Goal: Task Accomplishment & Management: Use online tool/utility

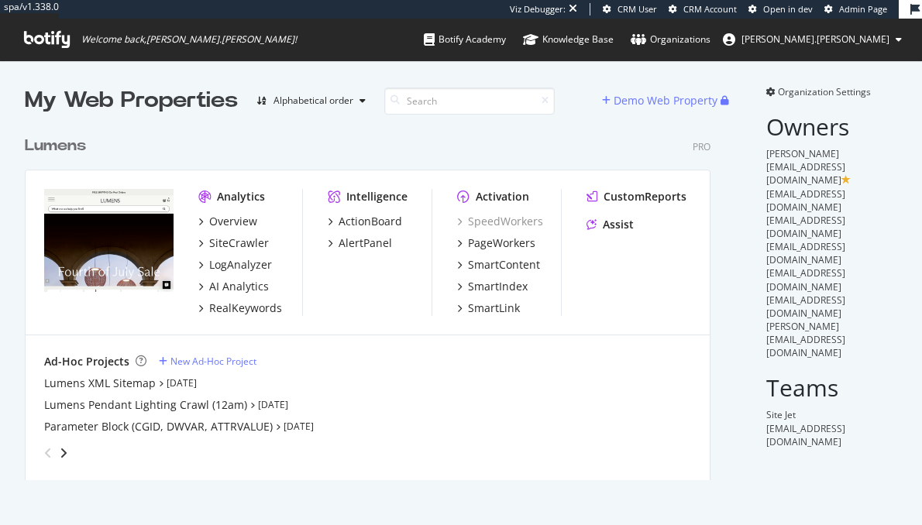
scroll to position [356, 690]
click at [505, 237] on div "PageWorkers" at bounding box center [501, 243] width 67 height 15
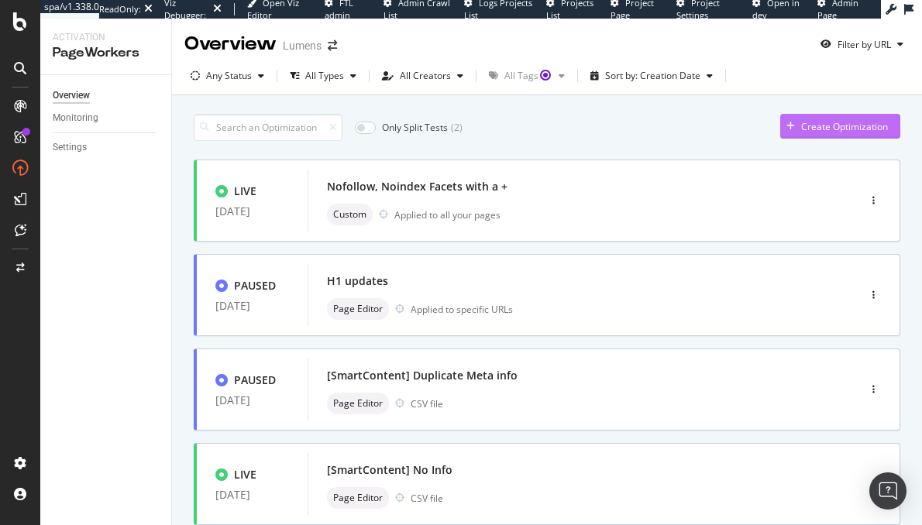
click at [818, 126] on div "Create Optimization" at bounding box center [844, 126] width 87 height 13
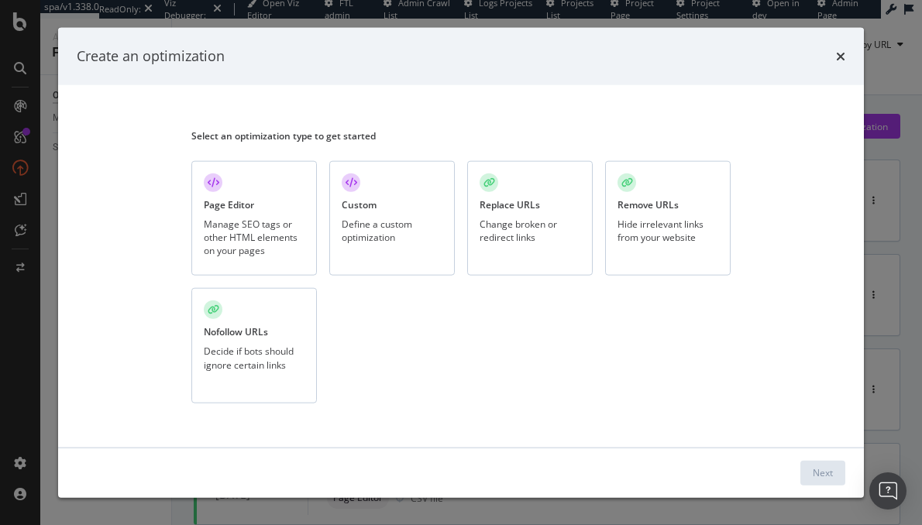
click at [217, 191] on div "Page Editor Manage SEO tags or other HTML elements on your pages" at bounding box center [254, 217] width 126 height 115
click at [823, 484] on div "Next" at bounding box center [823, 472] width 20 height 23
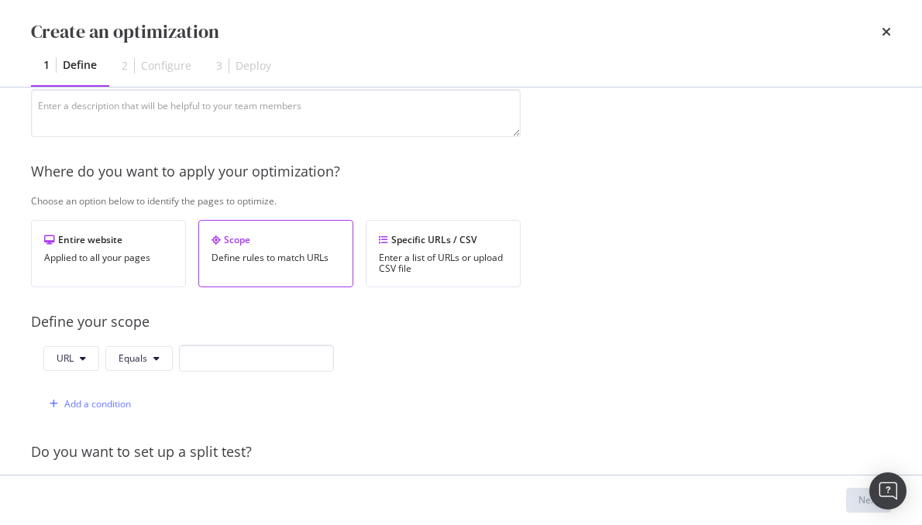
scroll to position [263, 0]
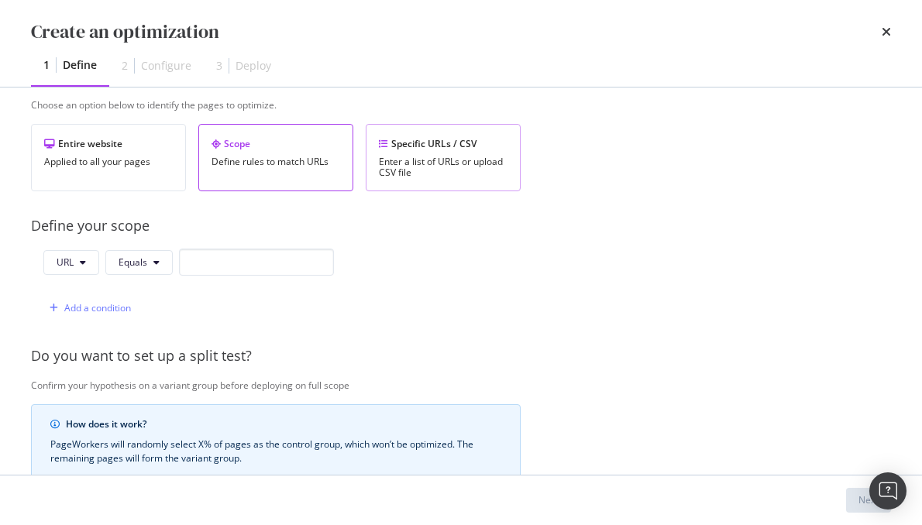
type input "JSON Organization Schema"
click at [445, 162] on div "Enter a list of URLs or upload CSV file" at bounding box center [443, 168] width 129 height 22
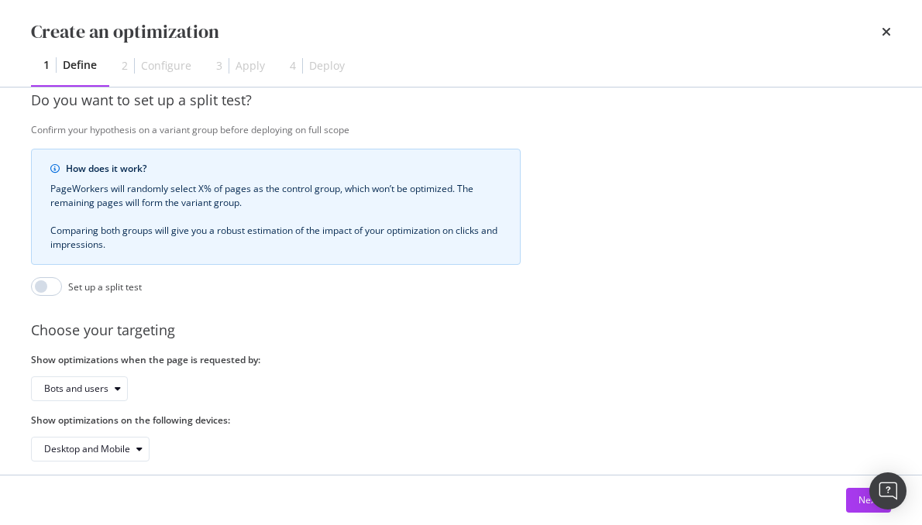
scroll to position [412, 0]
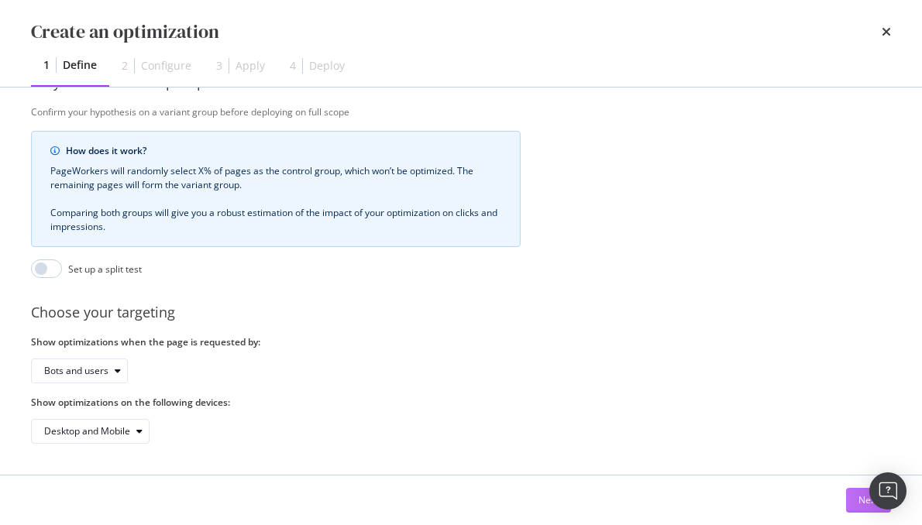
click at [855, 503] on button "Next" at bounding box center [868, 500] width 45 height 25
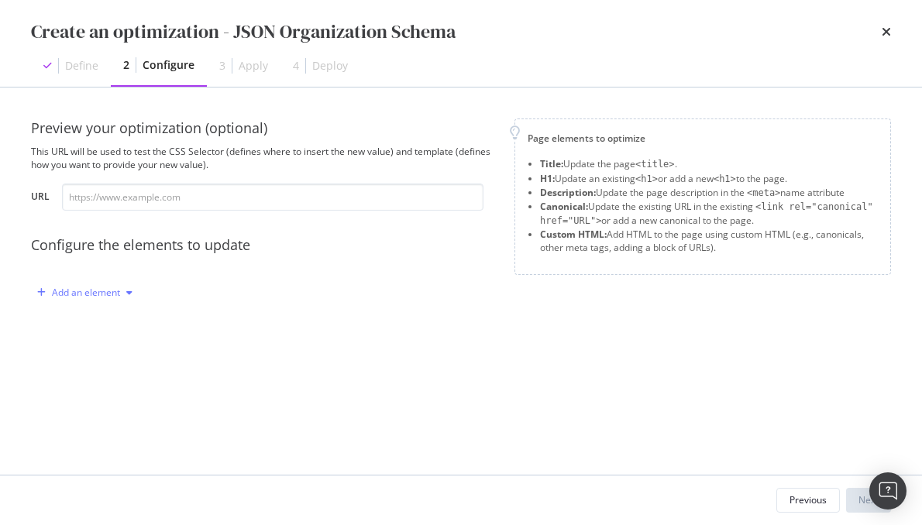
click at [114, 298] on div "Add an element" at bounding box center [86, 292] width 68 height 9
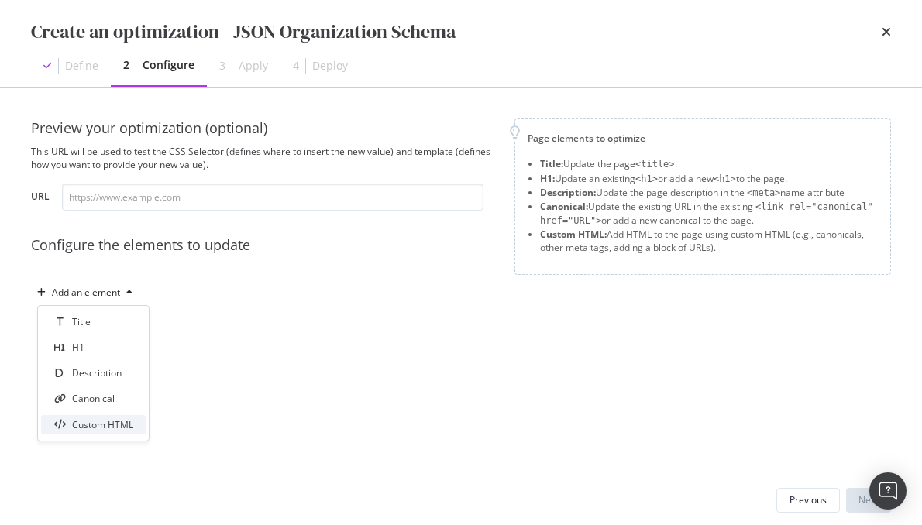
click at [92, 424] on div "Custom HTML" at bounding box center [102, 424] width 61 height 13
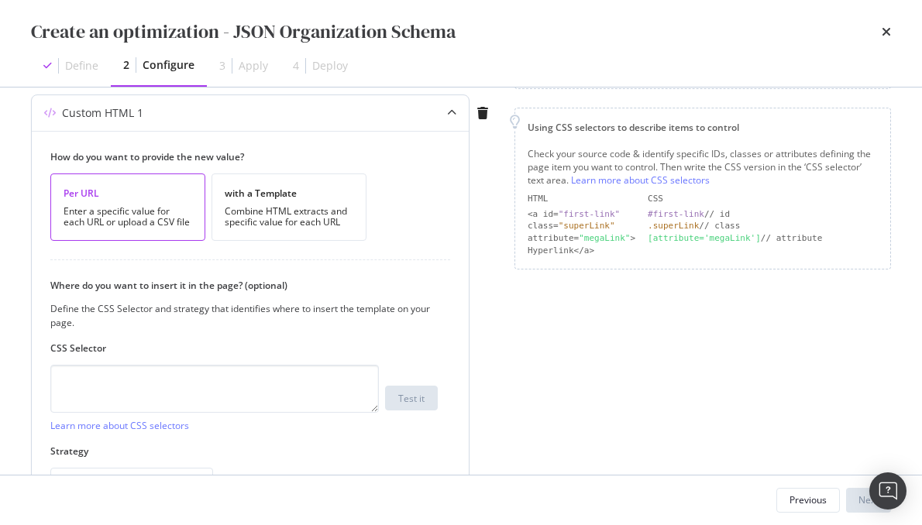
scroll to position [248, 0]
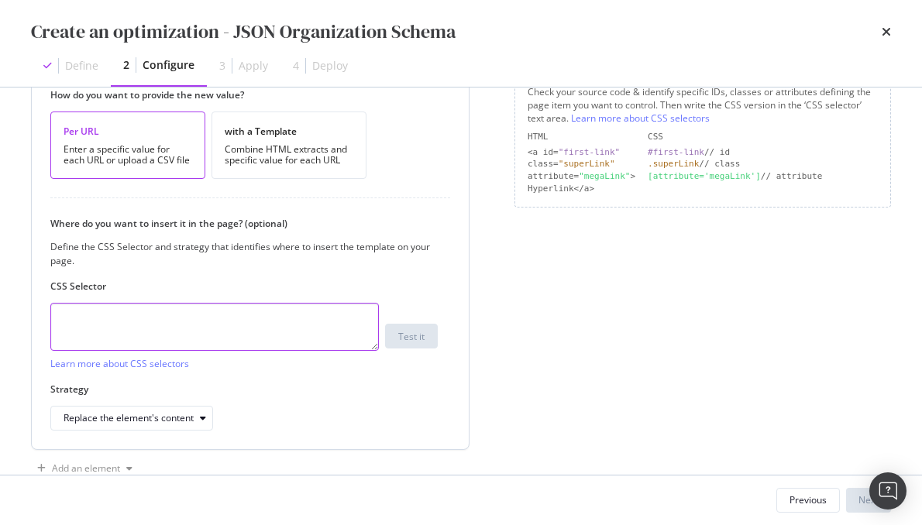
click at [115, 320] on textarea "modal" at bounding box center [214, 327] width 329 height 48
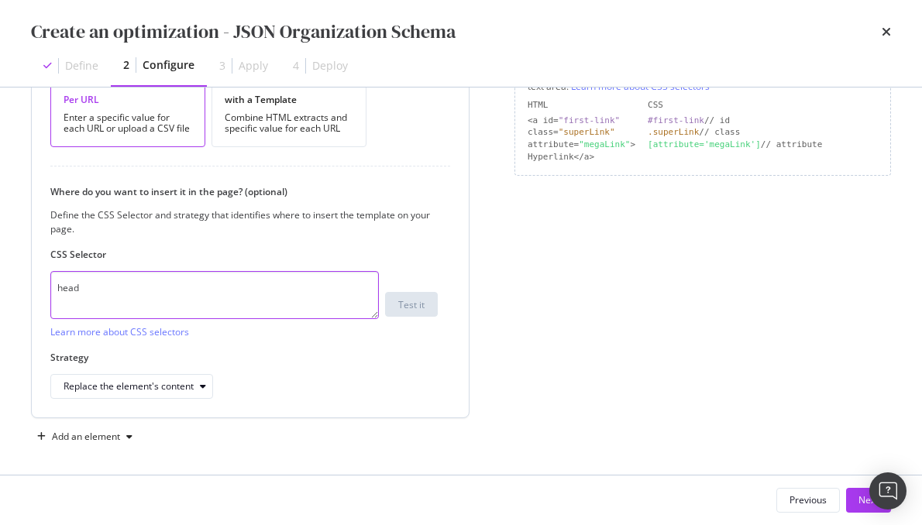
scroll to position [283, 0]
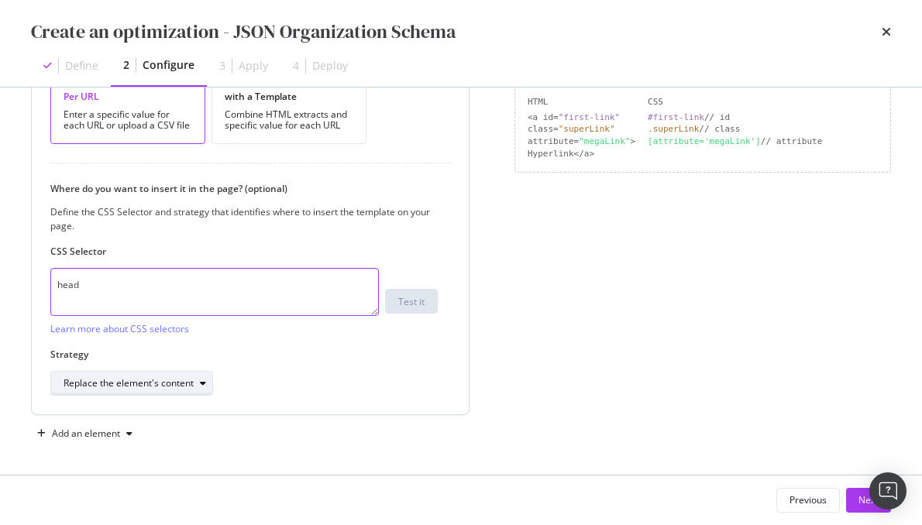
type textarea "head"
click at [169, 379] on div "Replace the element's content" at bounding box center [129, 383] width 130 height 9
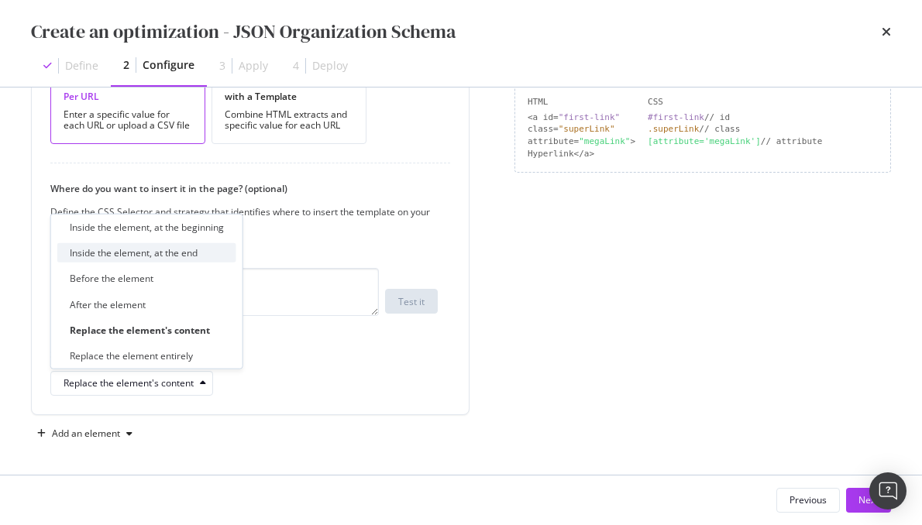
click at [143, 253] on div "Inside the element, at the end" at bounding box center [134, 252] width 128 height 13
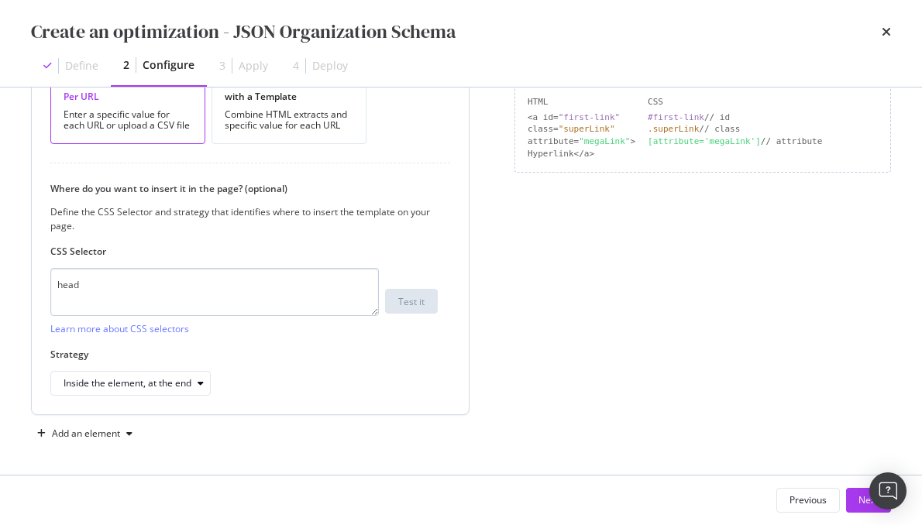
scroll to position [0, 0]
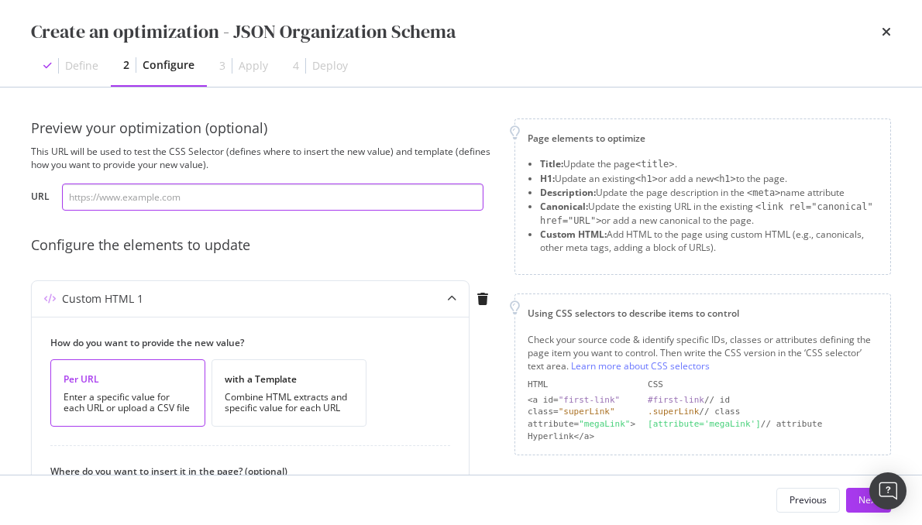
click at [128, 196] on input "modal" at bounding box center [273, 197] width 422 height 27
paste input "https://www.lumens.com/"
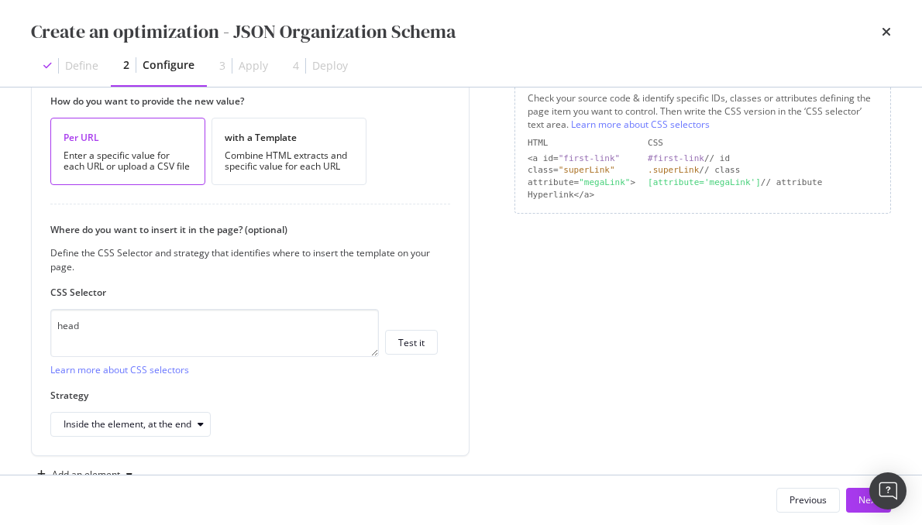
scroll to position [283, 0]
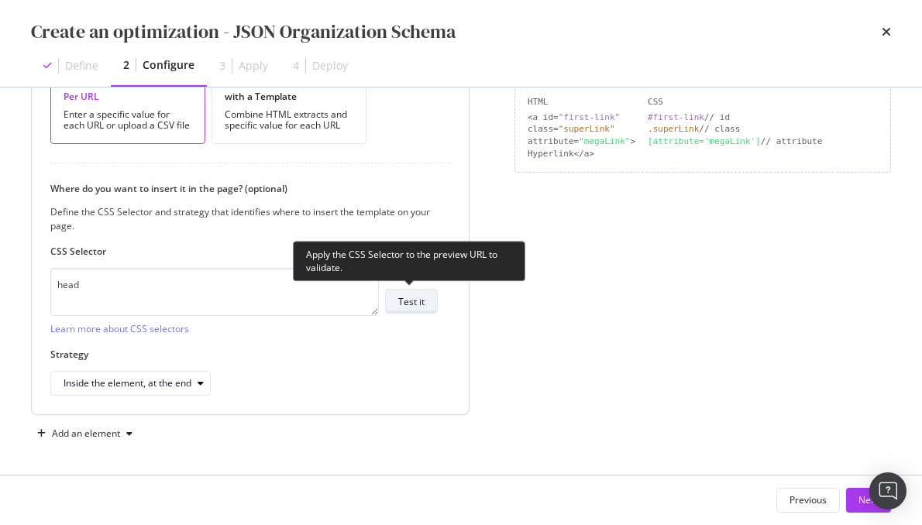
type input "https://www.lumens.com/"
click at [423, 301] on div "Test it" at bounding box center [411, 301] width 26 height 13
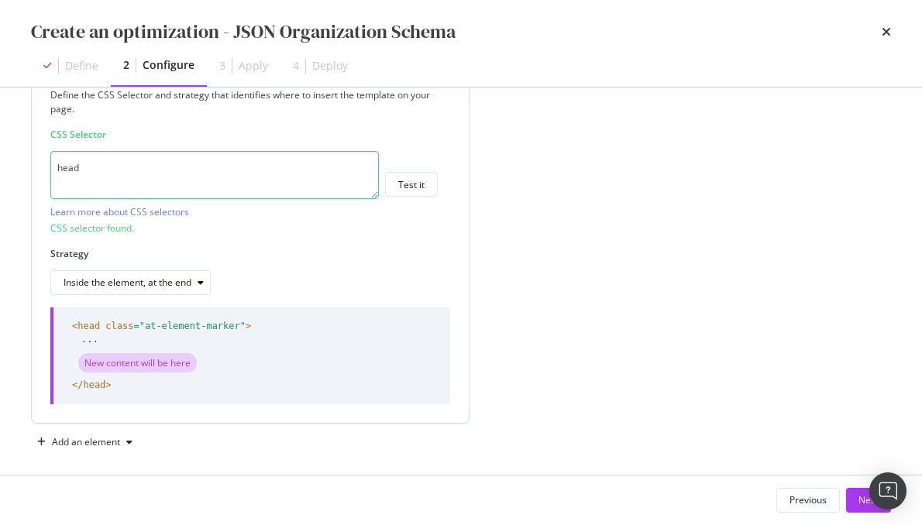
scroll to position [408, 0]
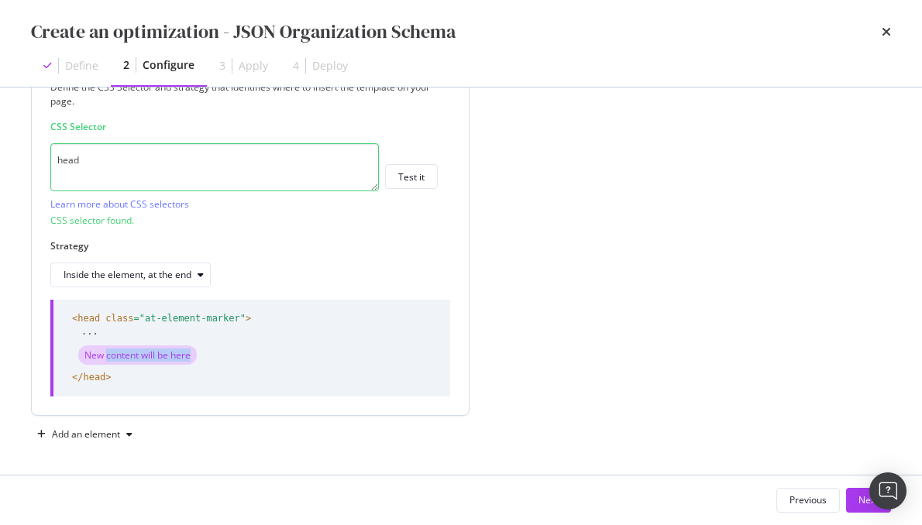
drag, startPoint x: 133, startPoint y: 353, endPoint x: 191, endPoint y: 356, distance: 58.2
click at [191, 356] on div "New content will be here" at bounding box center [137, 355] width 119 height 19
click at [509, 363] on div "Preview your optimization (optional) This URL will be used to test the CSS Sele…" at bounding box center [461, 79] width 860 height 736
click at [78, 434] on div "Add an element" at bounding box center [86, 434] width 68 height 9
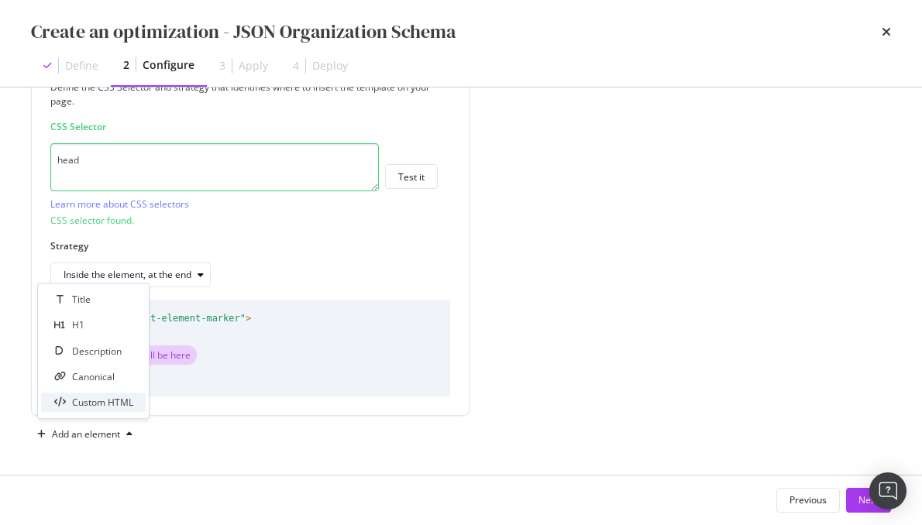
click at [89, 403] on div "Custom HTML" at bounding box center [102, 402] width 61 height 13
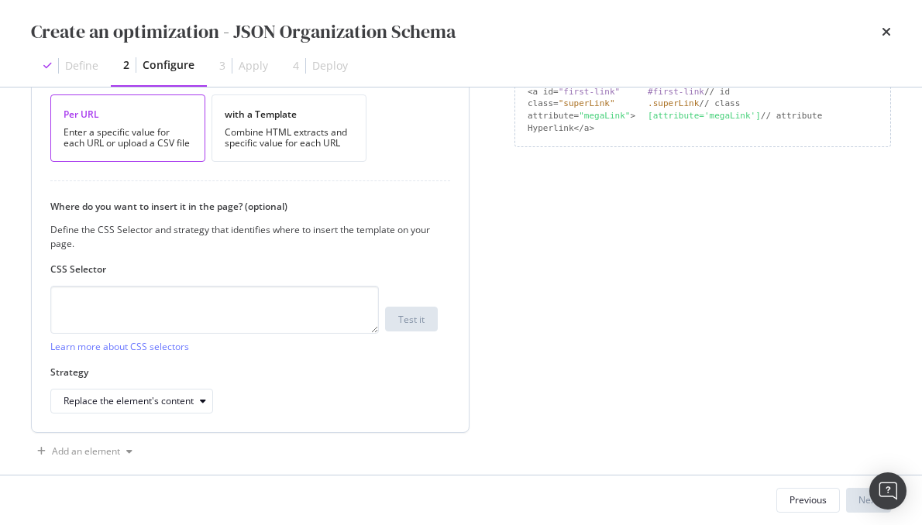
scroll to position [168, 0]
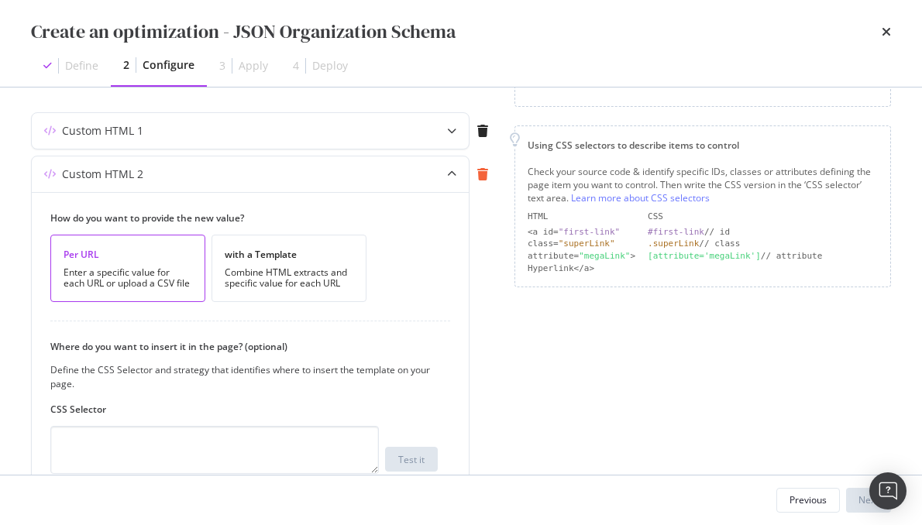
click at [480, 174] on icon "modal" at bounding box center [482, 174] width 11 height 12
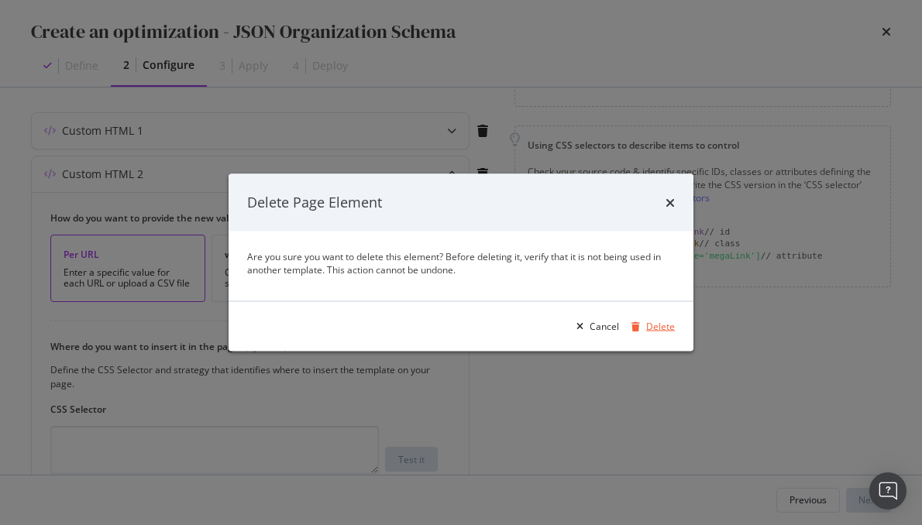
click at [663, 321] on div "Delete" at bounding box center [660, 326] width 29 height 13
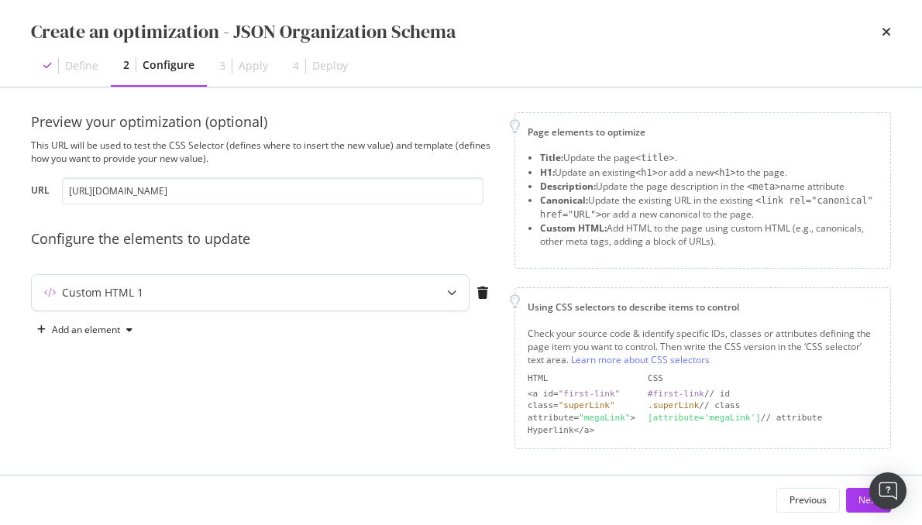
click at [140, 289] on div "Custom HTML 1" at bounding box center [102, 292] width 81 height 15
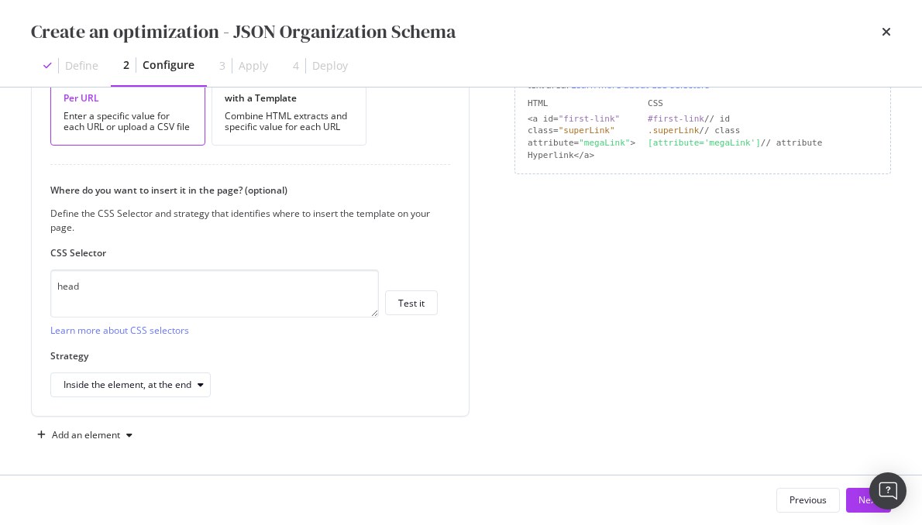
scroll to position [283, 0]
click at [852, 500] on button "Next" at bounding box center [868, 500] width 45 height 25
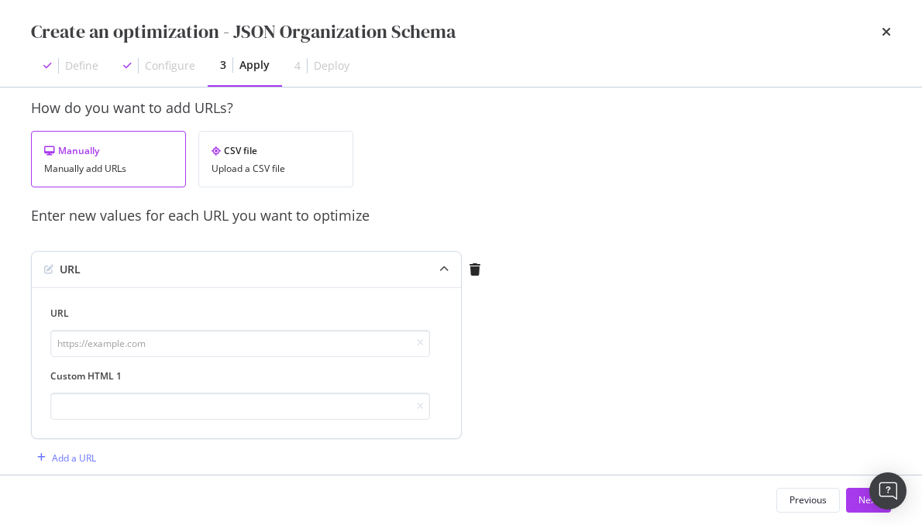
scroll to position [15, 0]
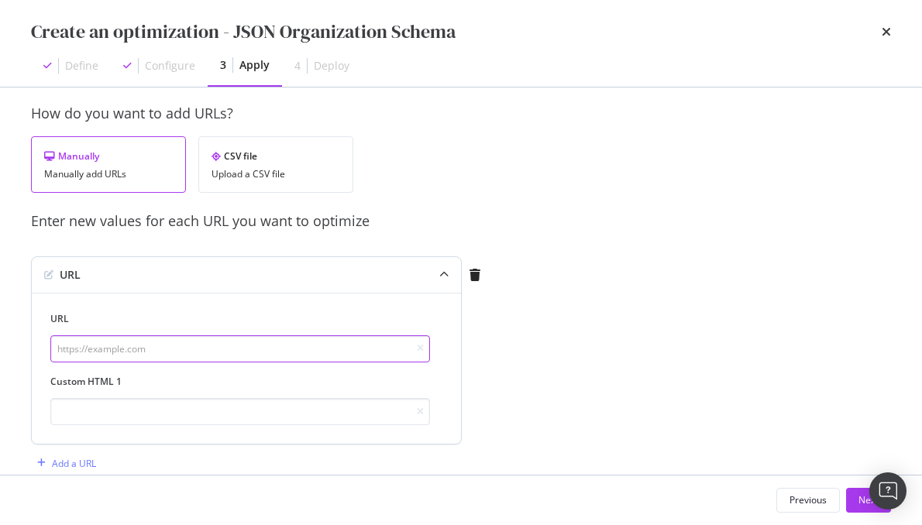
click at [160, 351] on input "modal" at bounding box center [240, 349] width 380 height 27
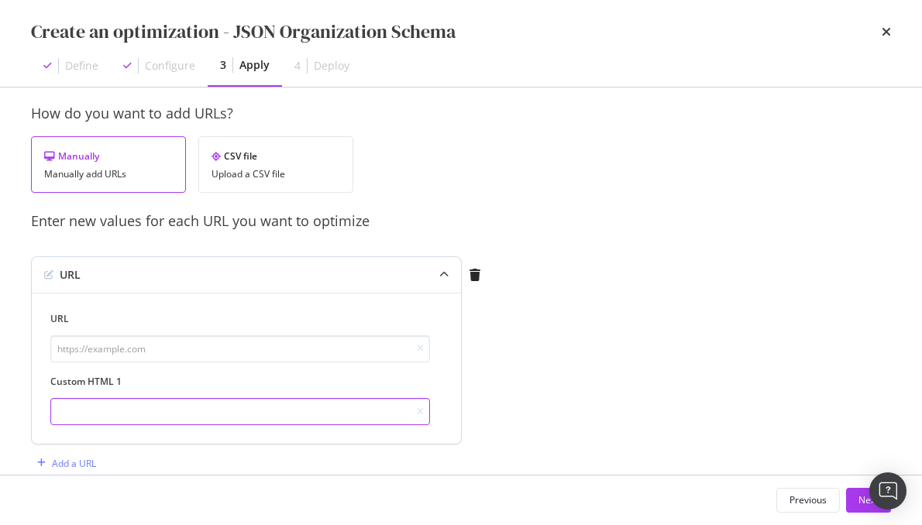
click at [111, 415] on input "modal" at bounding box center [240, 411] width 380 height 27
paste input "//Website Schema { "@context": "https://schema.org", "@type": "WebSite", "@id":…"
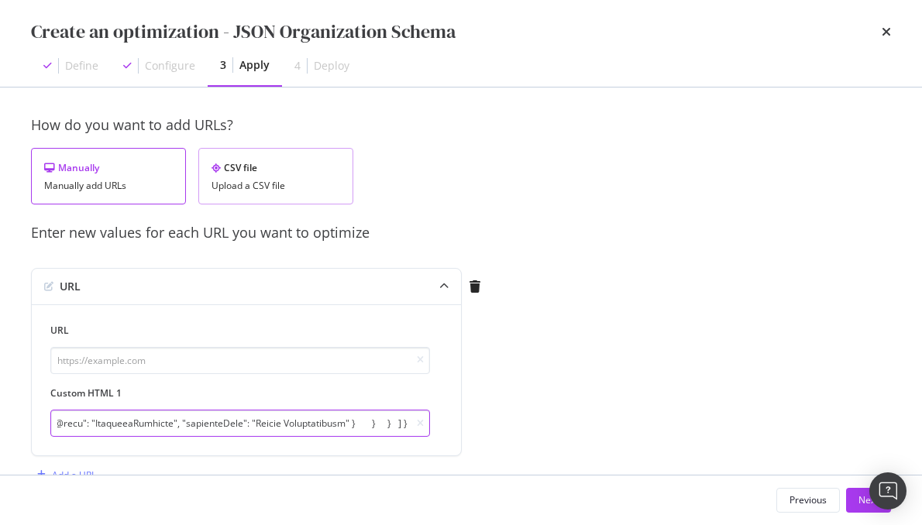
scroll to position [0, 0]
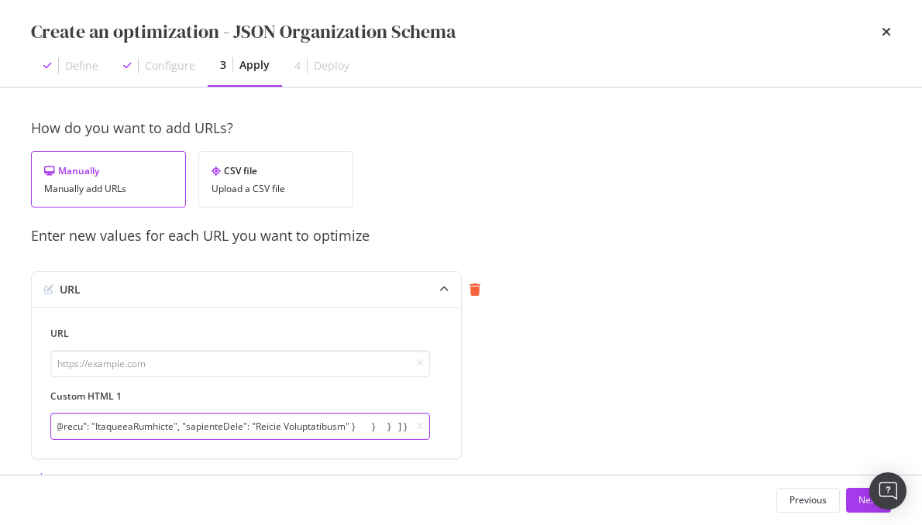
type input "//Website Schema { "@context": "https://schema.org", "@type": "WebSite", "@id":…"
click at [471, 294] on icon "modal" at bounding box center [475, 290] width 11 height 12
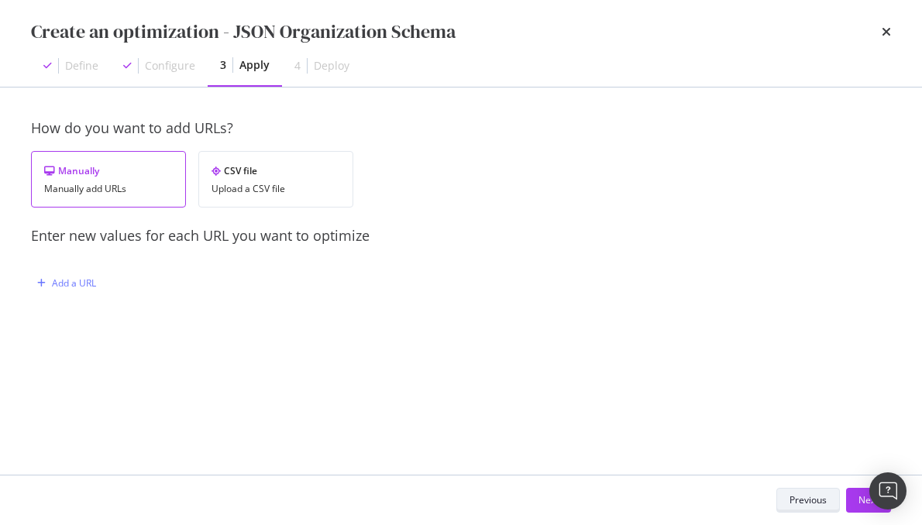
click at [793, 501] on div "Previous" at bounding box center [808, 500] width 37 height 13
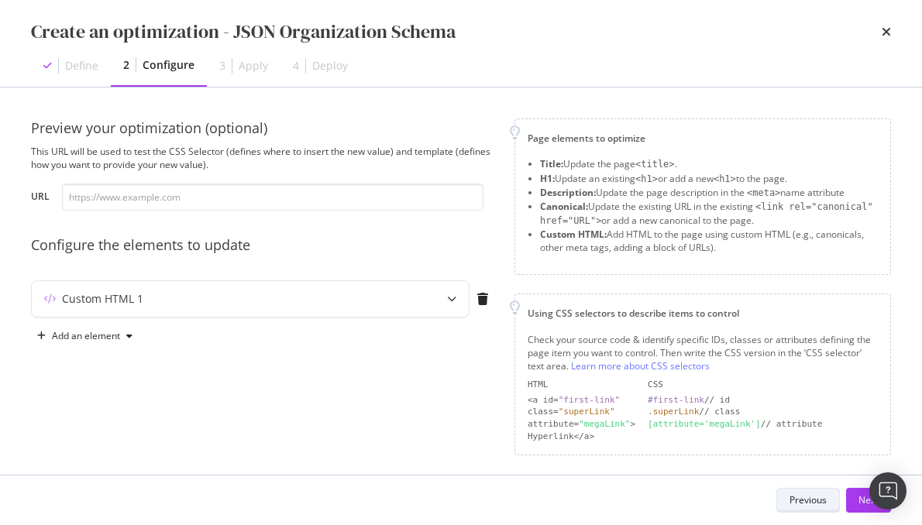
click at [793, 501] on div "Previous" at bounding box center [808, 500] width 37 height 13
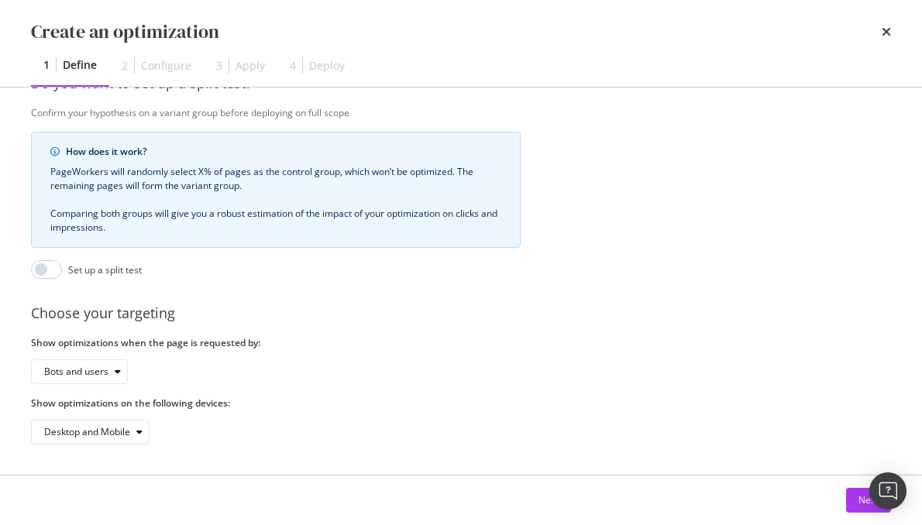
scroll to position [412, 0]
click at [856, 509] on button "Next" at bounding box center [868, 500] width 45 height 25
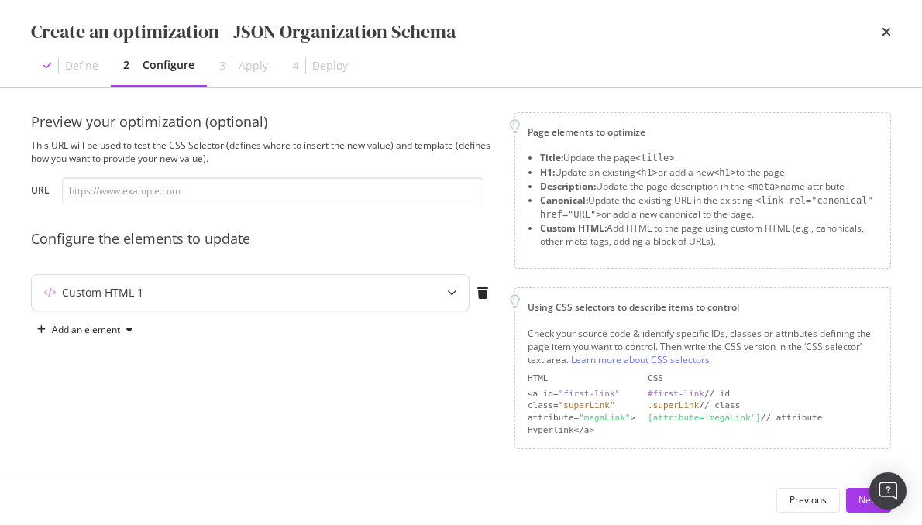
click at [396, 293] on div "Custom HTML 1" at bounding box center [220, 292] width 376 height 15
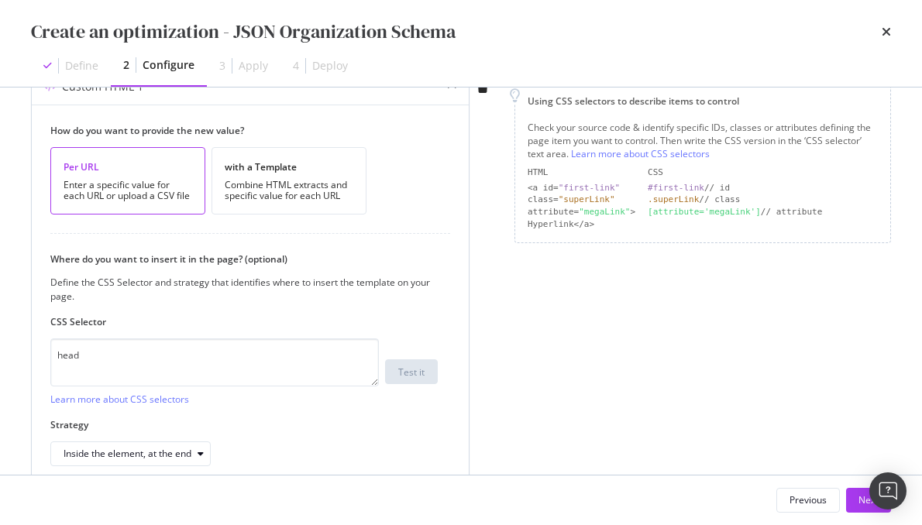
scroll to position [246, 0]
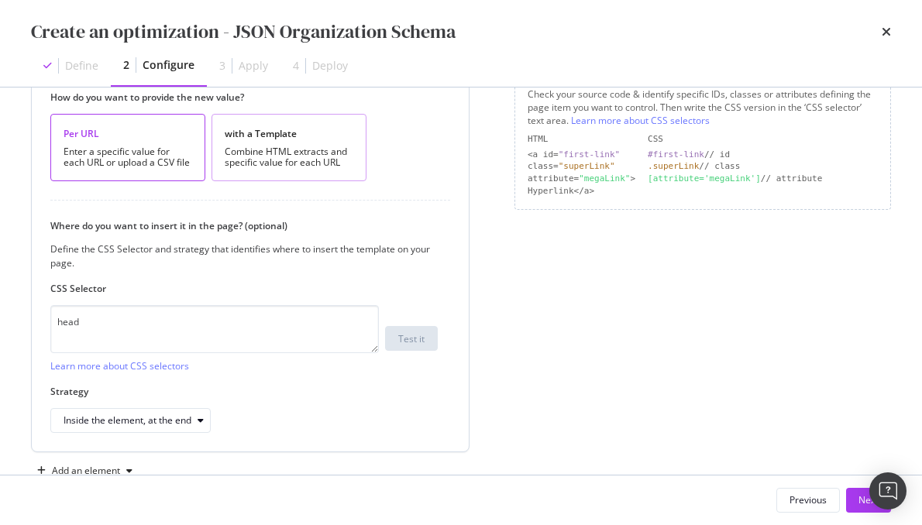
click at [263, 158] on div "Combine HTML extracts and specific value for each URL" at bounding box center [289, 157] width 129 height 22
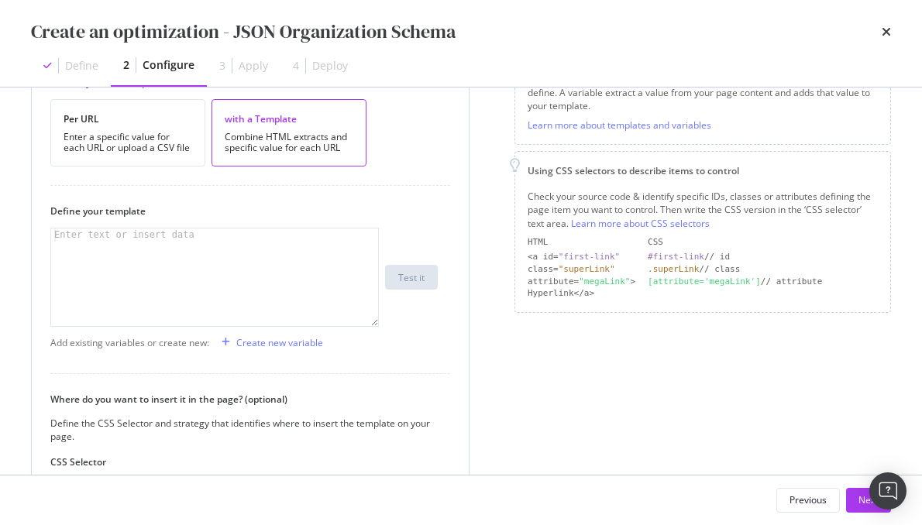
scroll to position [261, 0]
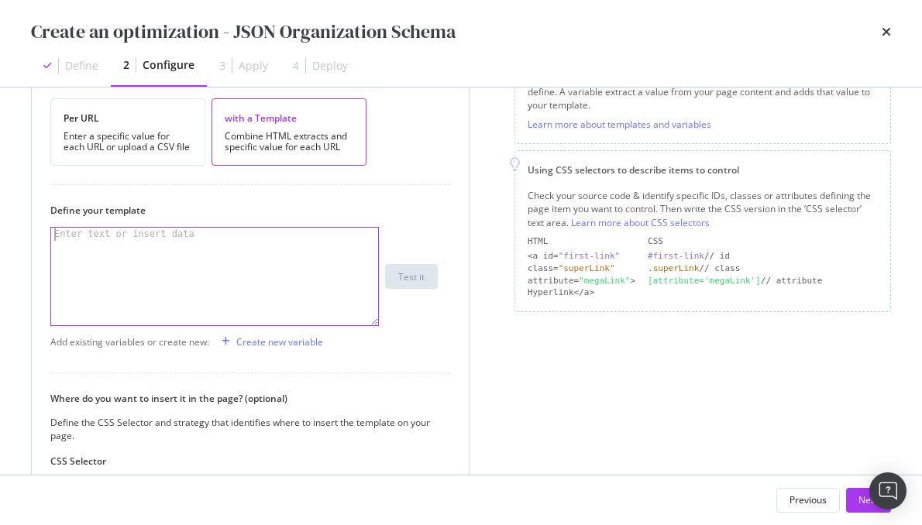
click at [104, 246] on div "modal" at bounding box center [215, 290] width 329 height 125
paste textarea "}"
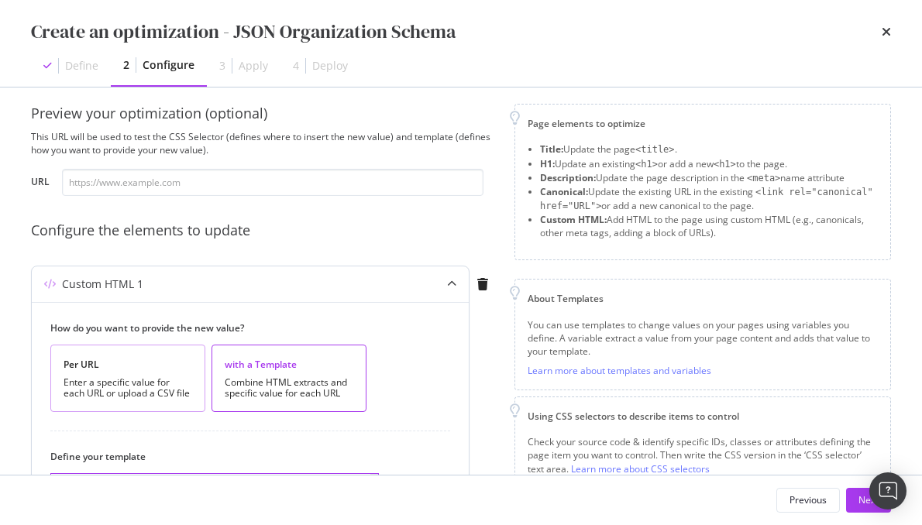
scroll to position [180, 0]
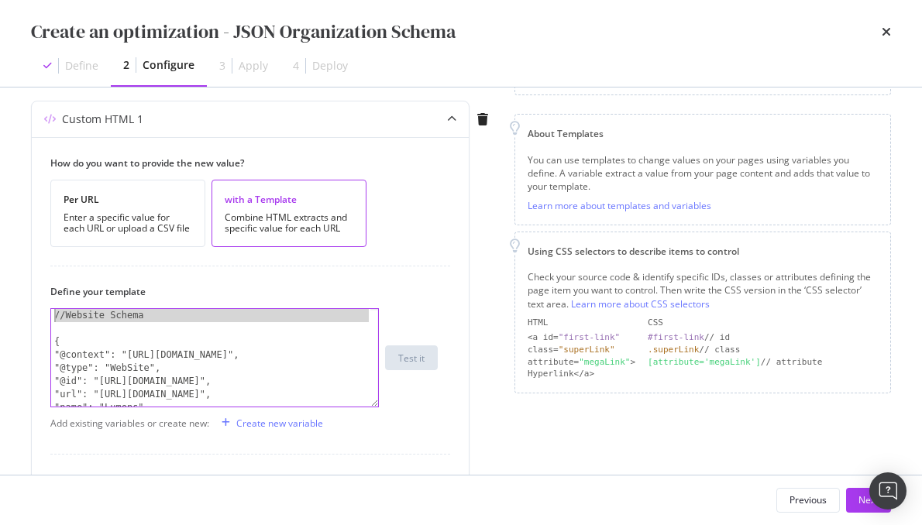
drag, startPoint x: 80, startPoint y: 329, endPoint x: 28, endPoint y: 304, distance: 57.9
click at [28, 304] on div "Preview your optimization (optional) This URL will be used to test the CSS Sele…" at bounding box center [461, 281] width 922 height 387
type textarea "//Website Schema"
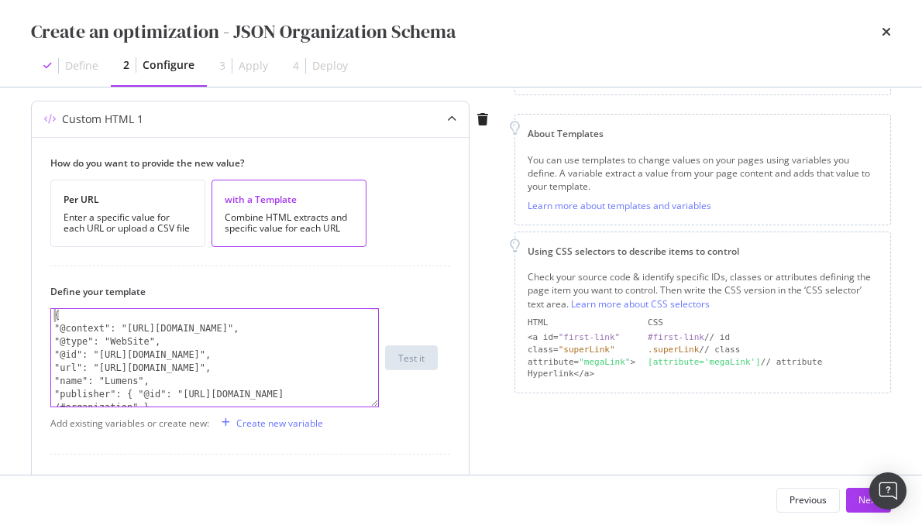
scroll to position [163, 0]
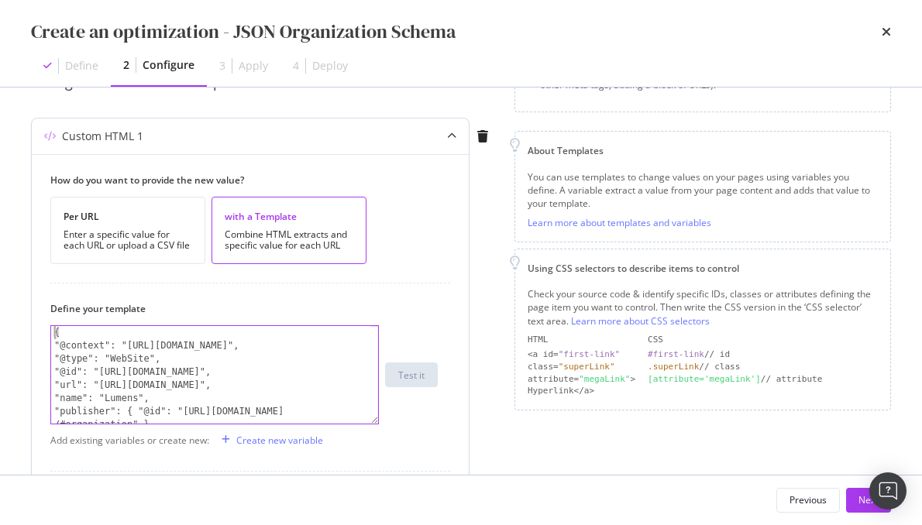
type textarea "{"
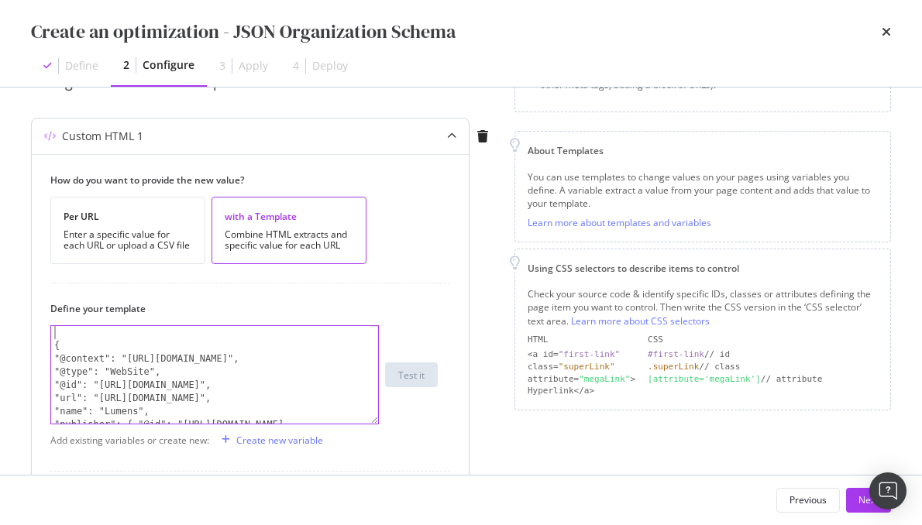
paste textarea "<script type="application/ld+json">"
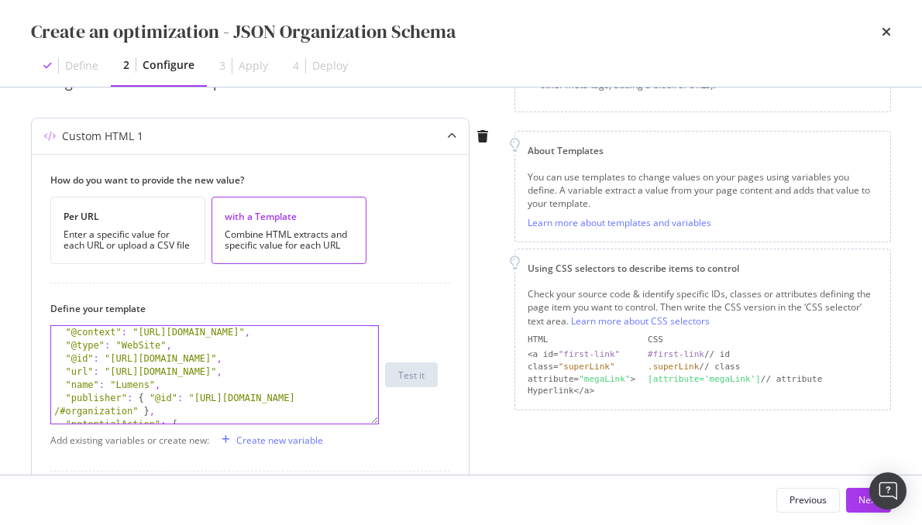
scroll to position [42, 0]
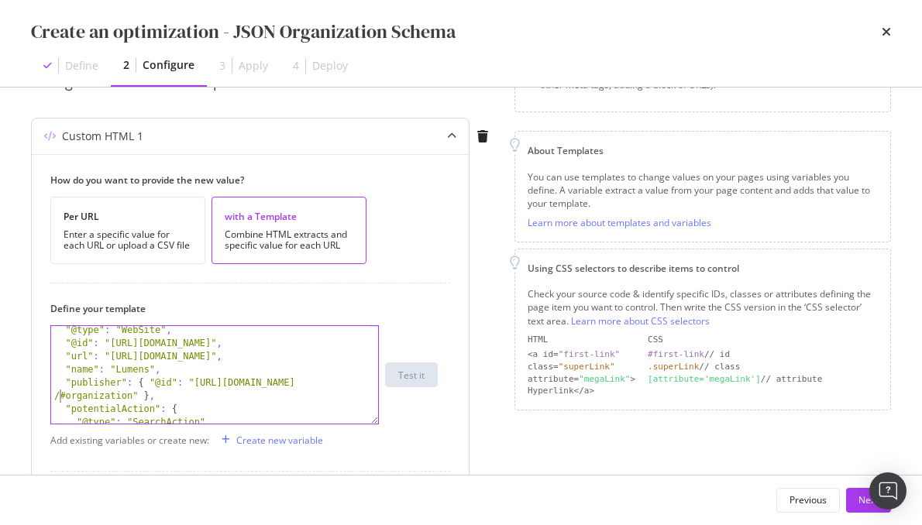
click at [57, 394] on div ""@type" : "WebSite" , "@id" : "https://www.lumens.com/#website" , "url" : "http…" at bounding box center [211, 393] width 321 height 138
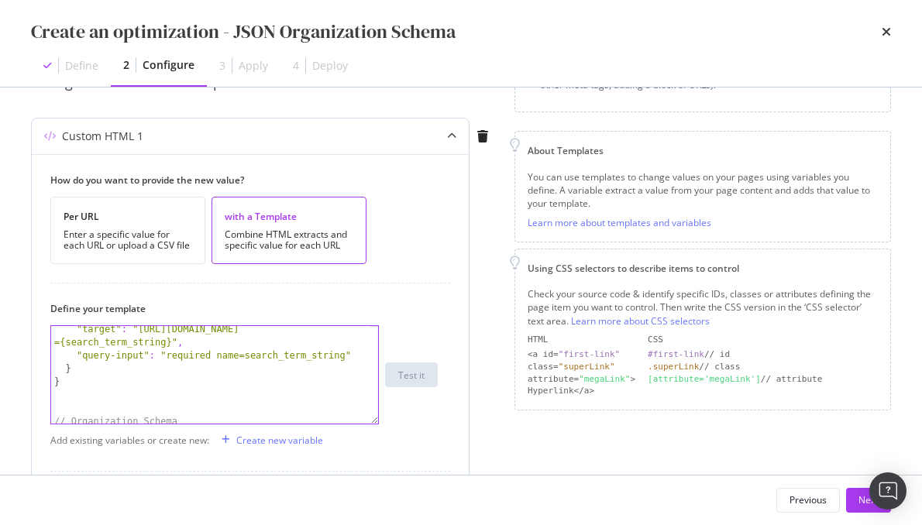
scroll to position [174, 0]
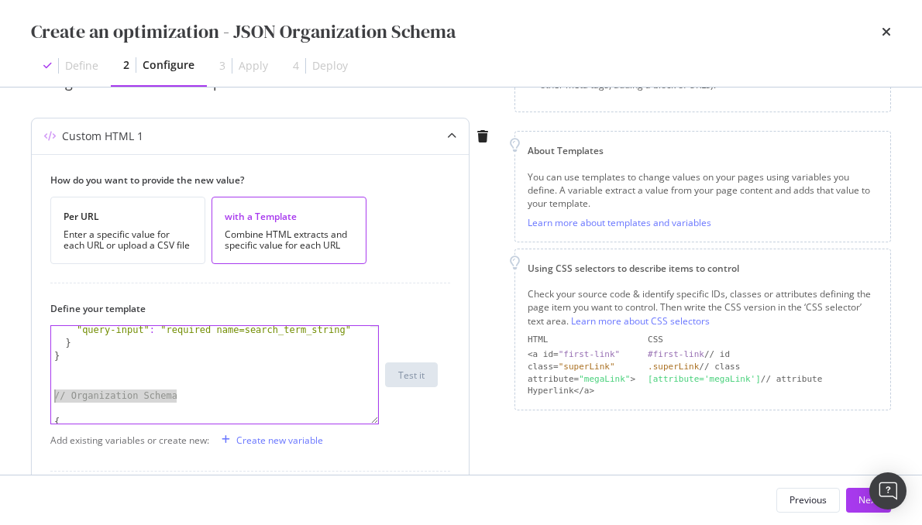
drag, startPoint x: 188, startPoint y: 394, endPoint x: 43, endPoint y: 391, distance: 145.0
click at [43, 391] on div "How do you want to provide the new value? Per URL Enter a specific value for ea…" at bounding box center [250, 438] width 437 height 569
type textarea "// Organization Schema"
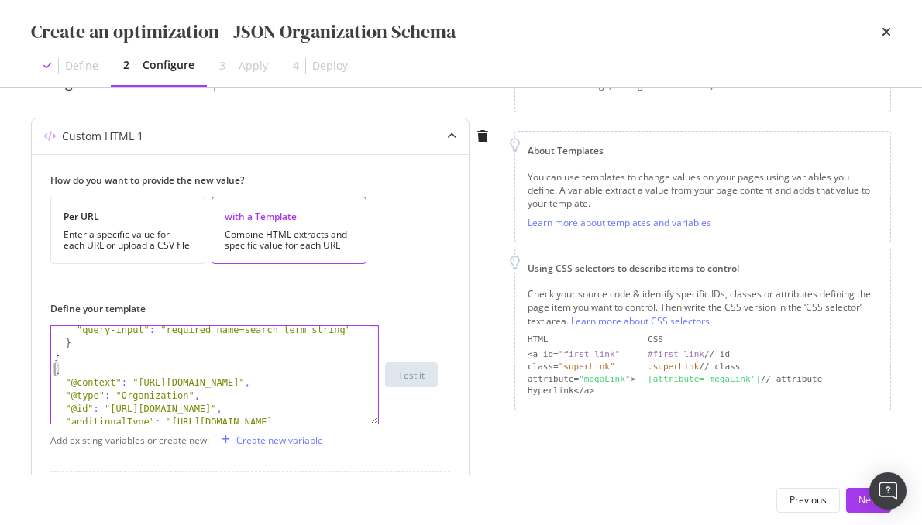
type textarea "{"
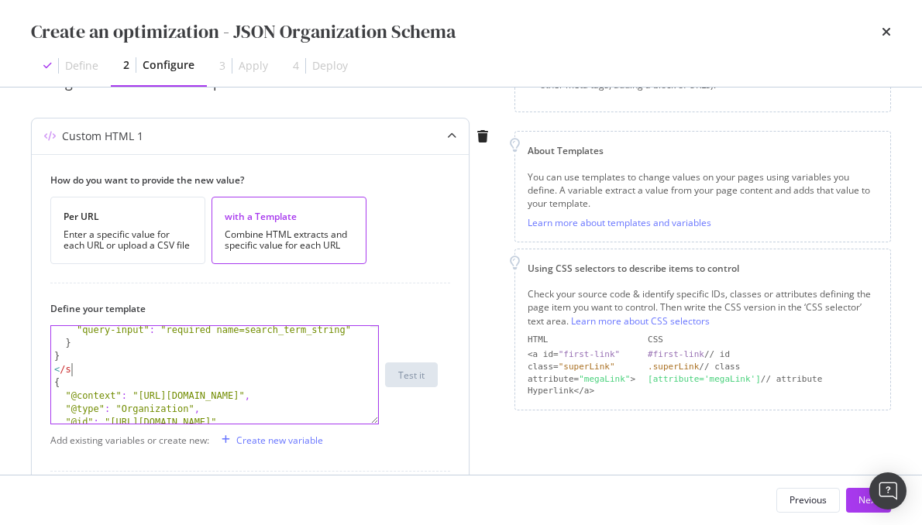
scroll to position [0, 0]
type textarea "</script>"
paste textarea "<script type="application/ld+json">"
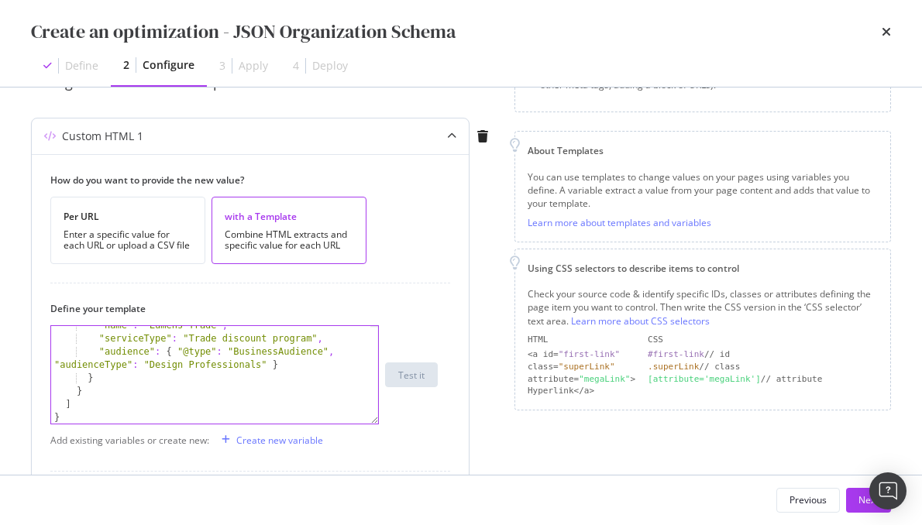
scroll to position [2325, 0]
click at [123, 412] on div ""name" : "Lumens Trade" , "serviceType" : "Trade discount program" , "audience"…" at bounding box center [211, 381] width 321 height 125
type textarea "}"
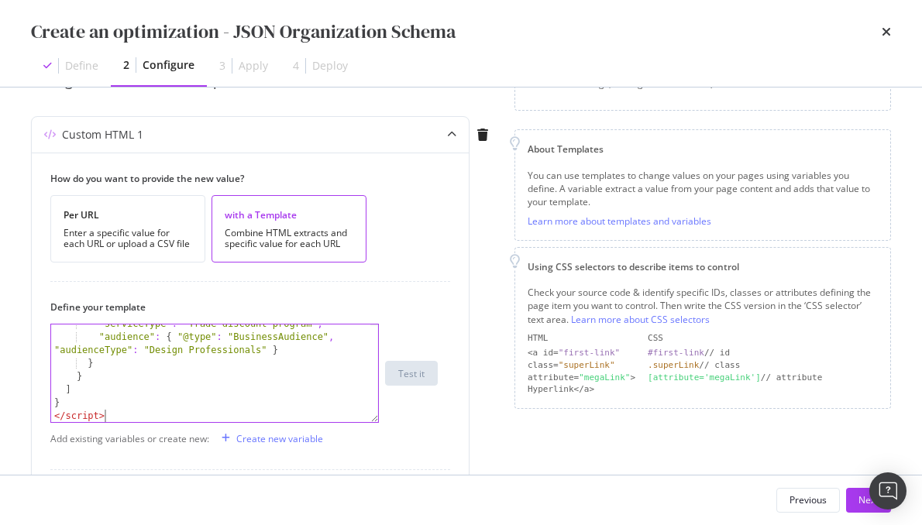
scroll to position [471, 0]
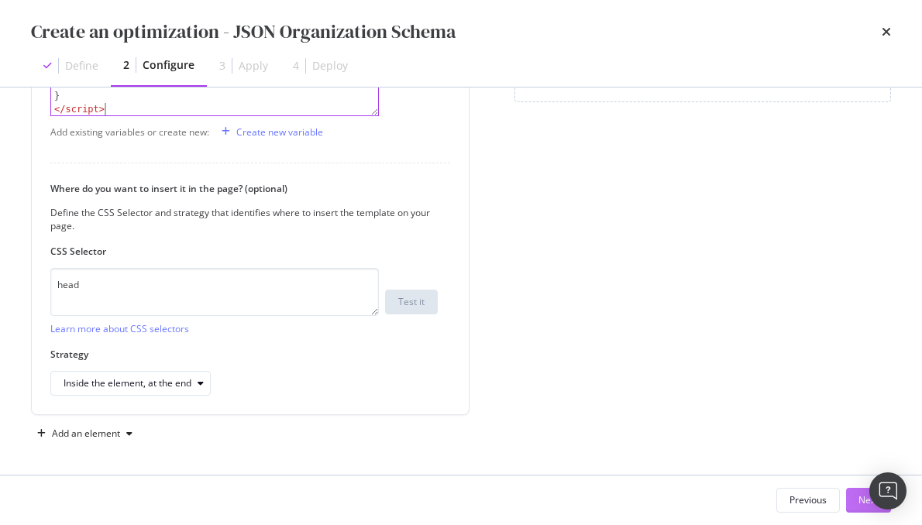
type textarea "</script>"
click at [859, 508] on div "Next" at bounding box center [869, 500] width 20 height 23
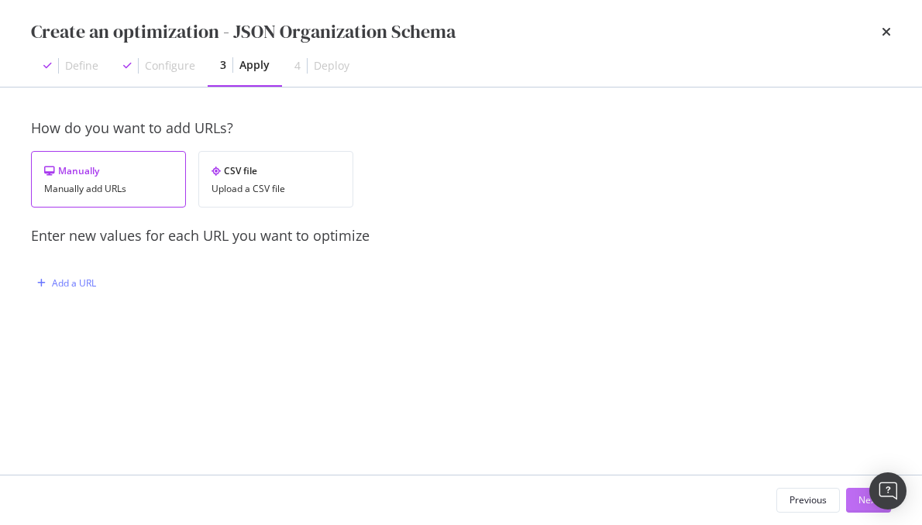
scroll to position [0, 0]
click at [83, 283] on div "Add a URL" at bounding box center [74, 283] width 44 height 13
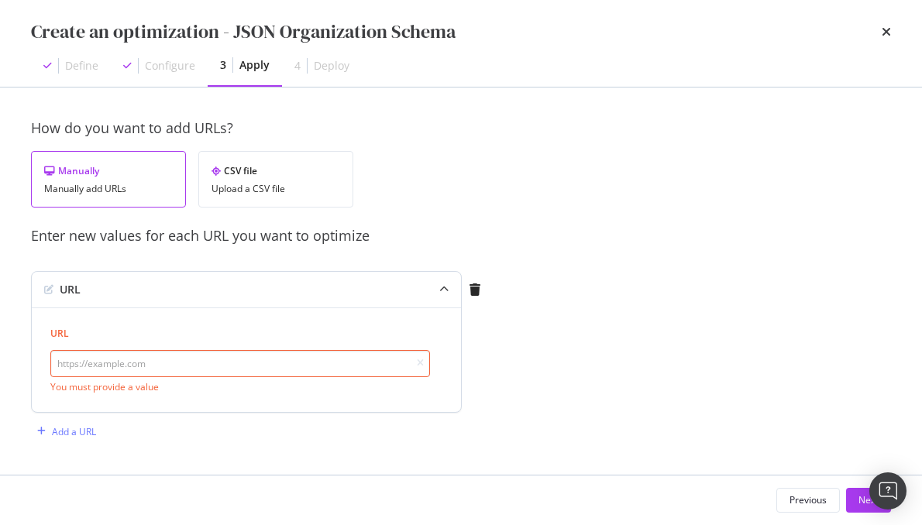
click at [137, 367] on input "modal" at bounding box center [240, 363] width 380 height 27
paste input "https://www.lumens.com/"
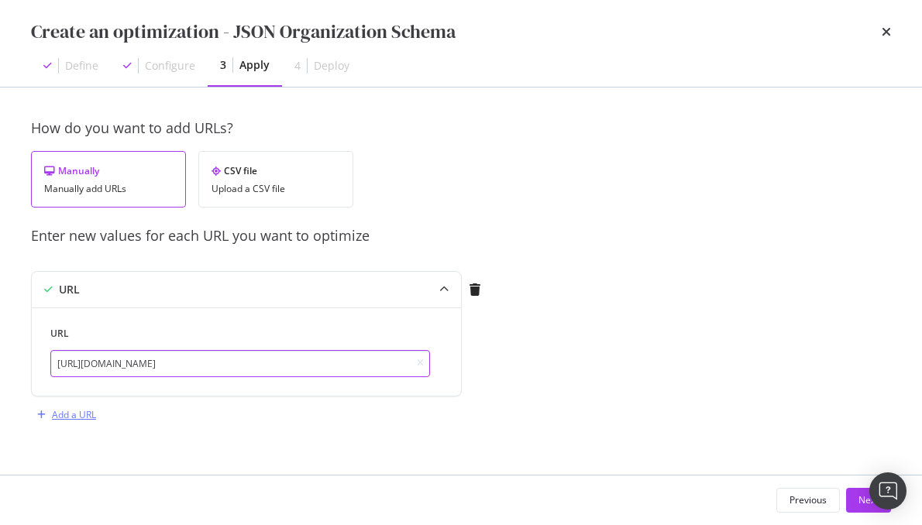
type input "https://www.lumens.com/"
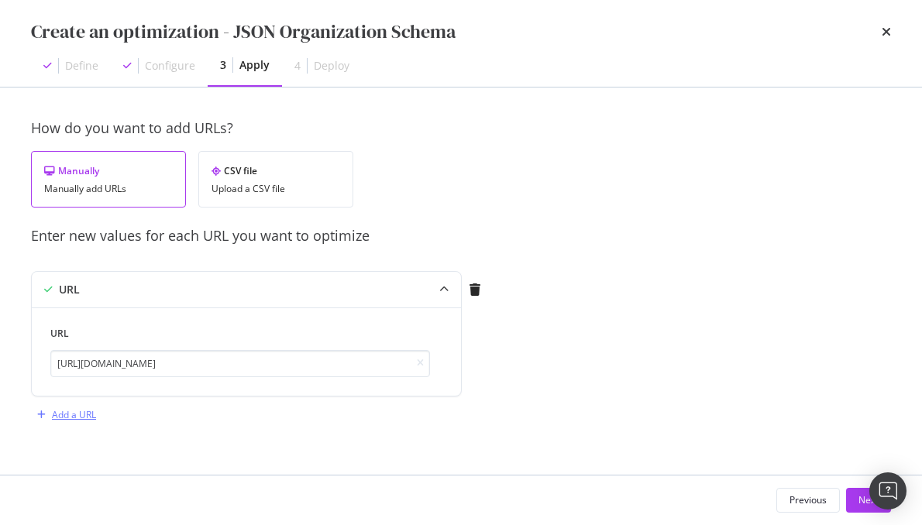
click at [77, 413] on div "Add a URL" at bounding box center [74, 414] width 44 height 13
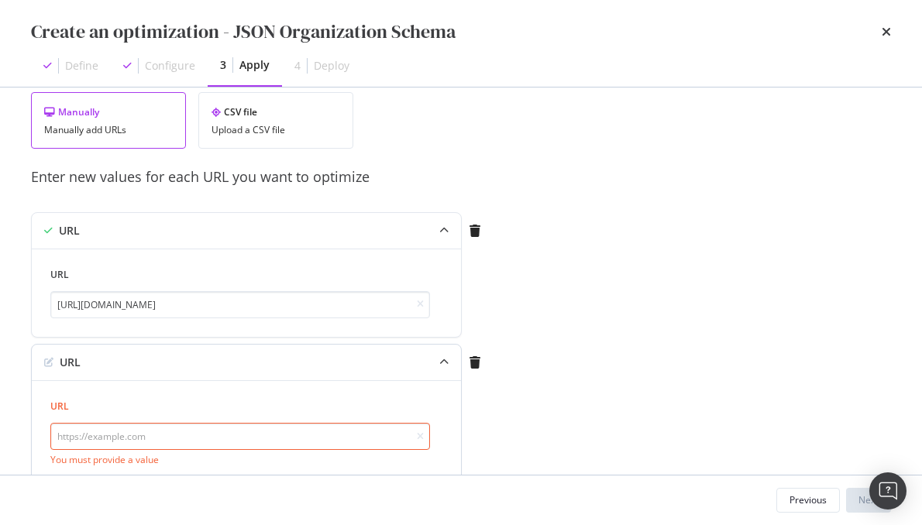
scroll to position [80, 0]
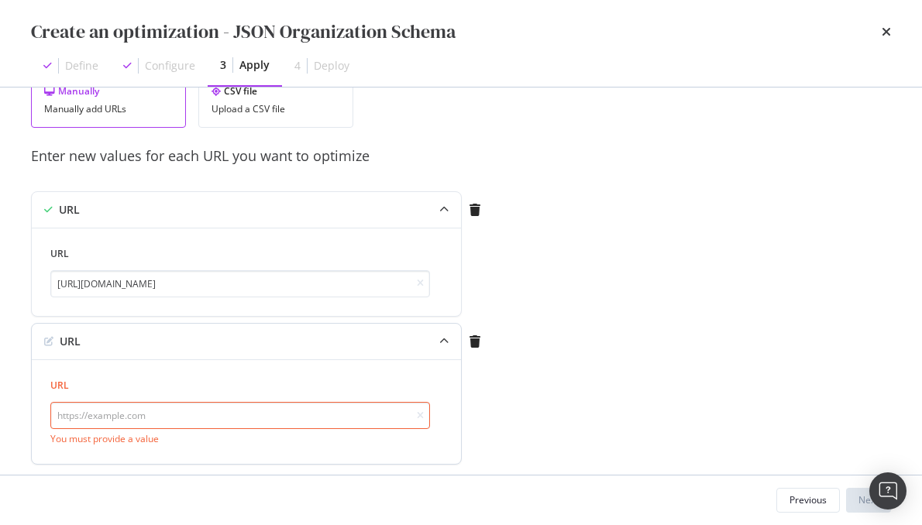
click at [152, 415] on input "modal" at bounding box center [240, 415] width 380 height 27
paste input "https://www.lumens.com/about-us.html"
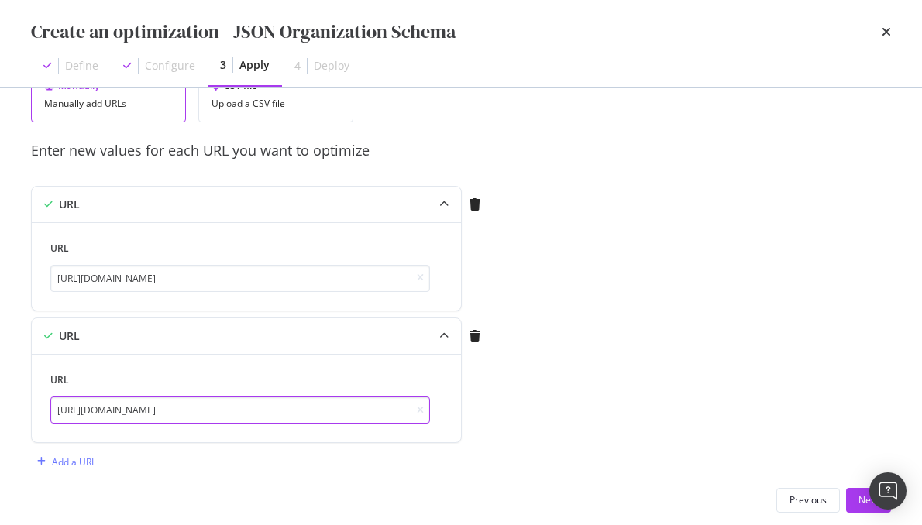
scroll to position [112, 0]
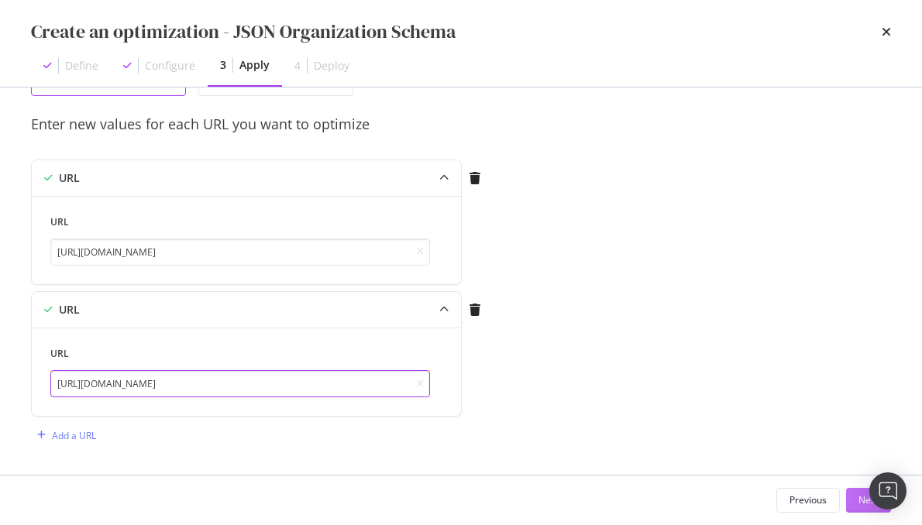
type input "https://www.lumens.com/about-us.html"
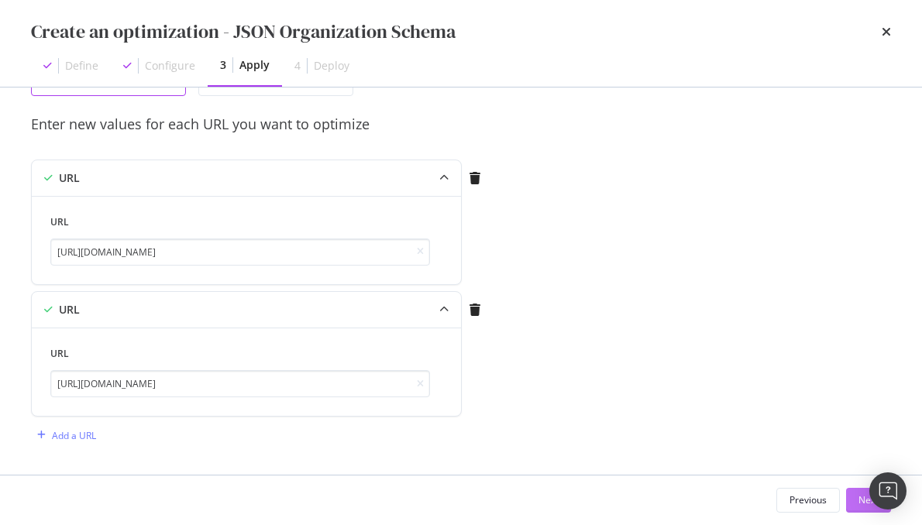
click at [860, 505] on div "Next" at bounding box center [869, 500] width 20 height 13
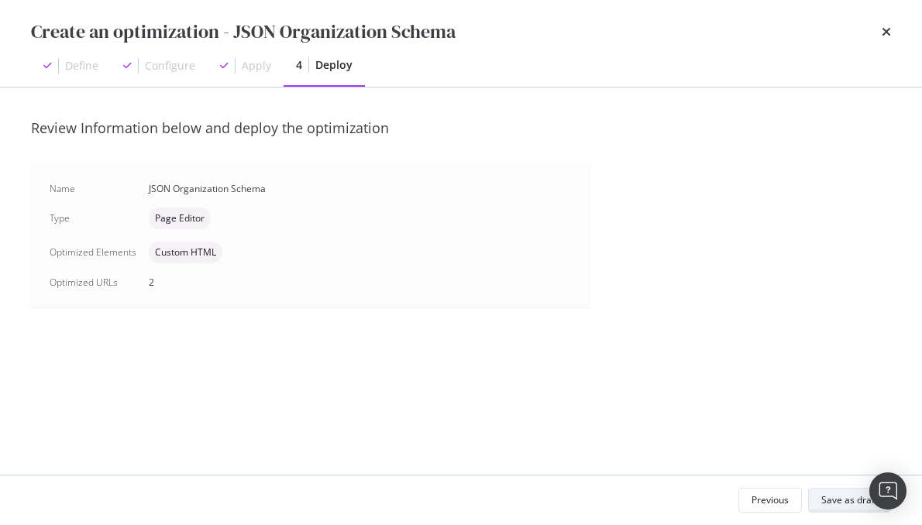
click at [842, 497] on div "Save as draft" at bounding box center [849, 500] width 57 height 13
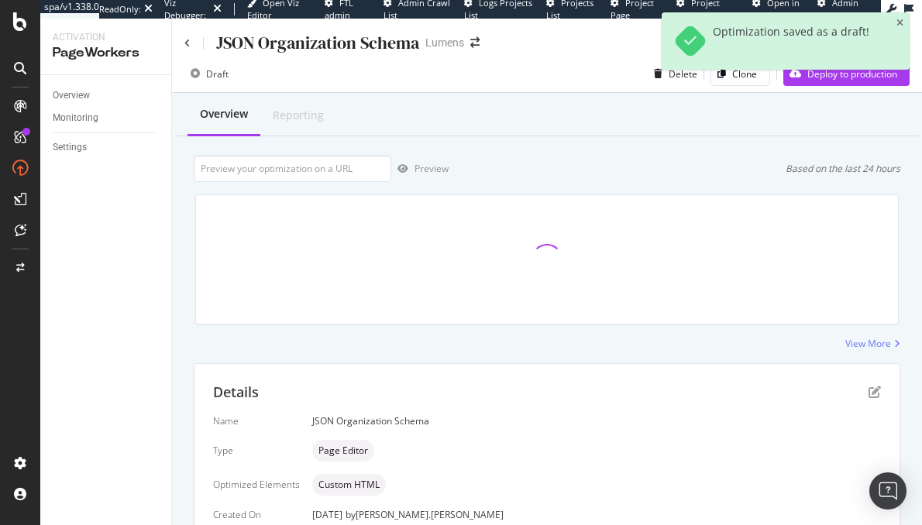
scroll to position [290, 0]
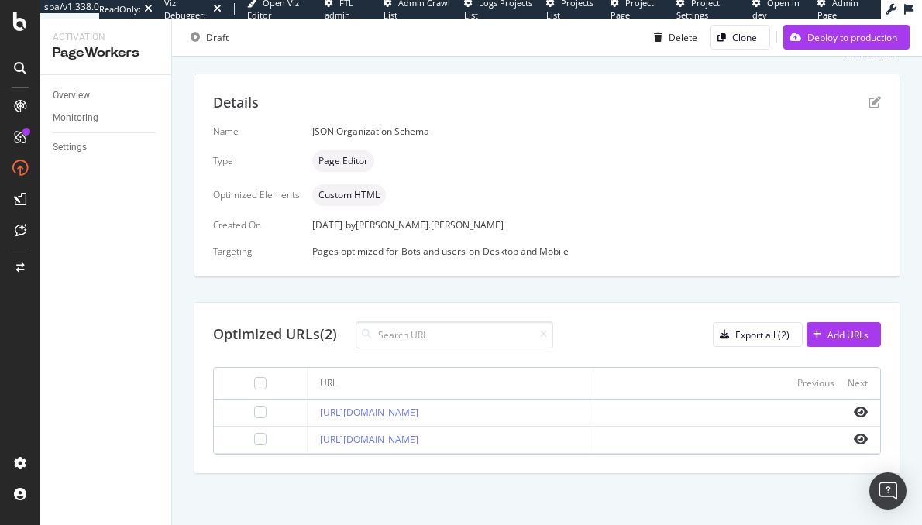
click at [855, 410] on icon "eye" at bounding box center [861, 412] width 14 height 12
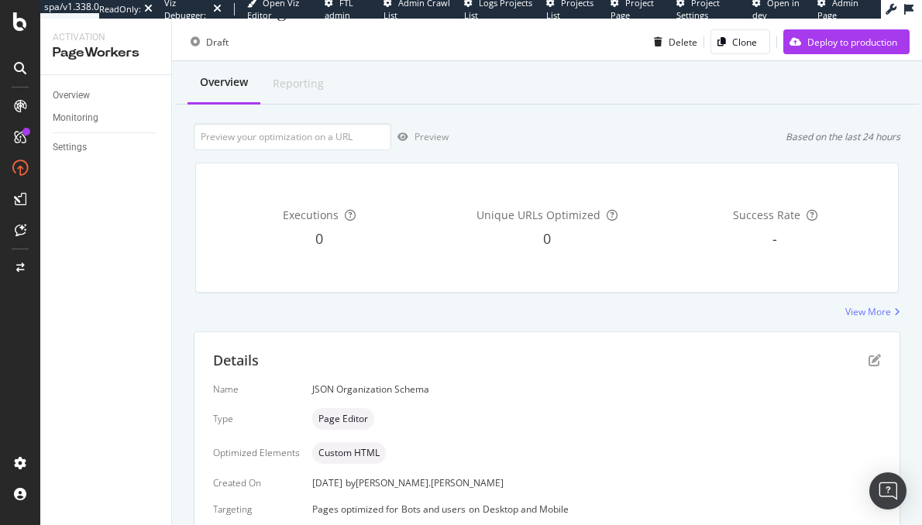
scroll to position [0, 0]
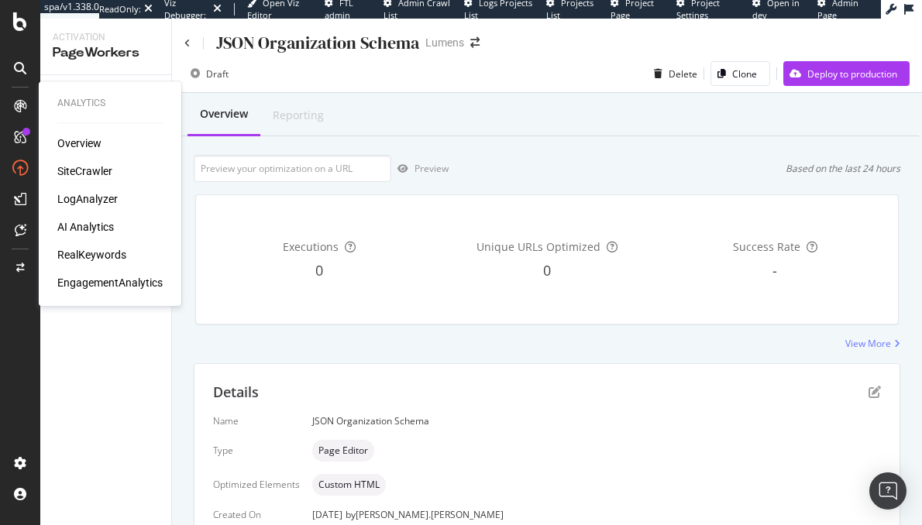
click at [77, 173] on div "SiteCrawler" at bounding box center [84, 170] width 55 height 15
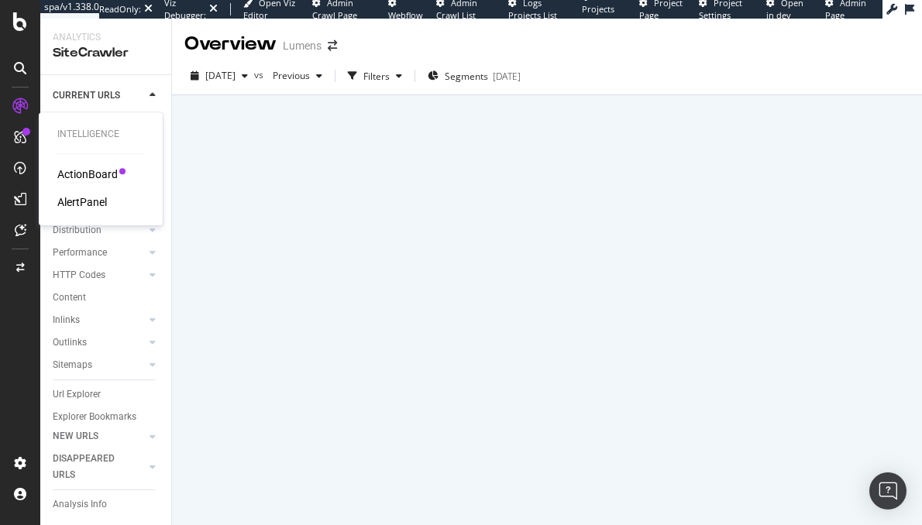
click at [81, 176] on div "ActionBoard" at bounding box center [87, 174] width 60 height 15
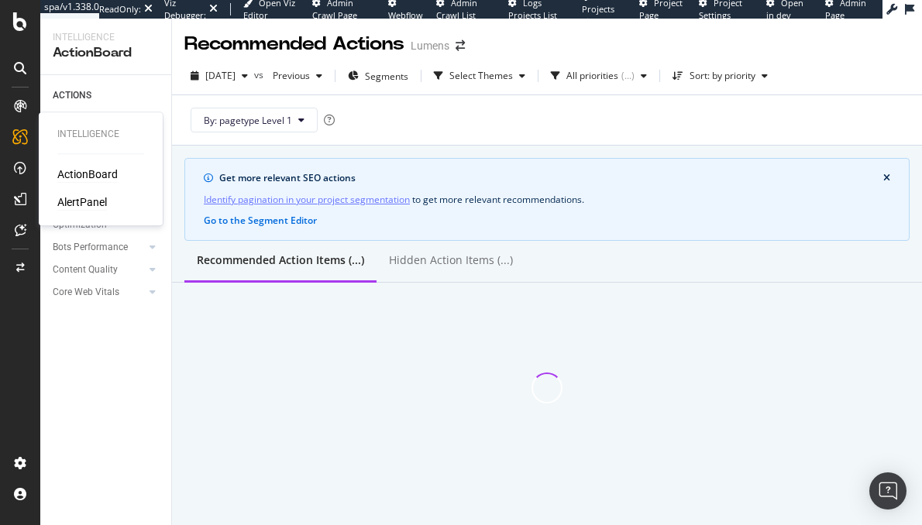
click at [87, 202] on div "AlertPanel" at bounding box center [82, 201] width 50 height 15
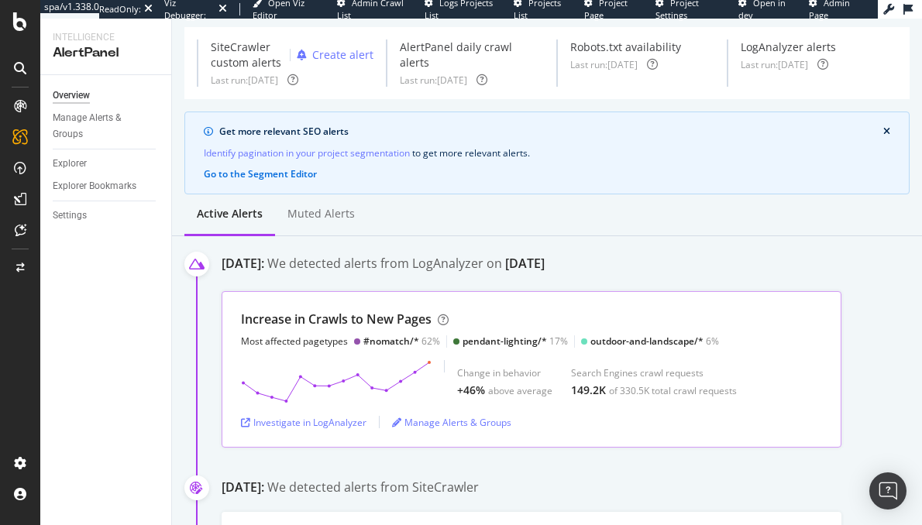
scroll to position [133, 0]
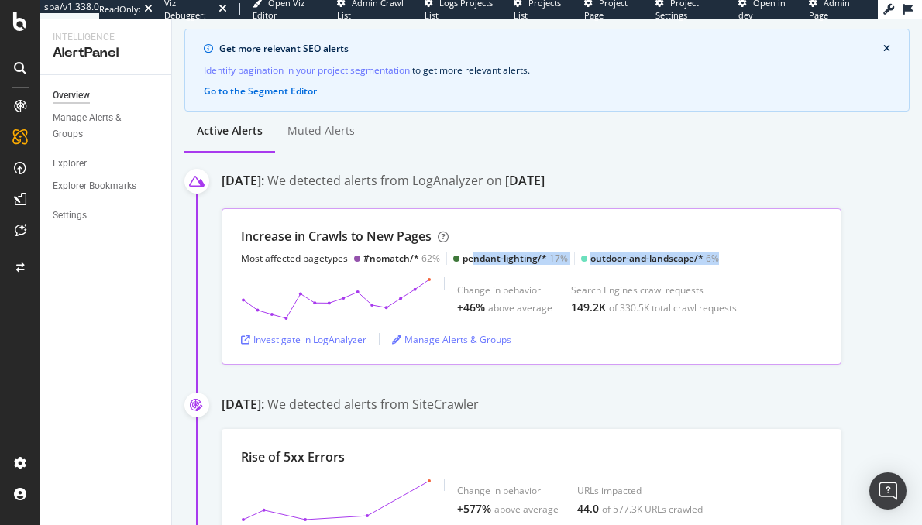
drag, startPoint x: 525, startPoint y: 274, endPoint x: 764, endPoint y: 275, distance: 238.7
click at [733, 265] on div "Increase in Crawls to New Pages Most affected pagetypes #nomatch/* 62% pendant-…" at bounding box center [531, 246] width 581 height 37
click at [781, 265] on div "Increase in Crawls to New Pages Most affected pagetypes #nomatch/* 62% pendant-…" at bounding box center [531, 246] width 581 height 37
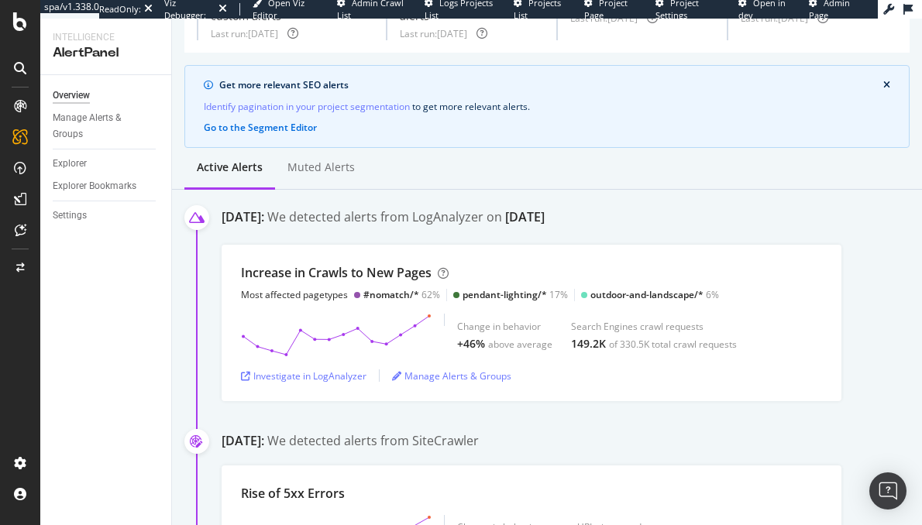
scroll to position [0, 0]
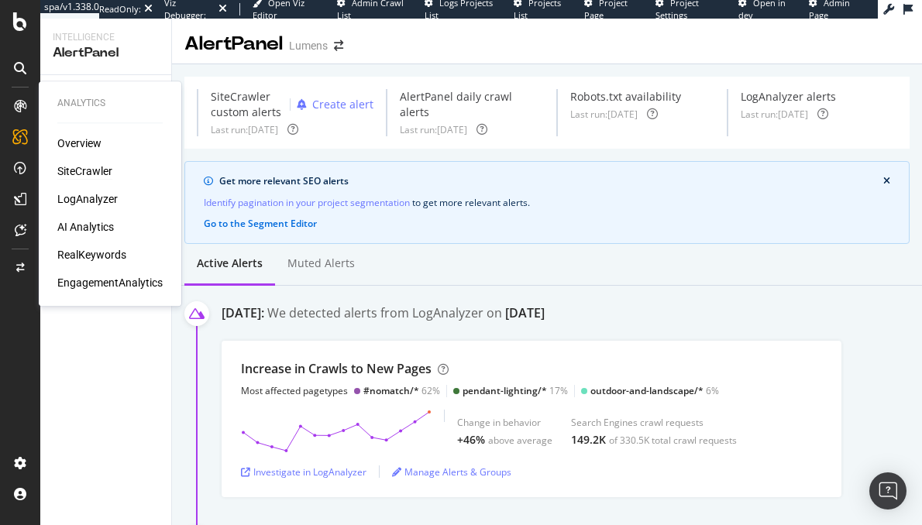
click at [63, 167] on div "SiteCrawler" at bounding box center [84, 170] width 55 height 15
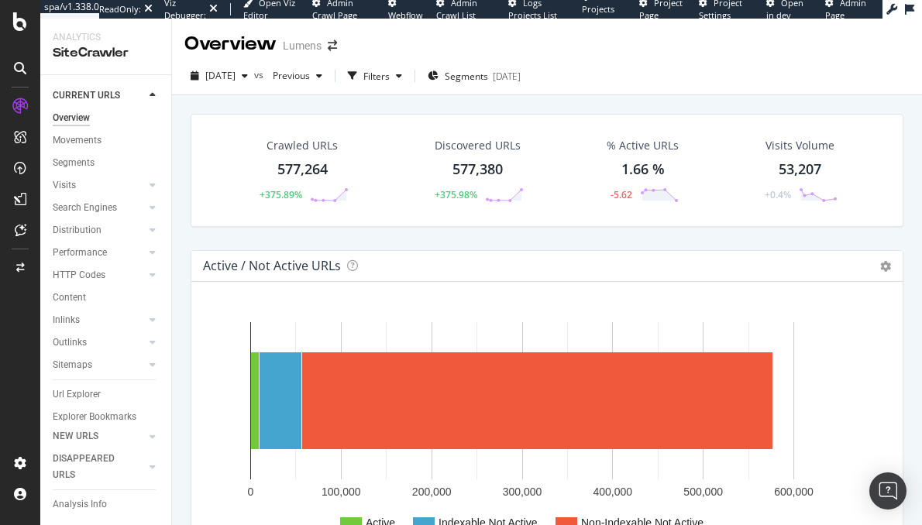
click at [311, 171] on div "577,264" at bounding box center [302, 170] width 50 height 20
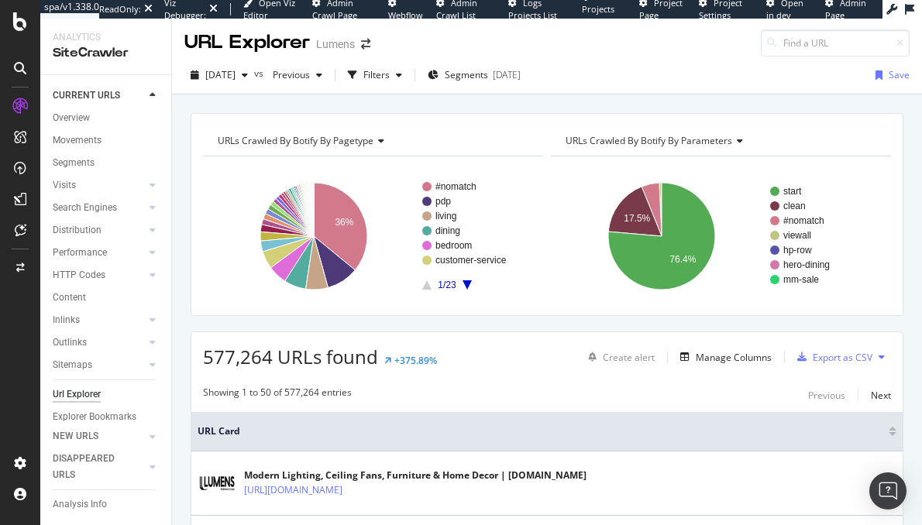
scroll to position [2, 0]
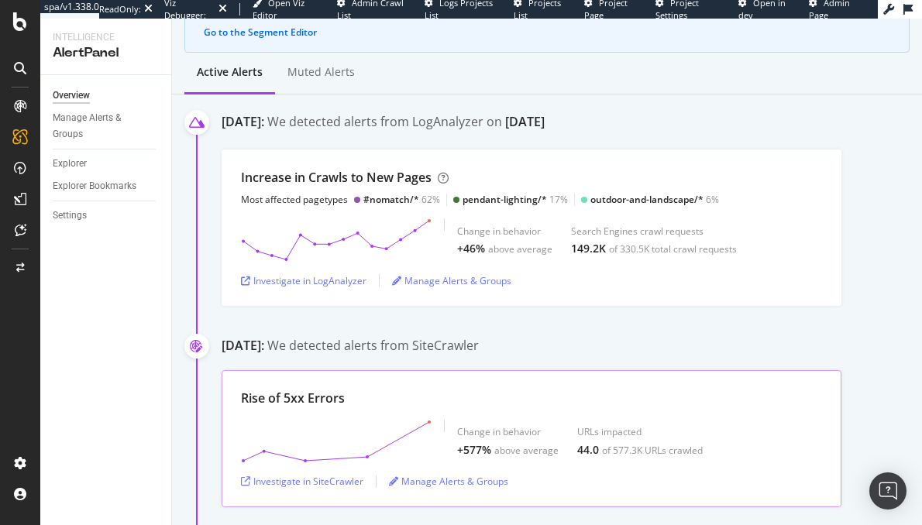
scroll to position [232, 0]
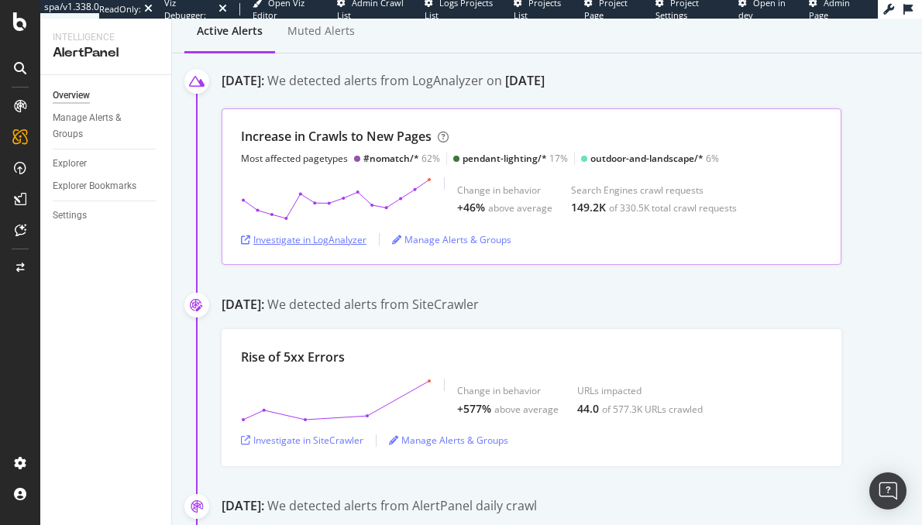
click at [319, 246] on div "Investigate in LogAnalyzer" at bounding box center [304, 239] width 126 height 13
click at [329, 246] on div "Investigate in LogAnalyzer" at bounding box center [304, 239] width 126 height 13
click at [298, 447] on div "Investigate in SiteCrawler" at bounding box center [302, 440] width 122 height 13
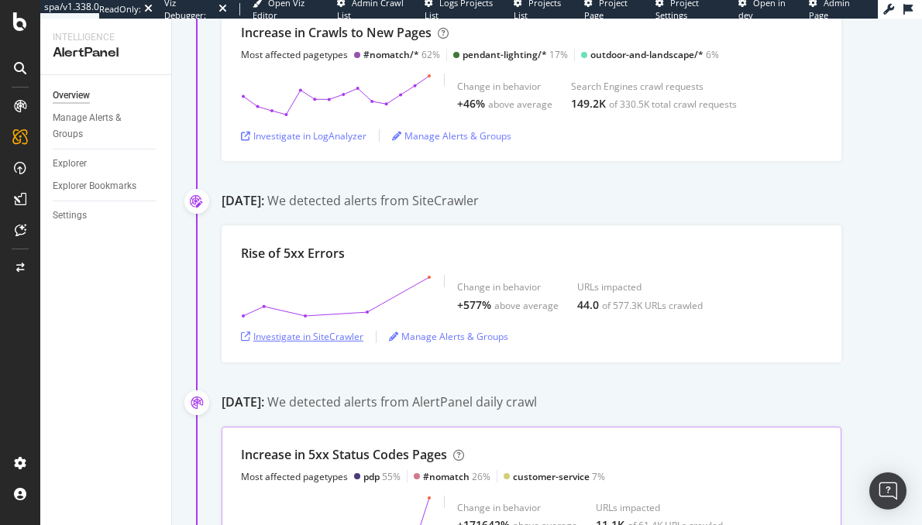
scroll to position [189, 0]
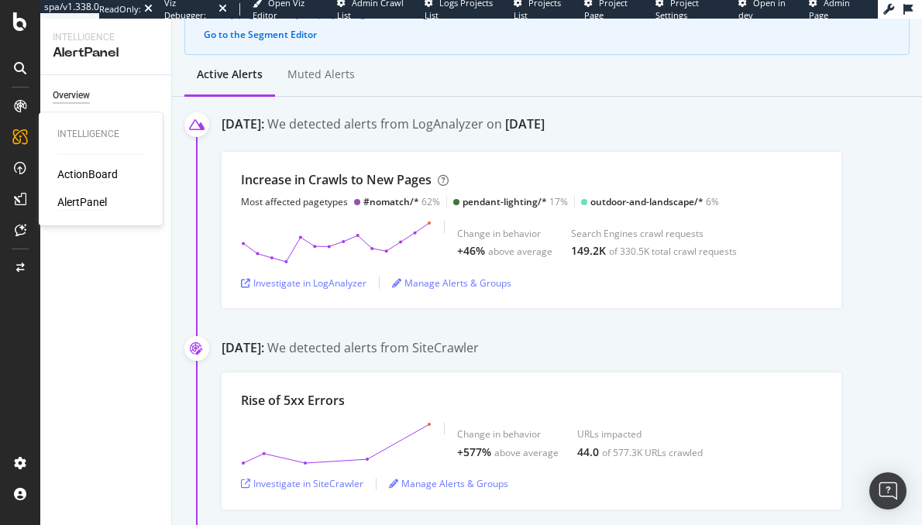
click at [93, 174] on div "ActionBoard" at bounding box center [87, 174] width 60 height 15
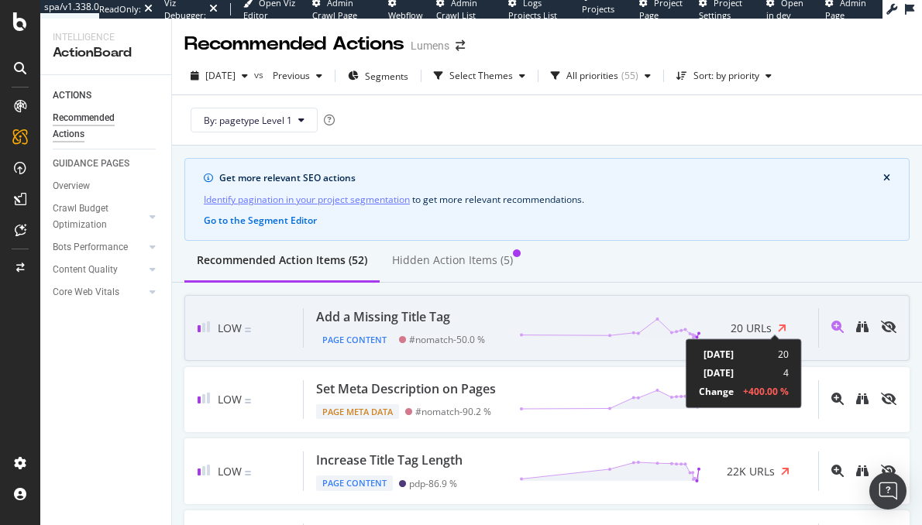
click at [778, 324] on icon at bounding box center [782, 328] width 9 height 12
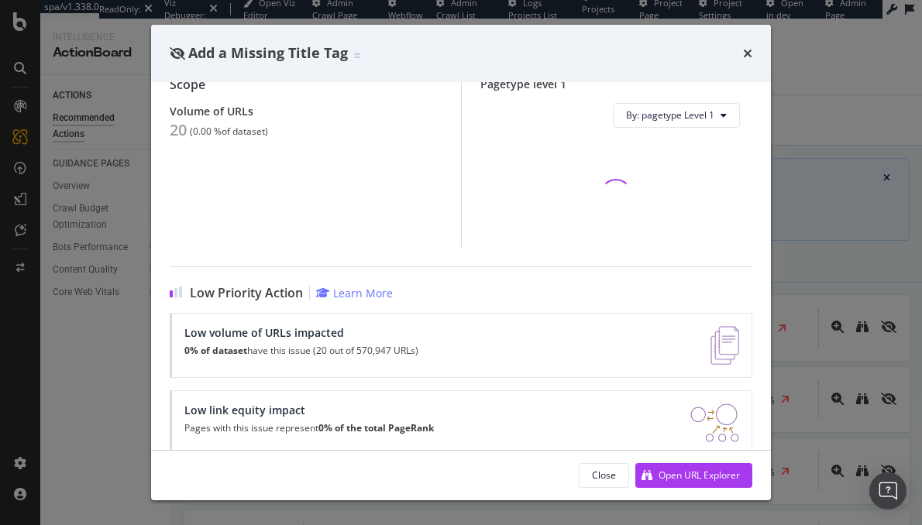
scroll to position [163, 0]
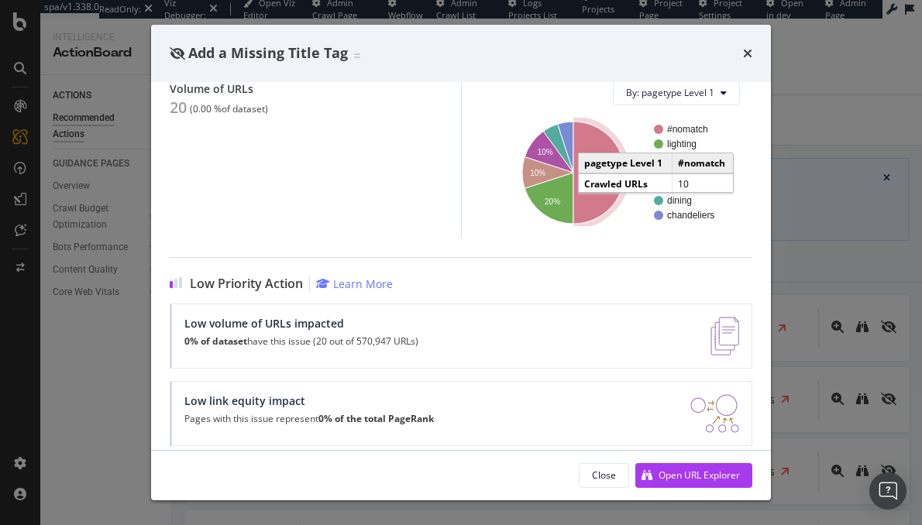
click at [587, 201] on icon "A chart." at bounding box center [598, 173] width 51 height 102
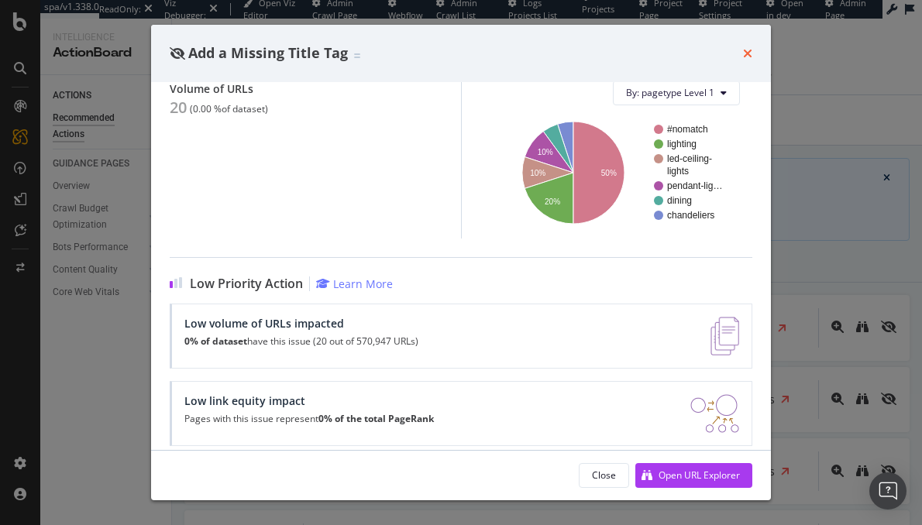
click at [748, 51] on icon "times" at bounding box center [747, 53] width 9 height 12
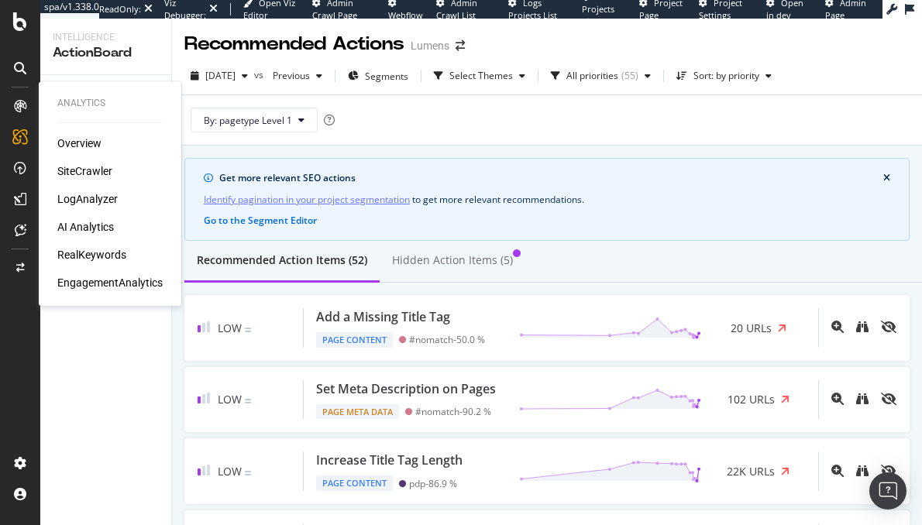
click at [84, 174] on div "SiteCrawler" at bounding box center [84, 170] width 55 height 15
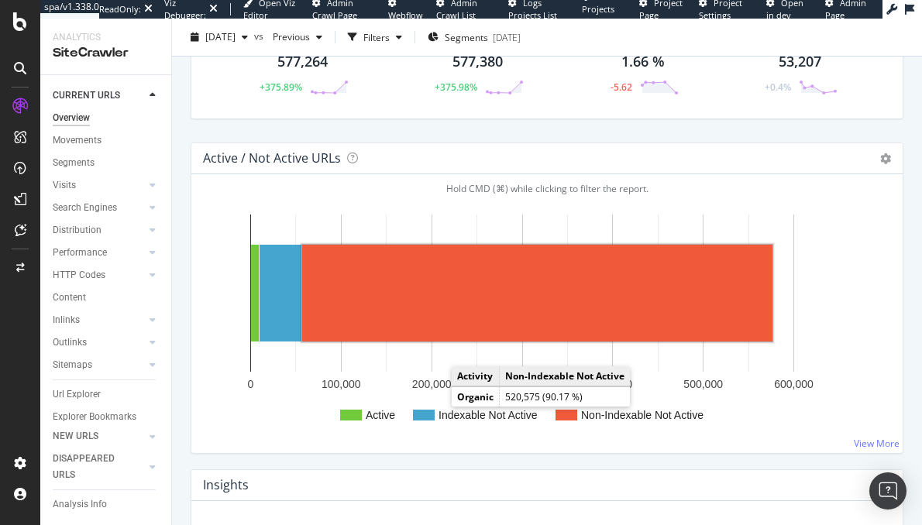
scroll to position [236, 0]
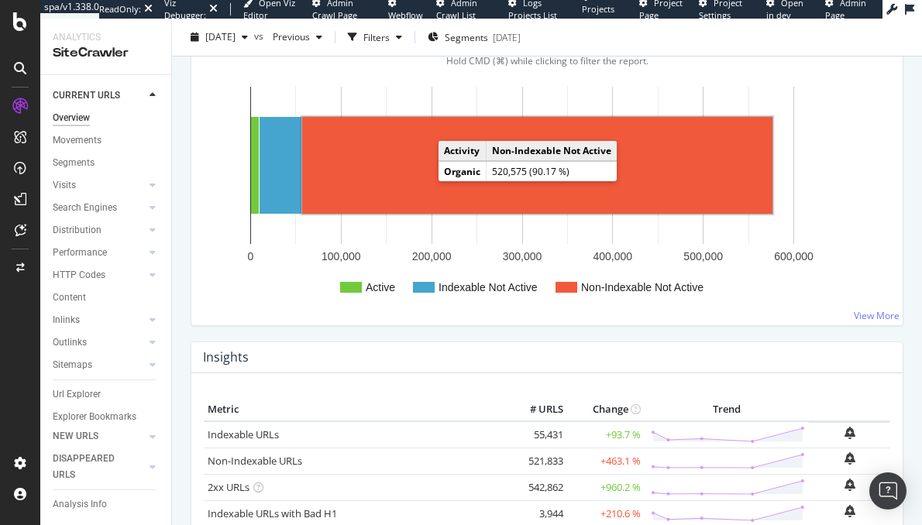
click at [376, 165] on rect "A chart." at bounding box center [537, 165] width 470 height 97
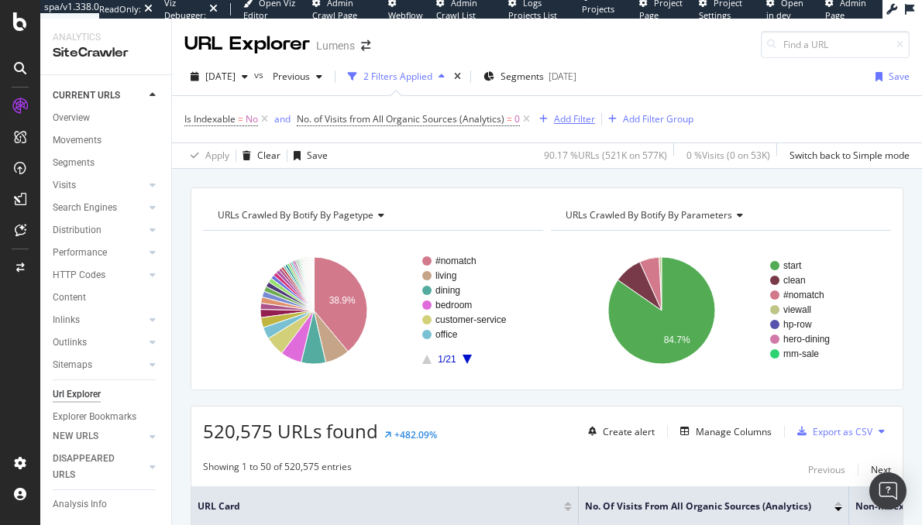
click at [541, 120] on icon "button" at bounding box center [543, 119] width 9 height 9
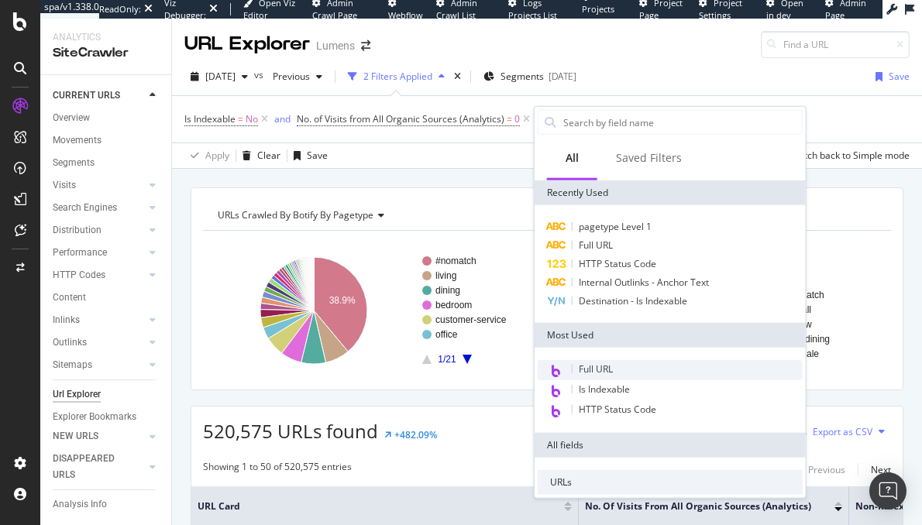
click at [594, 367] on span "Full URL" at bounding box center [596, 369] width 34 height 13
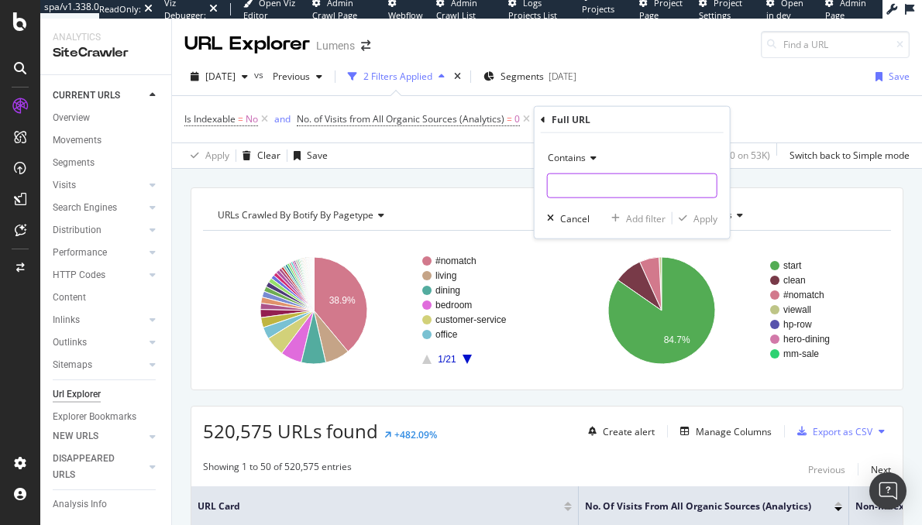
click at [596, 183] on input "text" at bounding box center [632, 186] width 169 height 25
type input "images"
click at [703, 218] on div "Apply" at bounding box center [706, 218] width 24 height 13
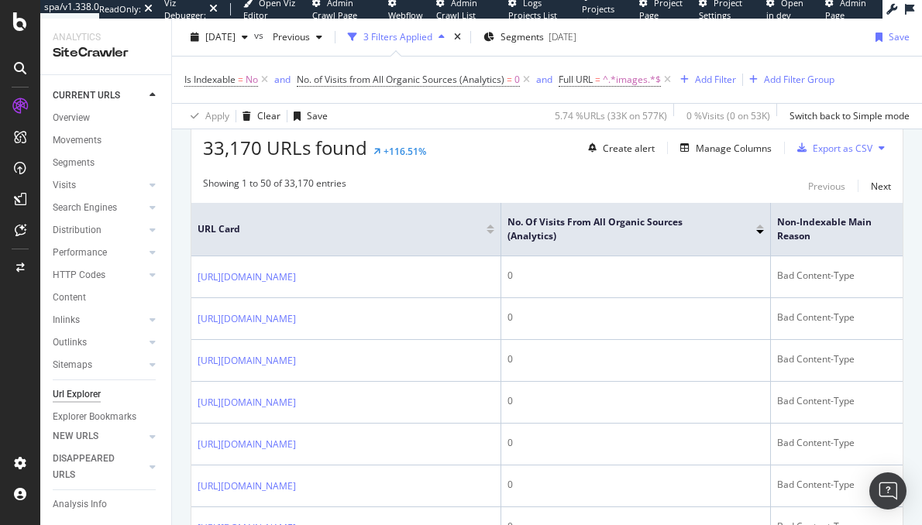
scroll to position [284, 0]
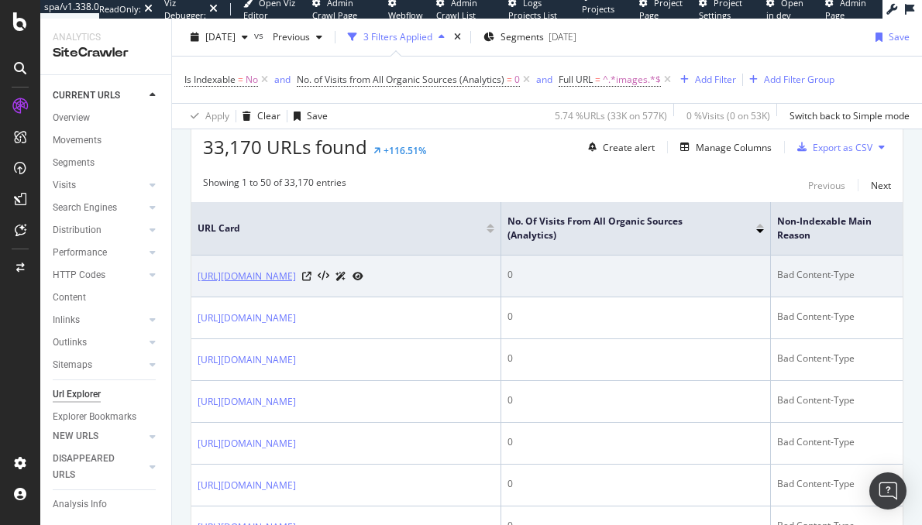
drag, startPoint x: 192, startPoint y: 274, endPoint x: 268, endPoint y: 286, distance: 76.9
click at [268, 286] on td "https://images.lumens.com/is/content/Lumens/ELBP553641_install" at bounding box center [346, 277] width 310 height 42
copy link "https://images.lumens.com/is/content/Lumens/ELBP553641_install"
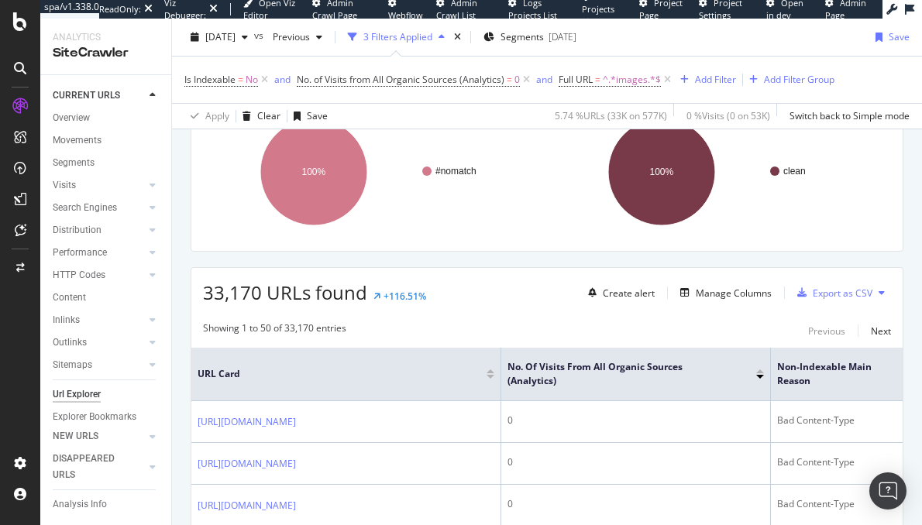
scroll to position [0, 0]
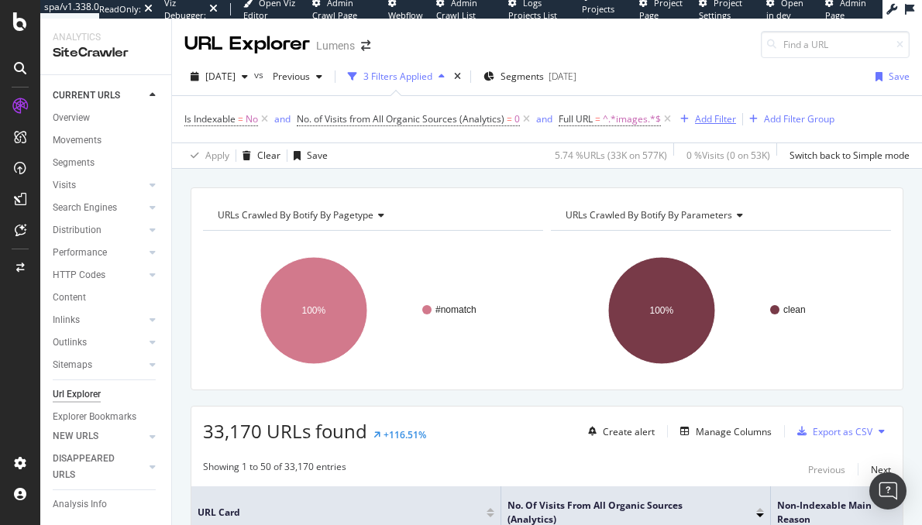
click at [702, 119] on div "Add Filter" at bounding box center [715, 118] width 41 height 13
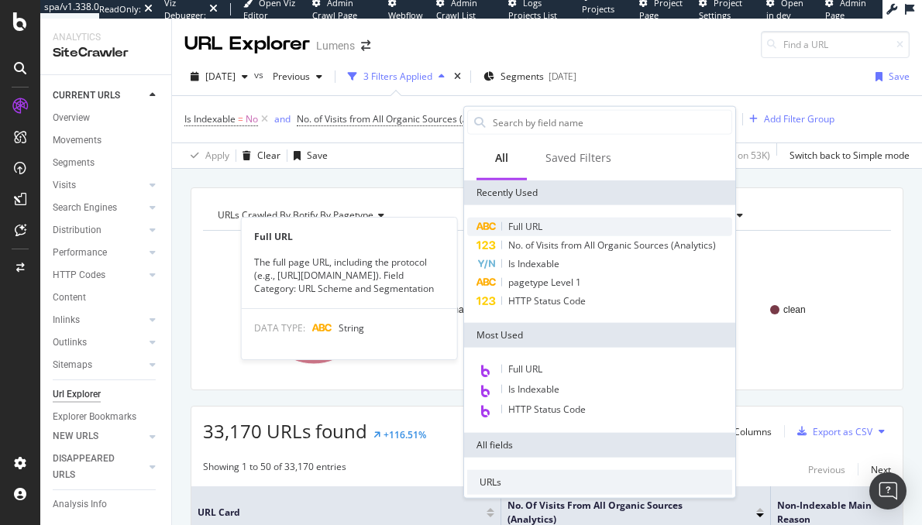
click at [542, 229] on span "Full URL" at bounding box center [525, 226] width 34 height 13
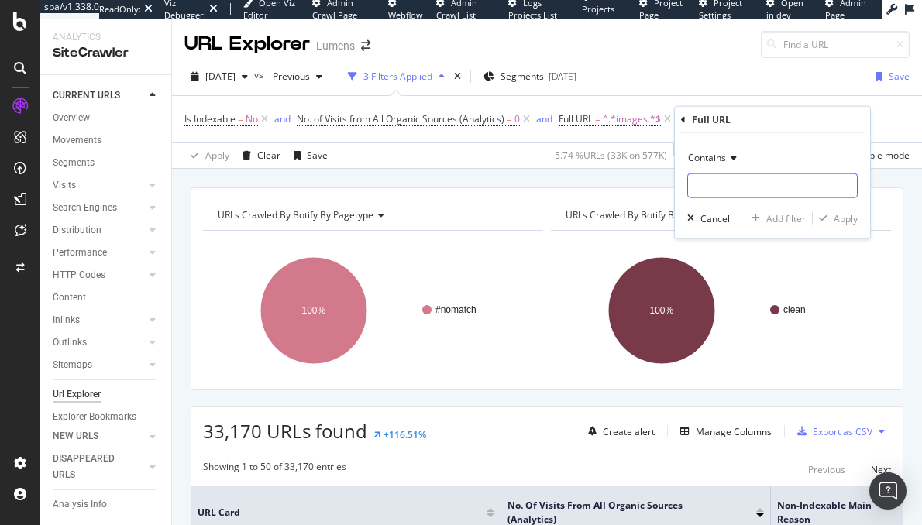
click at [728, 195] on input "text" at bounding box center [772, 186] width 169 height 25
type input "tech"
click at [838, 226] on div "Contains tech Cancel Add filter Apply" at bounding box center [772, 185] width 195 height 105
click at [842, 220] on div "Apply" at bounding box center [846, 218] width 24 height 13
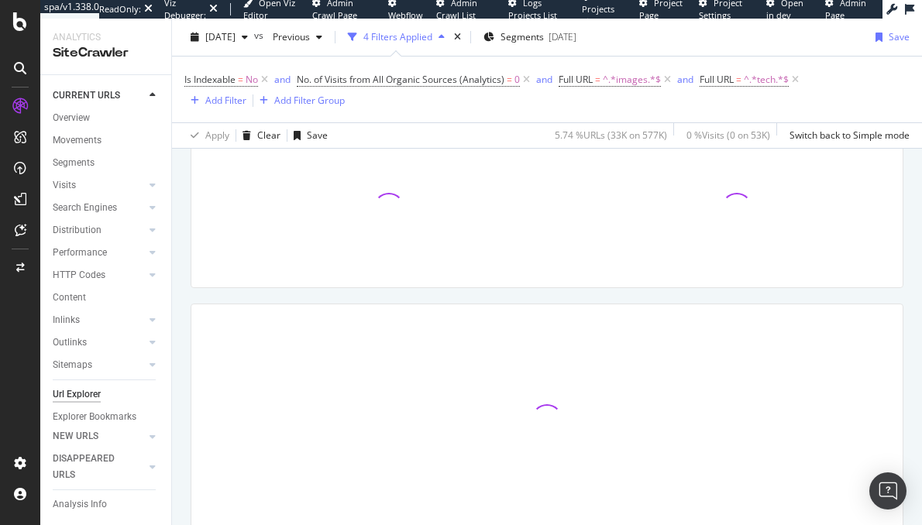
scroll to position [185, 0]
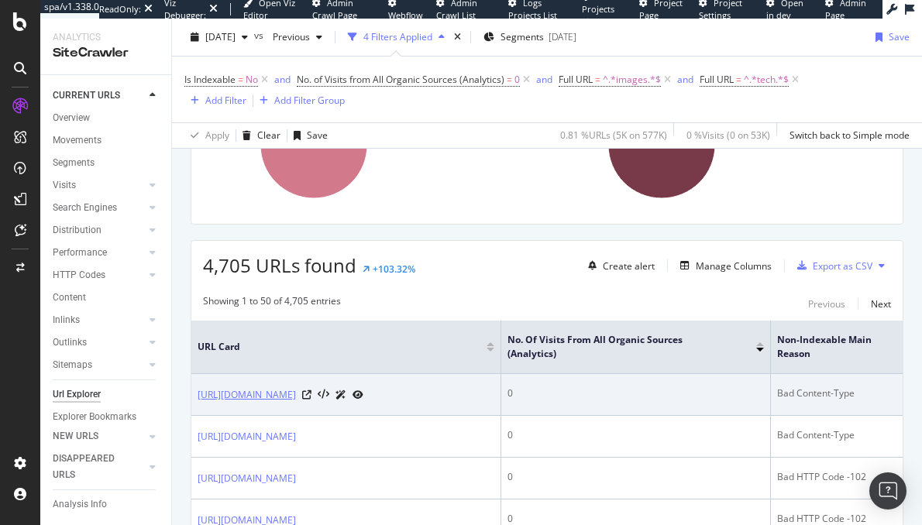
drag, startPoint x: 218, startPoint y: 394, endPoint x: 295, endPoint y: 414, distance: 80.1
click at [296, 403] on link "https://images.lumens.com/is/content/Lumens/VISP427611_techimages" at bounding box center [247, 394] width 98 height 15
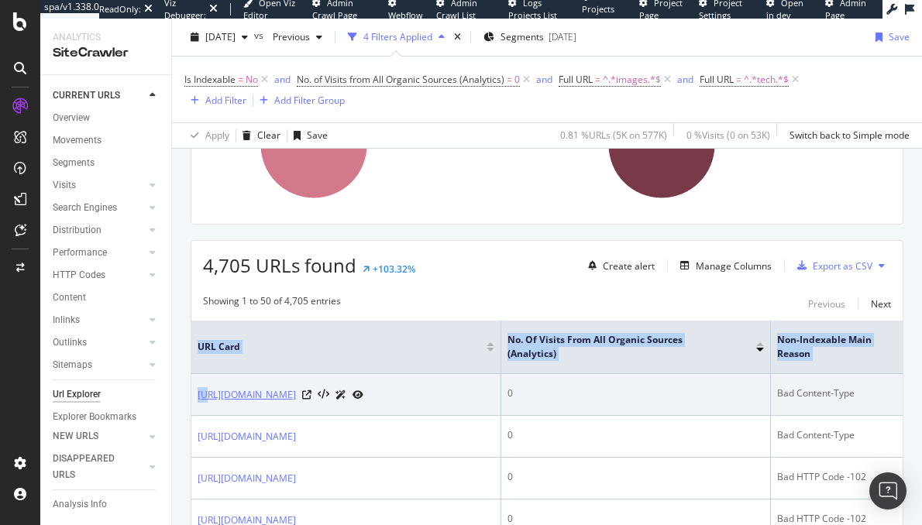
drag, startPoint x: 188, startPoint y: 393, endPoint x: 205, endPoint y: 396, distance: 18.1
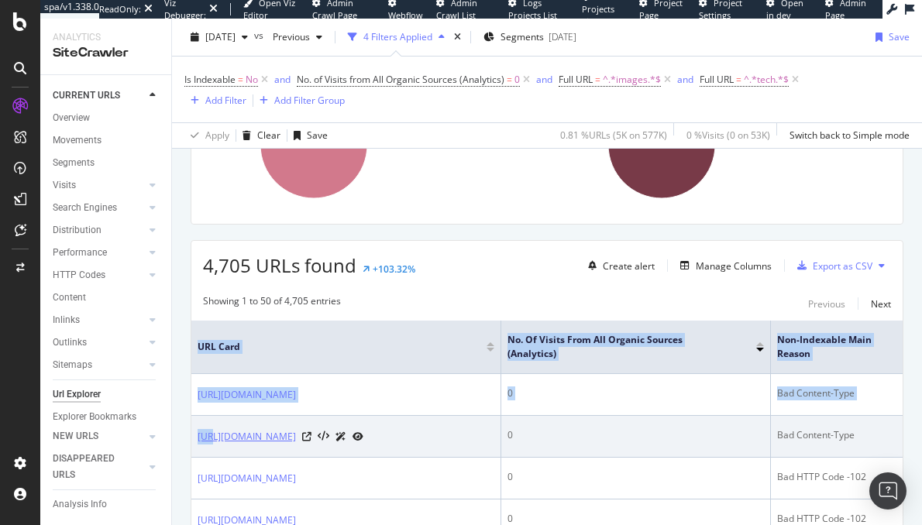
drag, startPoint x: 183, startPoint y: 455, endPoint x: 212, endPoint y: 450, distance: 29.0
copy link "https://images.lumens.com/is/content/Lumens/PG571752_techimages"
drag, startPoint x: 296, startPoint y: 479, endPoint x: 197, endPoint y: 452, distance: 102.8
click at [197, 452] on td "https://images.lumens.com/is/content/Lumens/PG571752_techimages" at bounding box center [346, 437] width 310 height 42
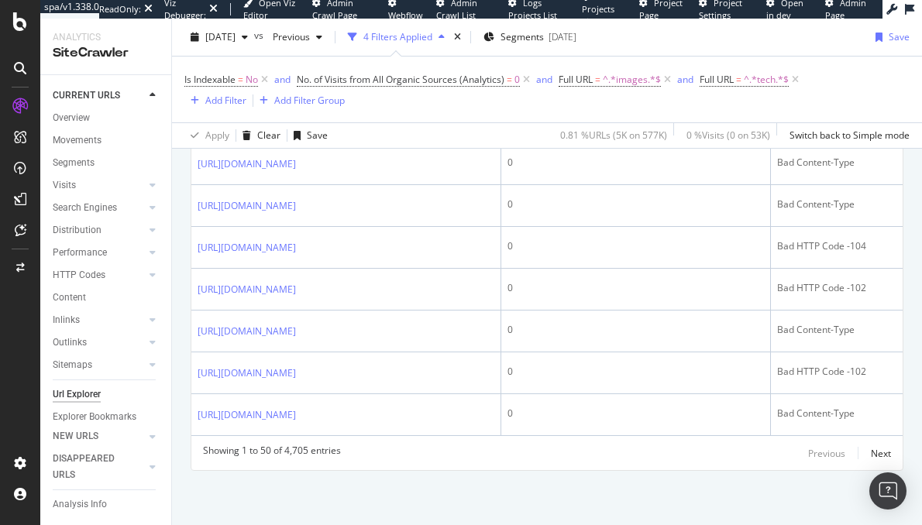
scroll to position [2866, 0]
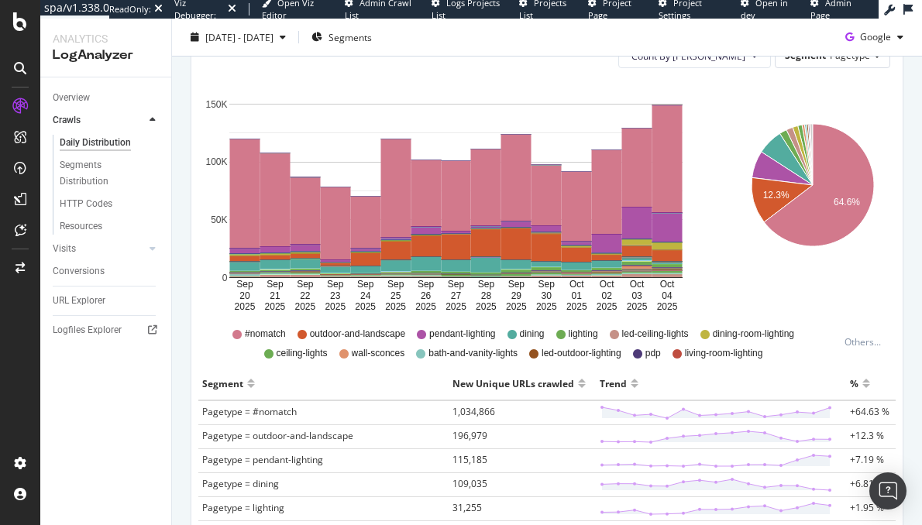
scroll to position [211, 0]
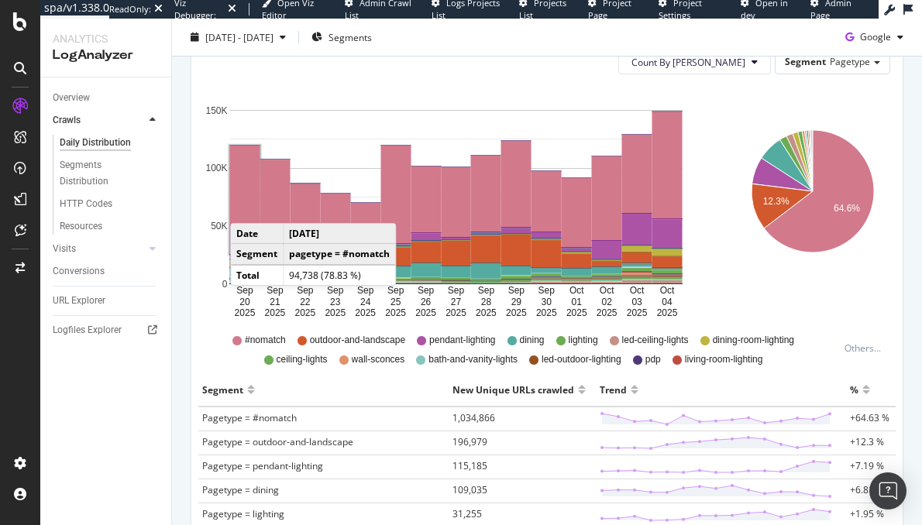
click at [246, 207] on rect "A chart." at bounding box center [245, 200] width 30 height 108
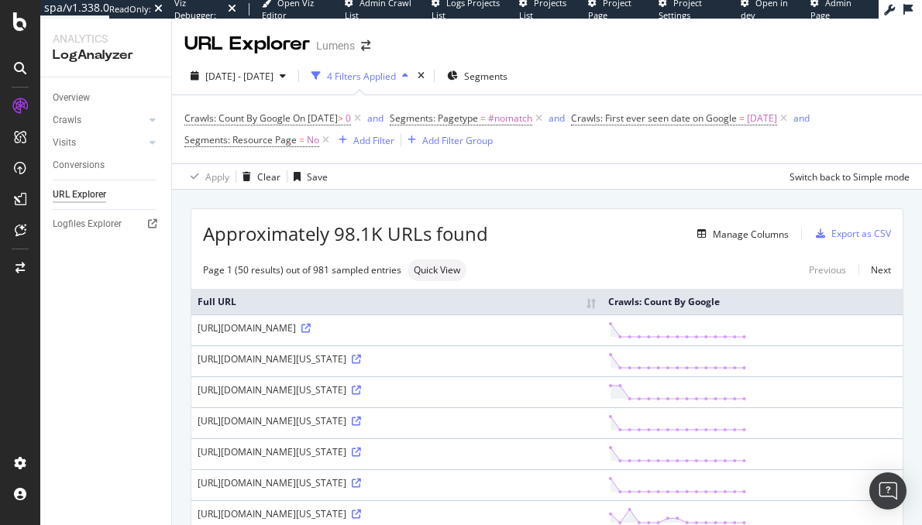
drag, startPoint x: 314, startPoint y: 404, endPoint x: 360, endPoint y: 410, distance: 46.0
click at [355, 397] on div "https://www.lumens.com/72-hour-sale/amber+bronze+brown+cream+grey-on_sale-avant…" at bounding box center [397, 390] width 398 height 13
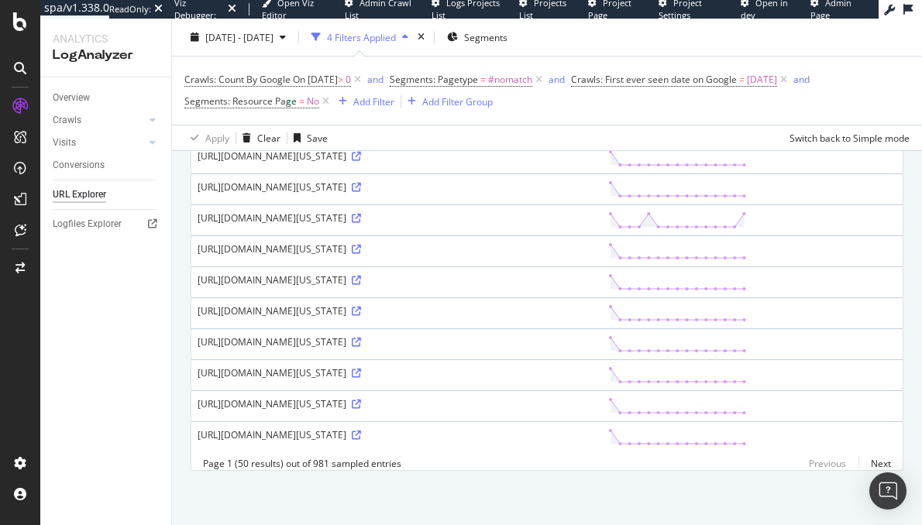
scroll to position [2224, 0]
click at [564, 398] on div "https://www.lumens.com/design_brands_e/california_modern+coastal_and_nautical+c…" at bounding box center [397, 404] width 398 height 13
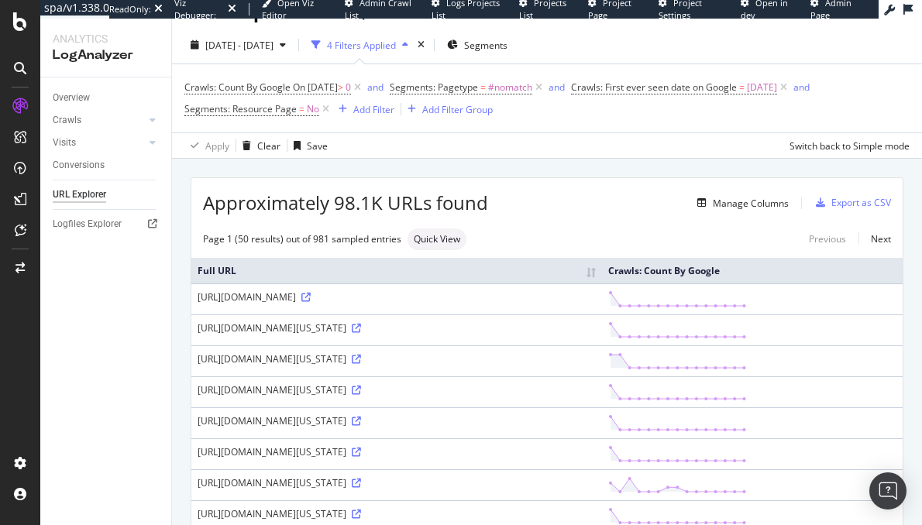
scroll to position [0, 0]
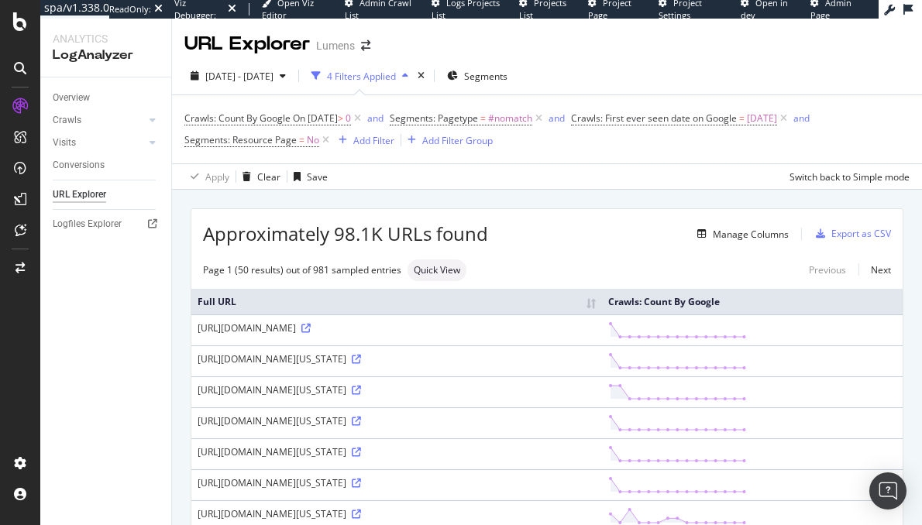
drag, startPoint x: 327, startPoint y: 342, endPoint x: 601, endPoint y: 452, distance: 294.5
click at [596, 428] on div "https://www.lumens.com/72-hour-sale/amber+green+grey+pink+turquoise-art_deco+ba…" at bounding box center [397, 421] width 398 height 13
drag, startPoint x: 379, startPoint y: 443, endPoint x: 603, endPoint y: 460, distance: 224.5
click at [596, 428] on div "https://www.lumens.com/72-hour-sale/amber+green+grey+pink+turquoise-art_deco+ba…" at bounding box center [397, 421] width 398 height 13
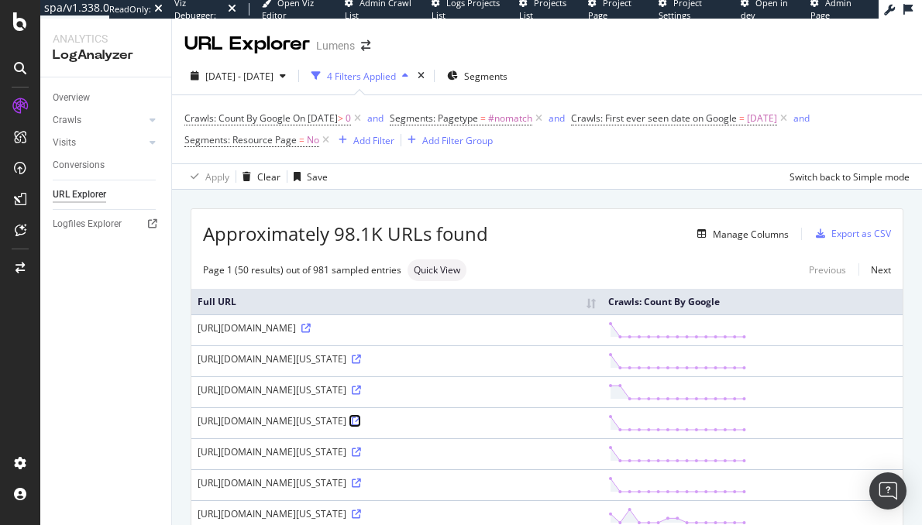
click at [361, 426] on icon at bounding box center [356, 421] width 9 height 9
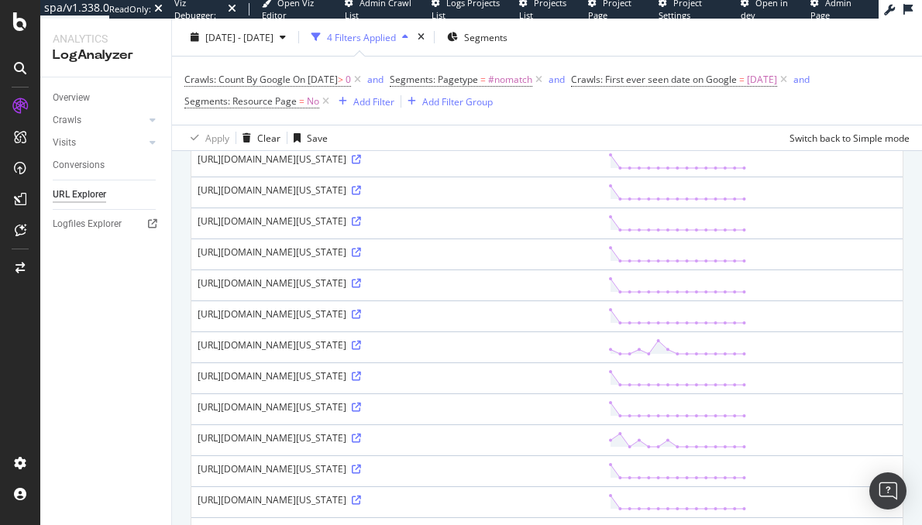
scroll to position [1113, 0]
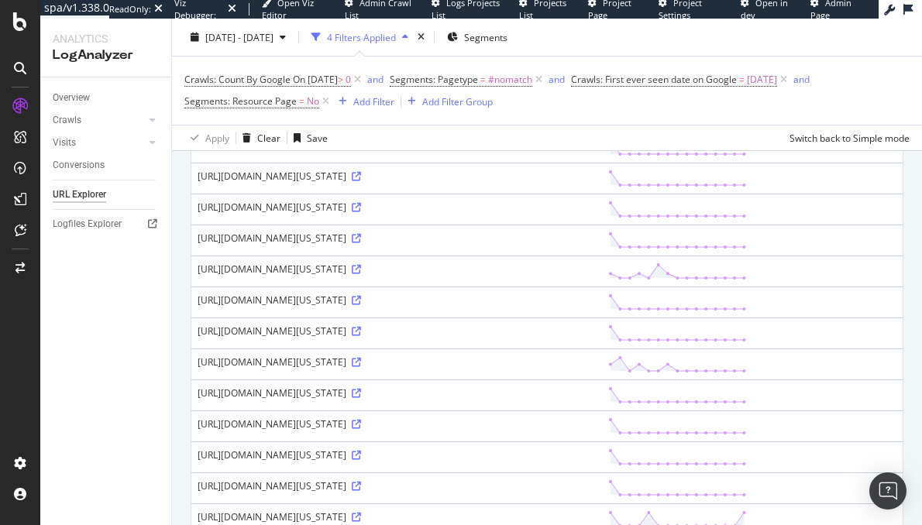
drag, startPoint x: 198, startPoint y: 319, endPoint x: 416, endPoint y: 350, distance: 220.7
click at [416, 28] on div "https://www.lumens.com/design_brands_e/california_modern+coastal_and_nautical+c…" at bounding box center [397, 21] width 398 height 13
copy div "https://www.lumens.com/design_brands_e/california_modern+coastal_and_nautical+c…"
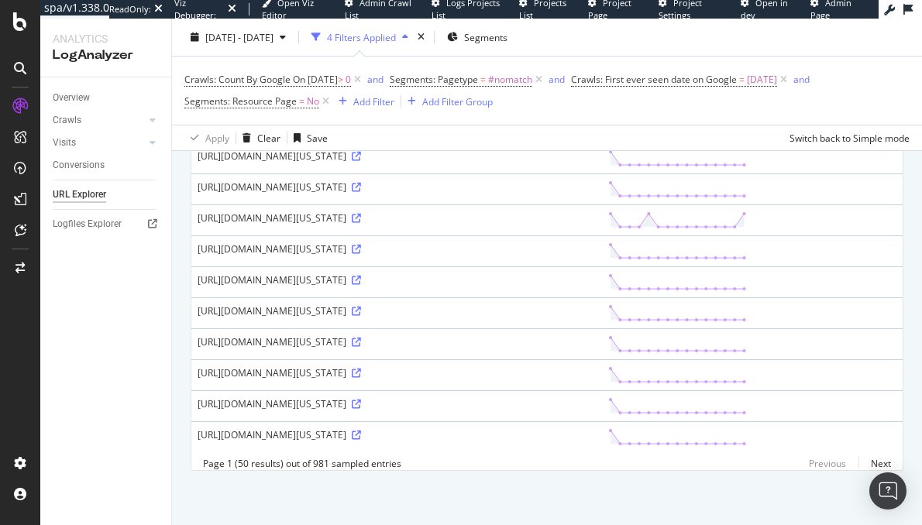
scroll to position [2198, 0]
drag, startPoint x: 253, startPoint y: 357, endPoint x: 191, endPoint y: 330, distance: 67.7
click at [191, 360] on td "https://www.lumens.com/design_brands_e/california_modern+coastal_and_nautical+c…" at bounding box center [396, 375] width 411 height 31
copy div "https://www.lumens.com/design_brands_e/california_modern+coastal_and_nautical+c…"
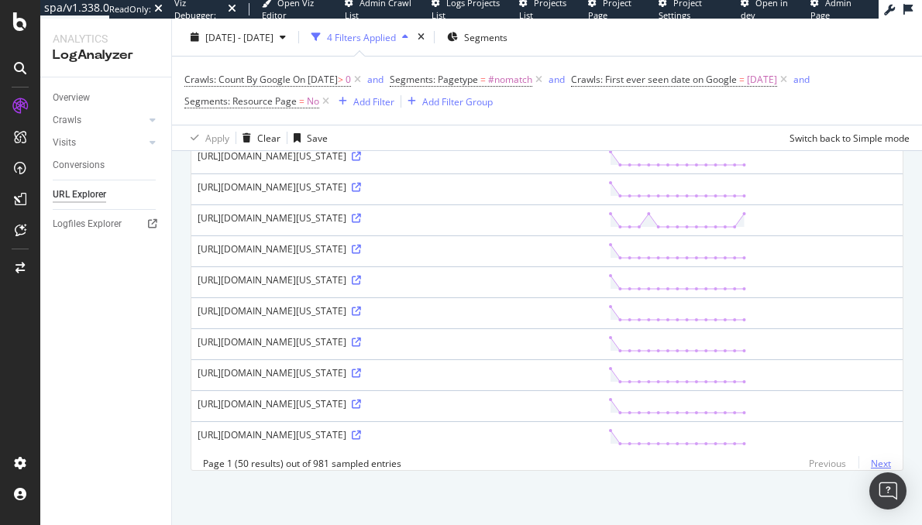
click at [872, 460] on link "Next" at bounding box center [875, 464] width 33 height 22
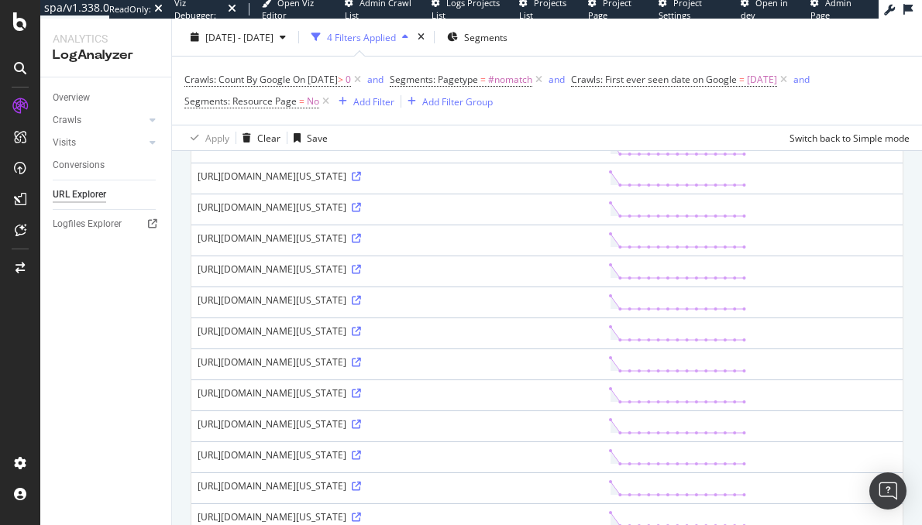
scroll to position [622, 0]
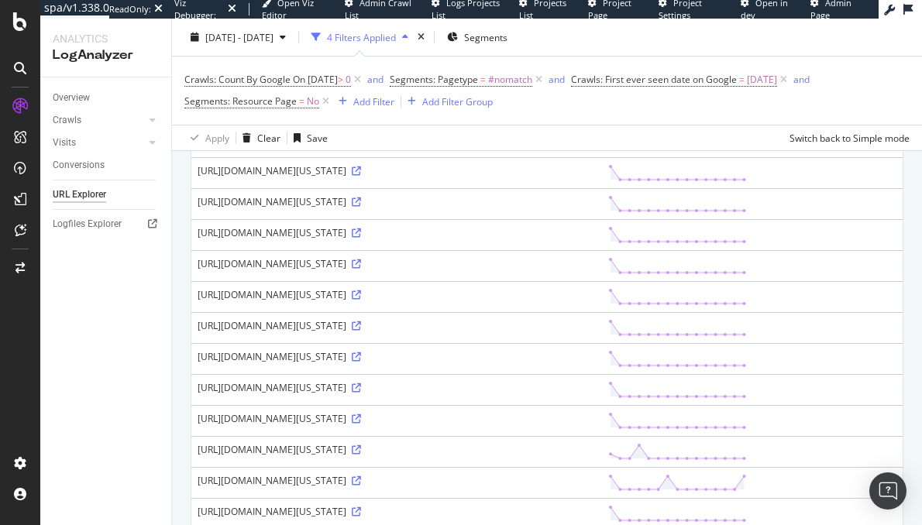
drag, startPoint x: 217, startPoint y: 352, endPoint x: 193, endPoint y: 324, distance: 36.8
click at [193, 95] on td "https://www.lumens.com/design_brands_e/california_modern+coastal_and_nautical+c…" at bounding box center [396, 79] width 411 height 31
copy div "https://www.lumens.com/design_brands_e/california_modern+coastal_and_nautical+c…"
click at [60, 119] on div "Crawls" at bounding box center [67, 120] width 29 height 16
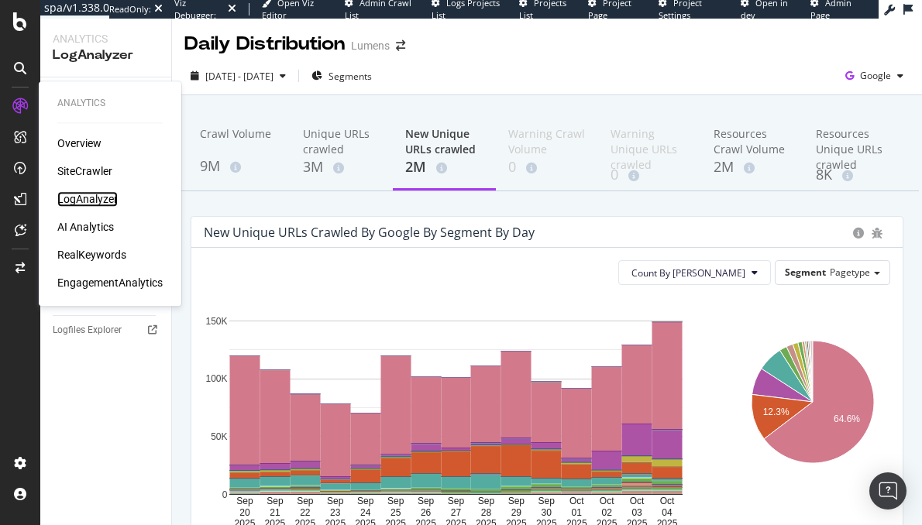
click at [85, 199] on div "LogAnalyzer" at bounding box center [87, 198] width 60 height 15
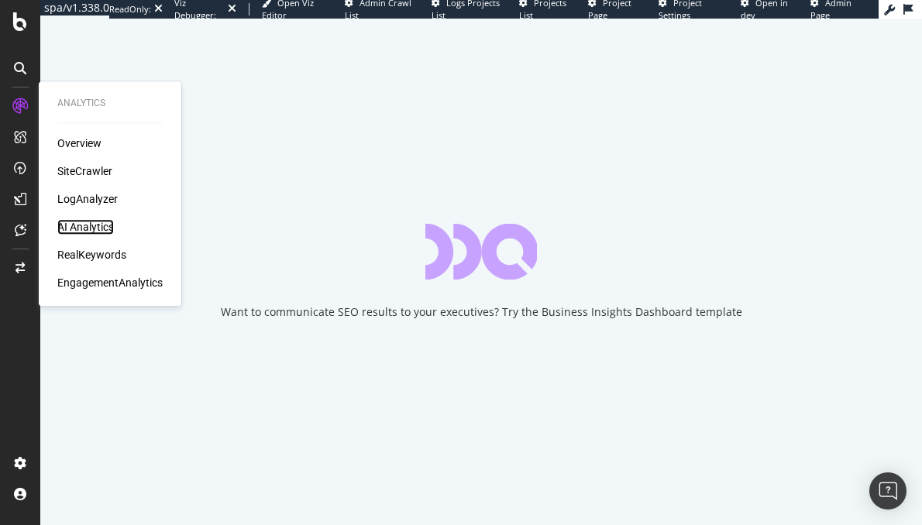
click at [88, 229] on div "AI Analytics" at bounding box center [85, 226] width 57 height 15
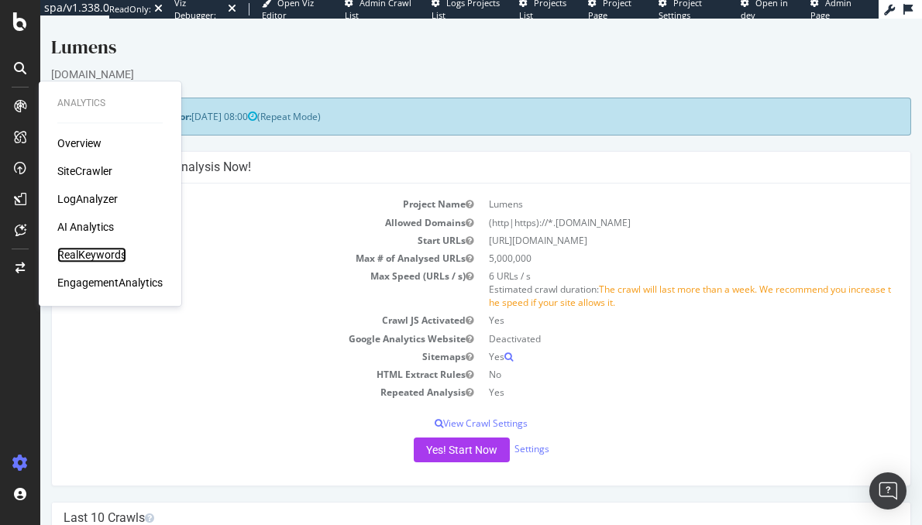
click at [91, 256] on div "RealKeywords" at bounding box center [91, 254] width 69 height 15
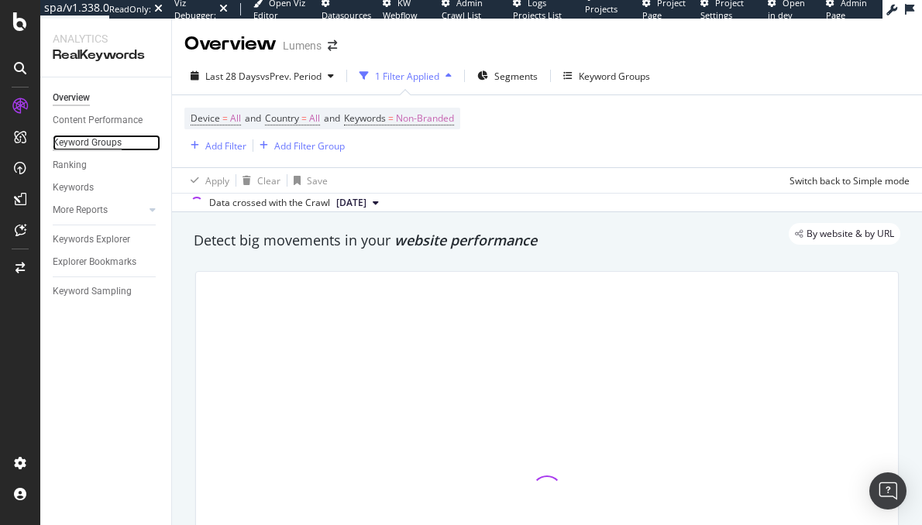
click at [104, 140] on div "Keyword Groups" at bounding box center [87, 143] width 69 height 16
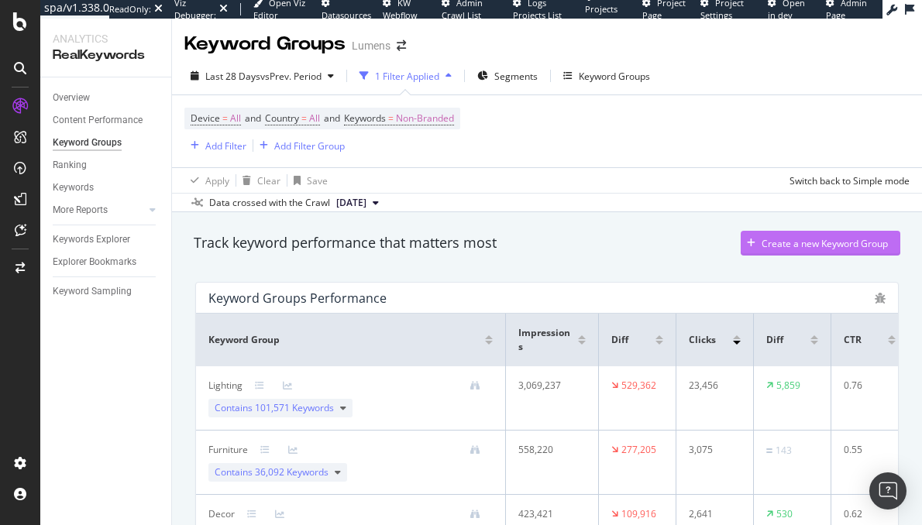
click at [787, 246] on div "Create a new Keyword Group" at bounding box center [825, 243] width 126 height 13
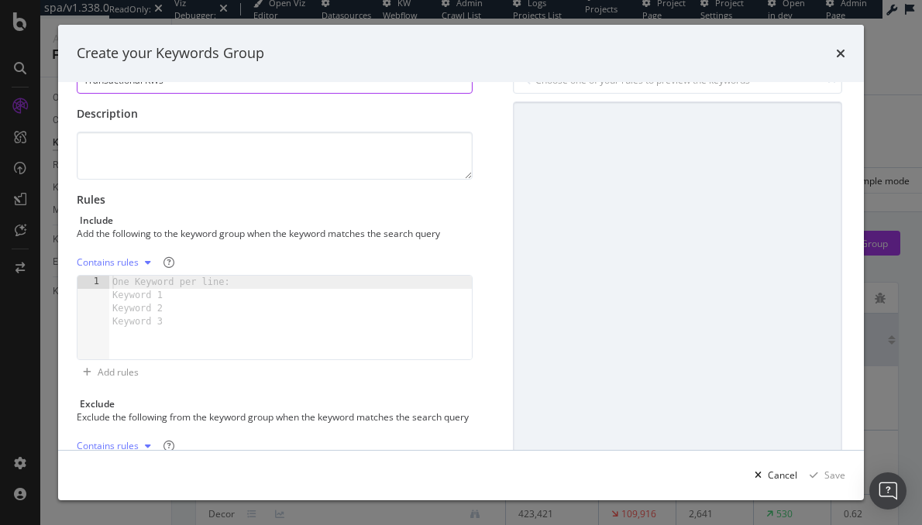
scroll to position [74, 0]
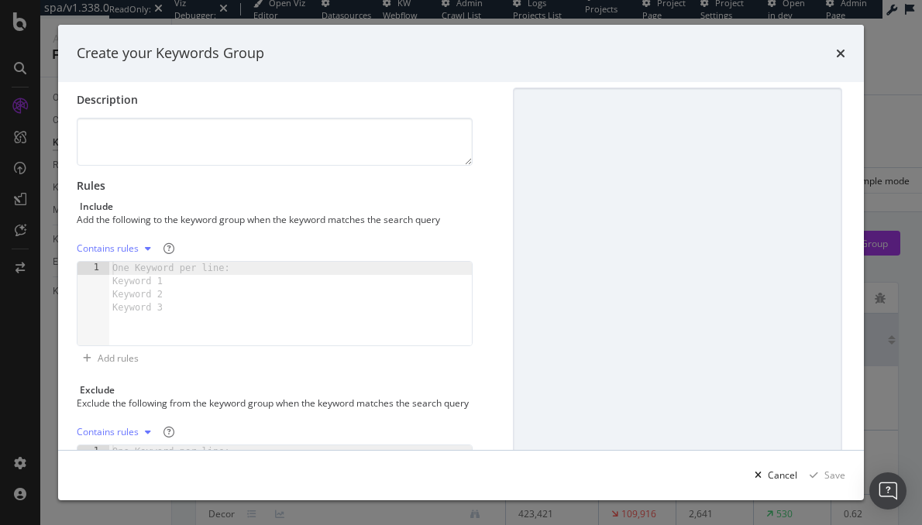
type input "Transactional KWs"
click at [143, 248] on div "modal" at bounding box center [148, 248] width 19 height 9
click at [136, 322] on div "Regex rules" at bounding box center [121, 324] width 50 height 13
click at [172, 302] on div "modal" at bounding box center [290, 317] width 363 height 111
paste textarea "\b(buy|purchase|price|cost|cheap|discount|deal|coupon|order|shop|store|near me|…"
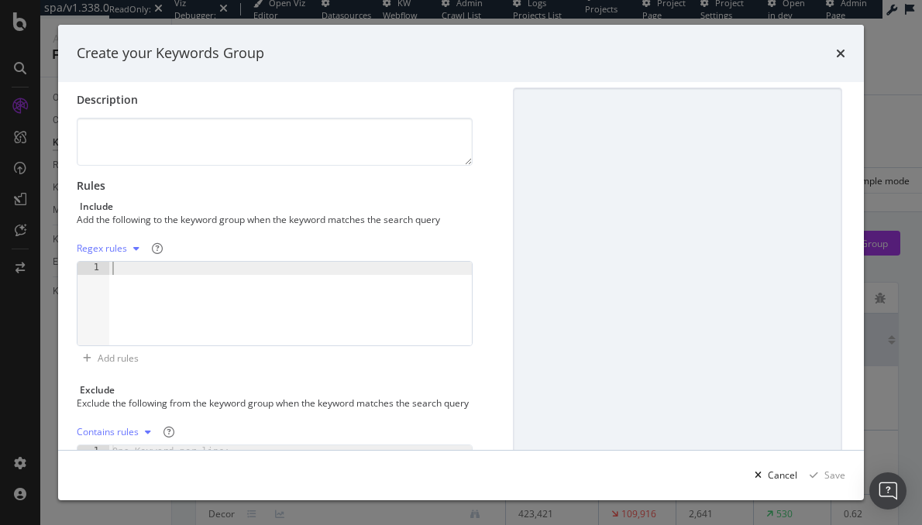
type textarea "\b(buy|purchase|price|cost|cheap|discount|deal|coupon|order|shop|store|near me|…"
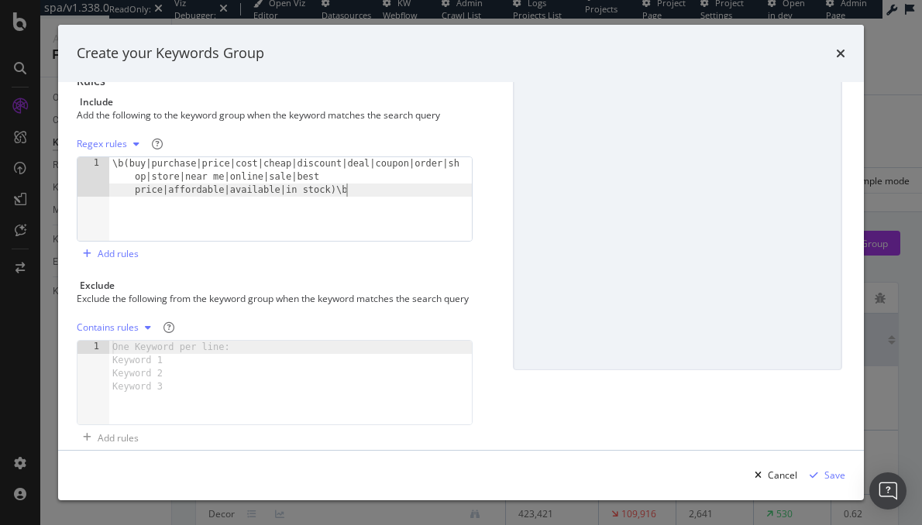
scroll to position [39, 0]
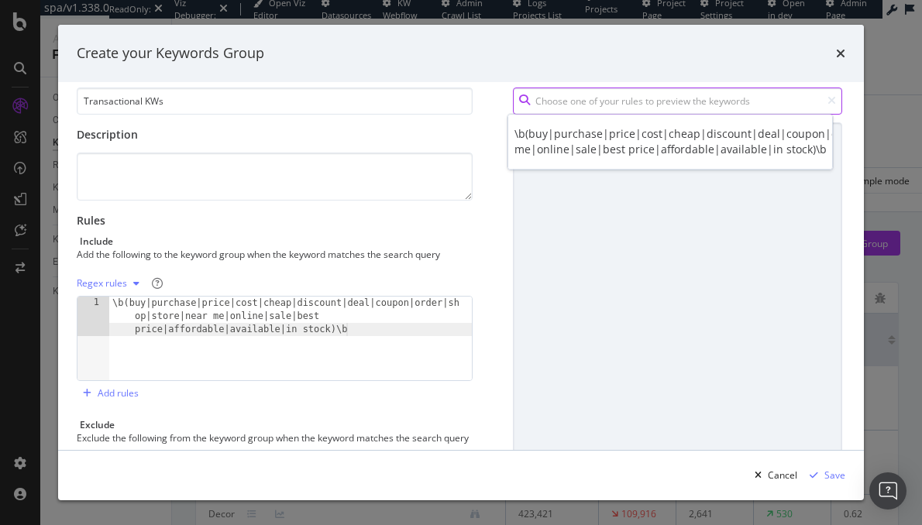
click at [571, 108] on input "modal" at bounding box center [677, 101] width 329 height 27
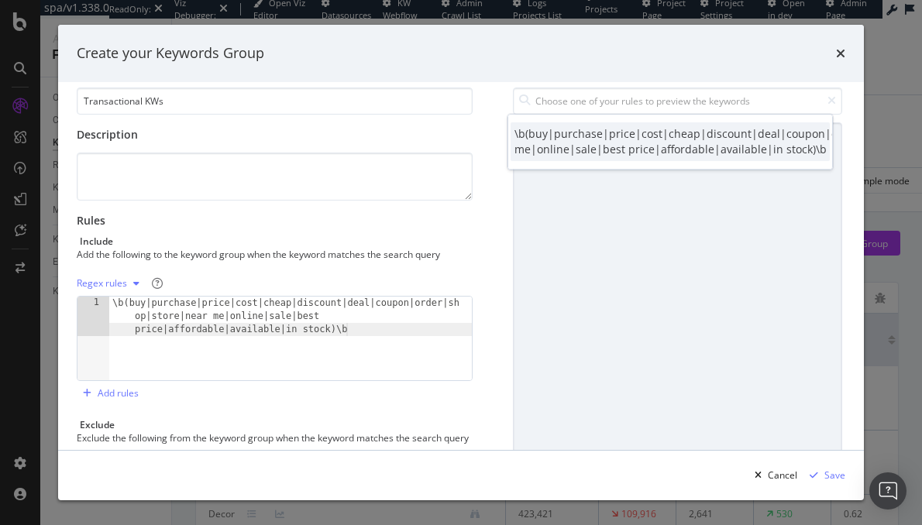
click at [652, 134] on div "\b(buy|purchase|price|cost|cheap|discount|deal|coupon|order|shop|store|near me|…" at bounding box center [735, 141] width 440 height 31
type input "\b(buy|purchase|price|cost|cheap|discount|deal|coupon|order|shop|store|near me|…"
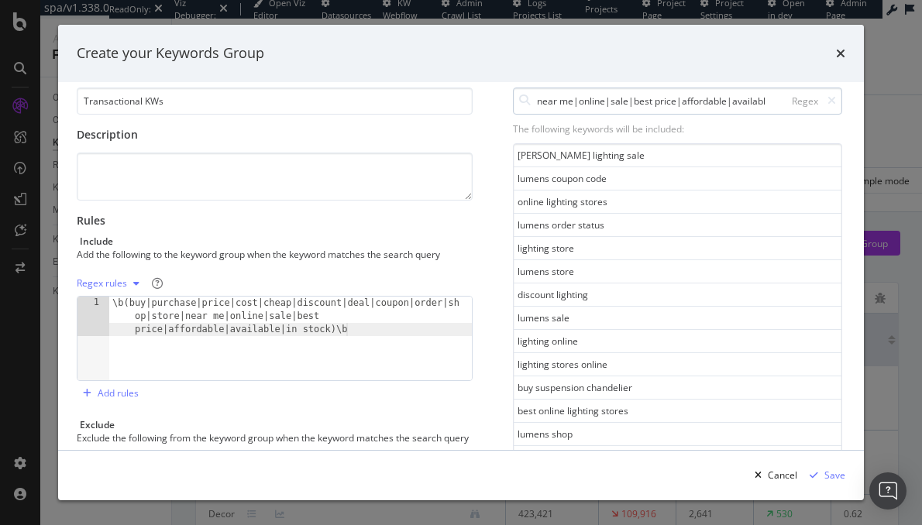
scroll to position [0, 343]
click at [839, 474] on div "Save" at bounding box center [834, 475] width 21 height 13
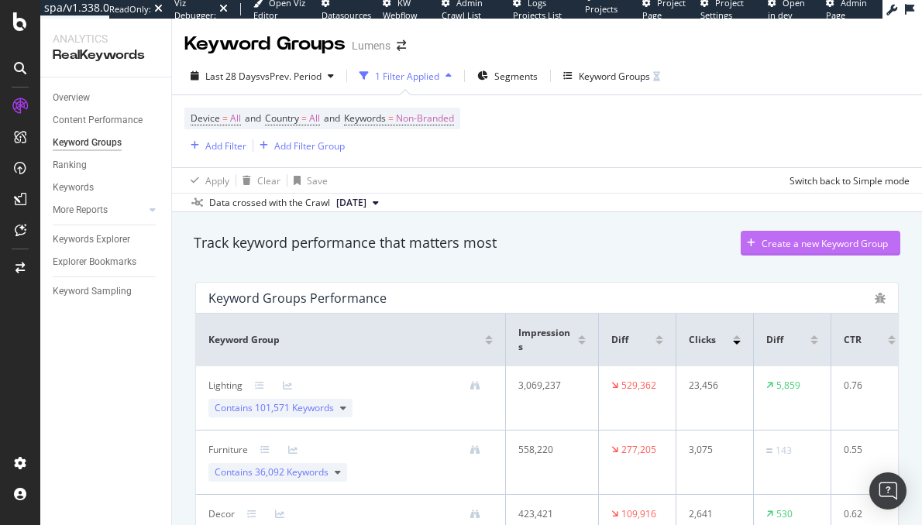
click at [783, 245] on div "Create a new Keyword Group" at bounding box center [825, 243] width 126 height 13
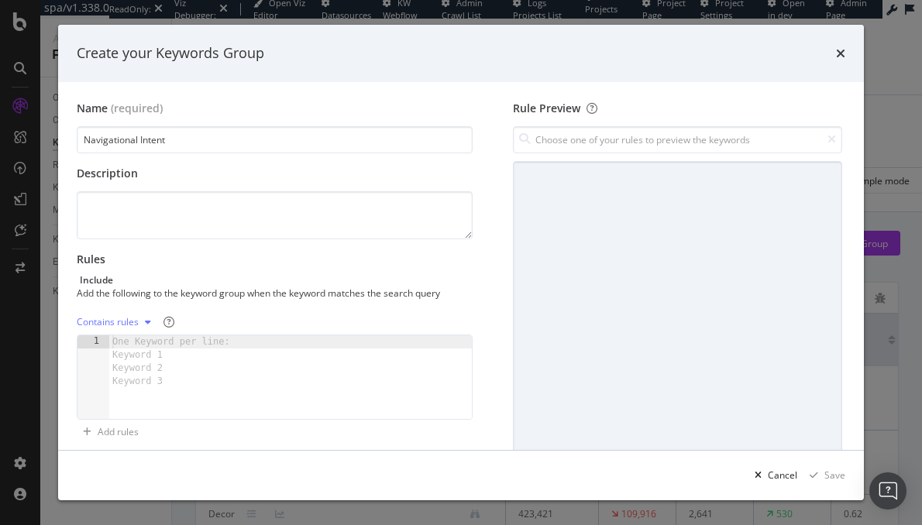
click at [133, 328] on div "Contains rules" at bounding box center [117, 322] width 81 height 23
click at [134, 400] on div "Regex rules" at bounding box center [121, 398] width 50 height 13
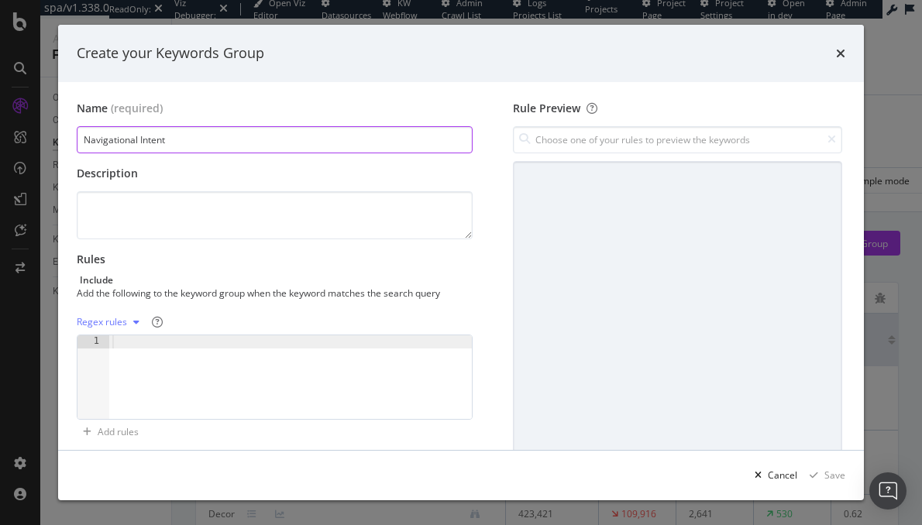
click at [201, 142] on input "Navigational Intent" at bounding box center [275, 139] width 396 height 27
type input "Navigational Intent KW"
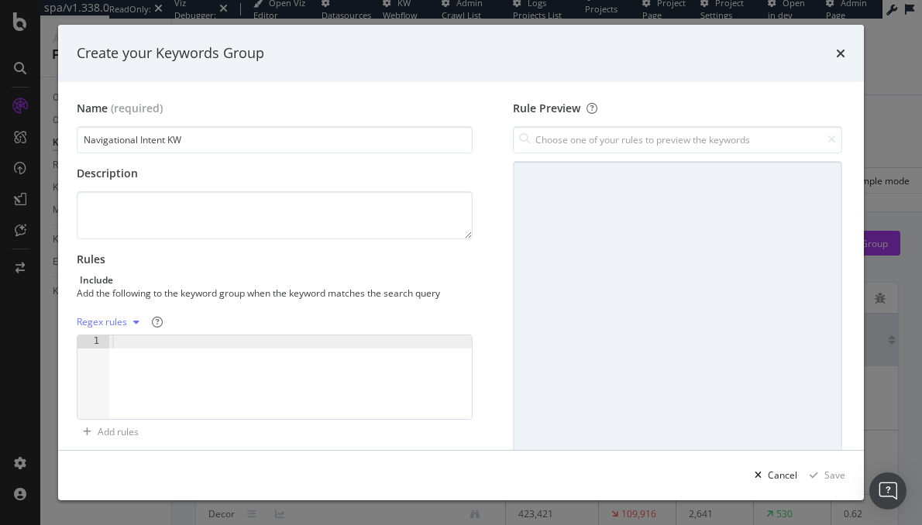
click at [174, 377] on div "modal" at bounding box center [290, 391] width 363 height 111
paste textarea "\b(review|reviews|rating|ratings|customer service|support|warranty|return polic…"
type textarea "\b(review|reviews|rating|ratings|customer service|support|warranty|return polic…"
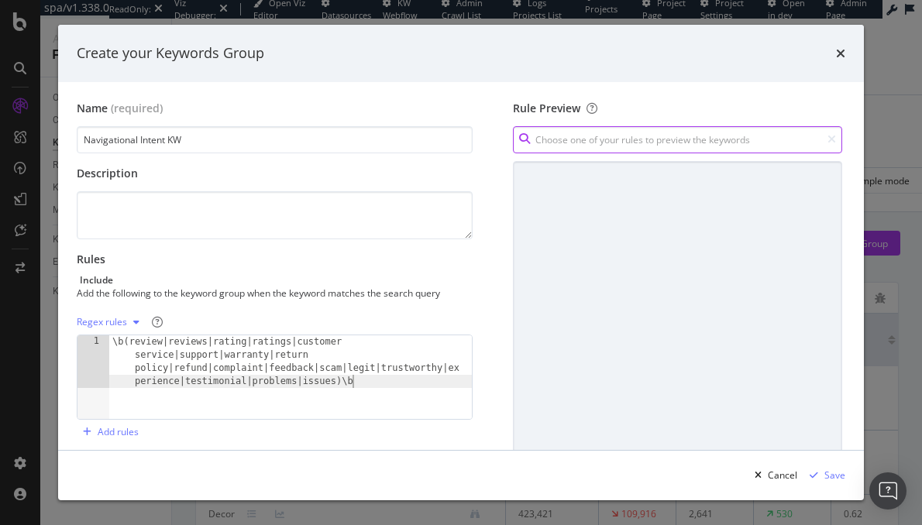
click at [669, 139] on input "modal" at bounding box center [677, 139] width 329 height 27
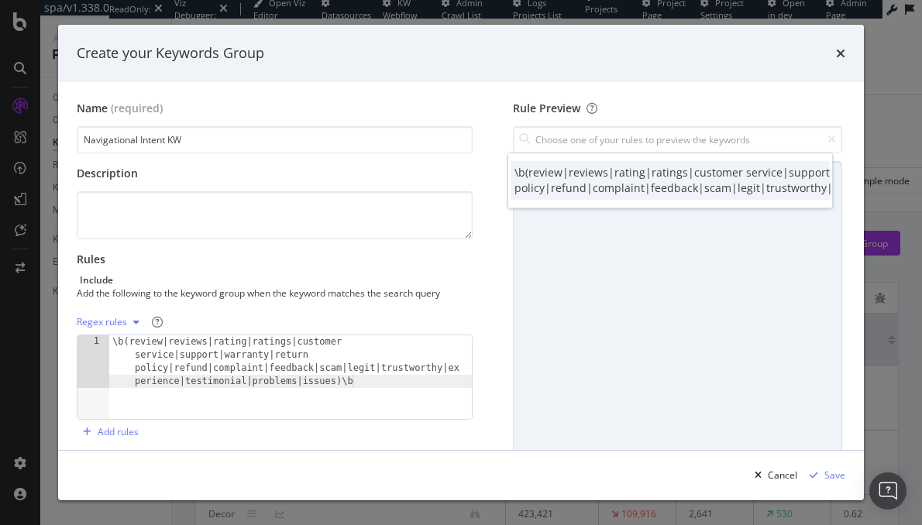
click at [580, 181] on div "\b(review|reviews|rating|ratings|customer service|support|warranty|return polic…" at bounding box center [789, 180] width 549 height 31
type input "\b(review|reviews|rating|ratings|customer service|support|warranty|return polic…"
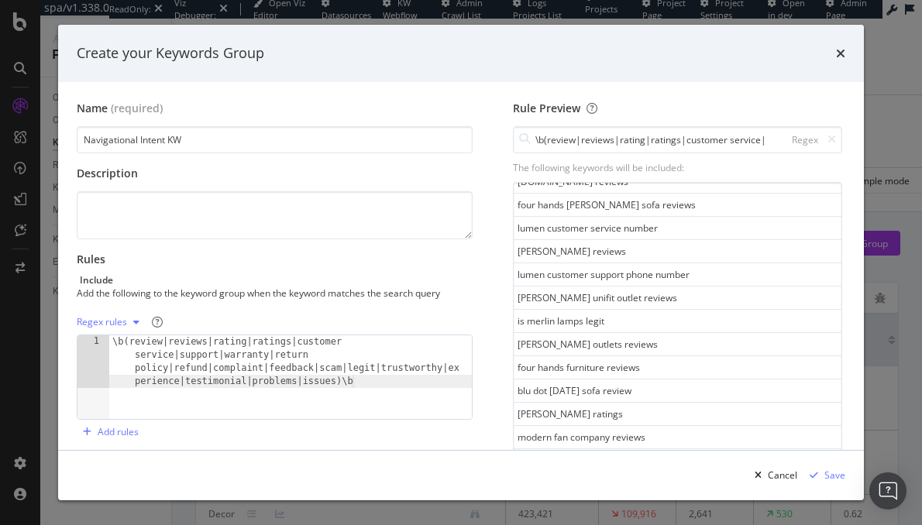
scroll to position [431, 0]
click at [830, 478] on div "Save" at bounding box center [834, 475] width 21 height 13
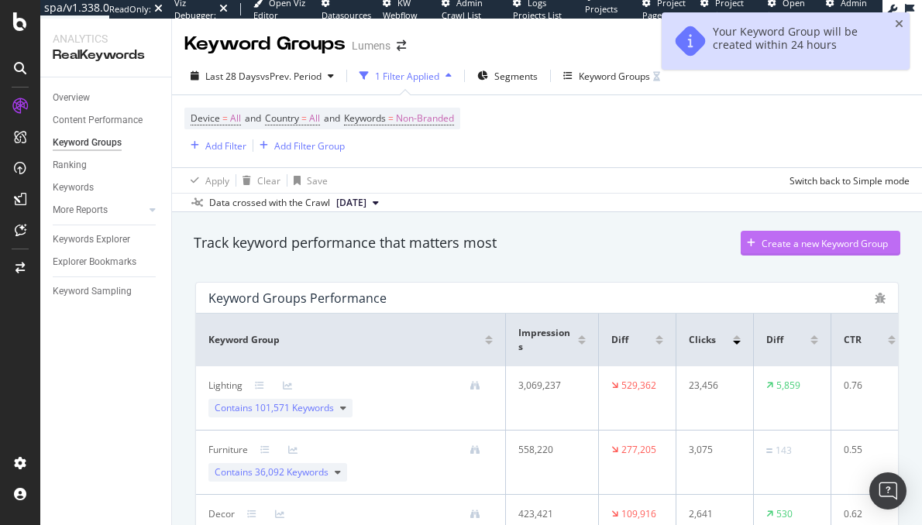
click at [813, 240] on div "Create a new Keyword Group" at bounding box center [825, 243] width 126 height 13
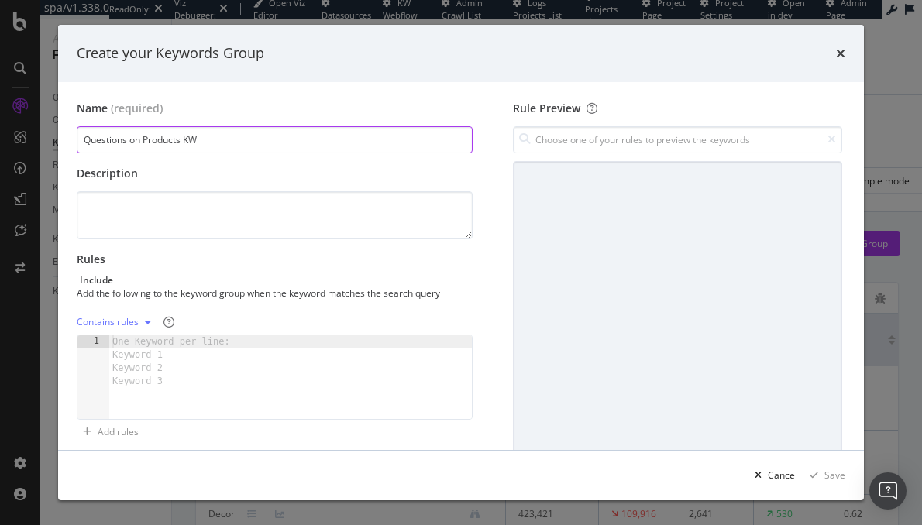
type input "Questions on Products KW"
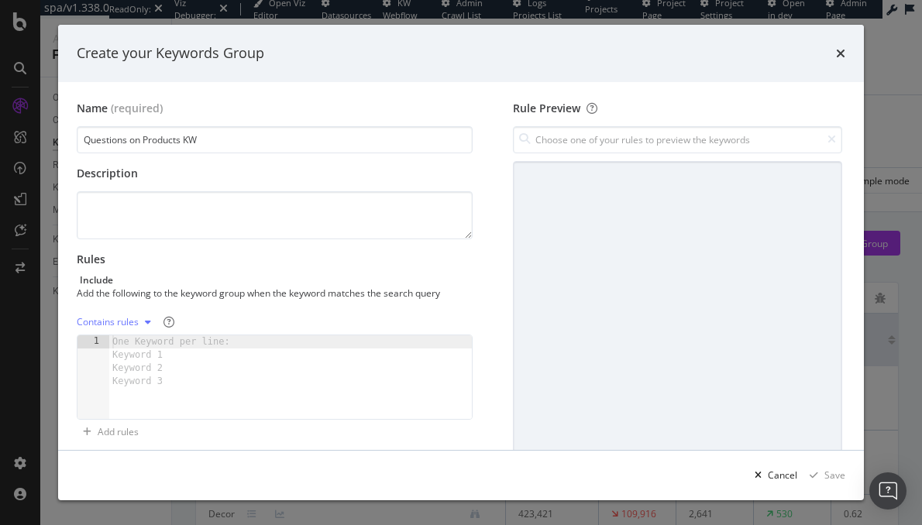
click at [133, 325] on div "Contains rules" at bounding box center [108, 322] width 62 height 9
click at [128, 403] on div "Regex rules" at bounding box center [121, 398] width 50 height 13
click at [156, 360] on div "modal" at bounding box center [290, 391] width 363 height 111
paste textarea "\b(price|cost|buy|purchase|available|best|quality|brand|reviews|ratings|feature…"
type textarea "\b(price|cost|buy|purchase|available|best|quality|brand|reviews|ratings|feature…"
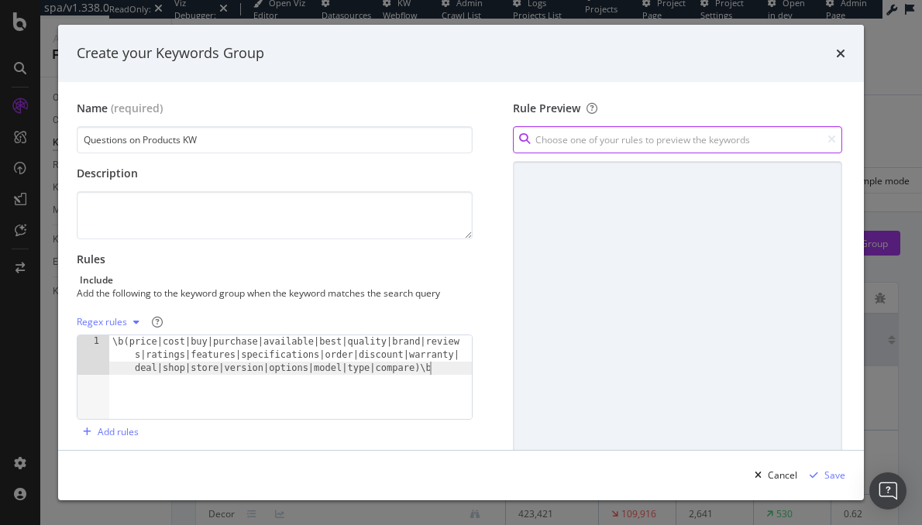
click at [608, 134] on input "modal" at bounding box center [677, 139] width 329 height 27
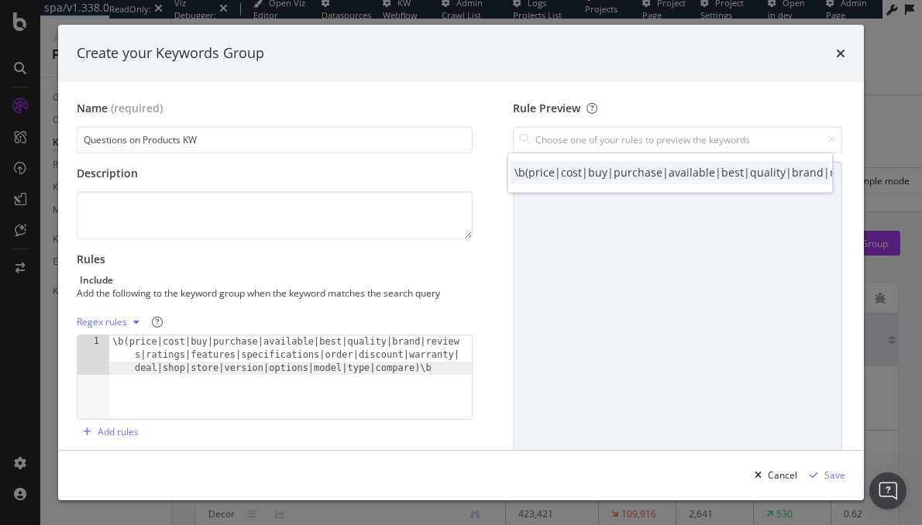
type input "\b(price|cost|buy|purchase|available|best|quality|brand|reviews|ratings|feature…"
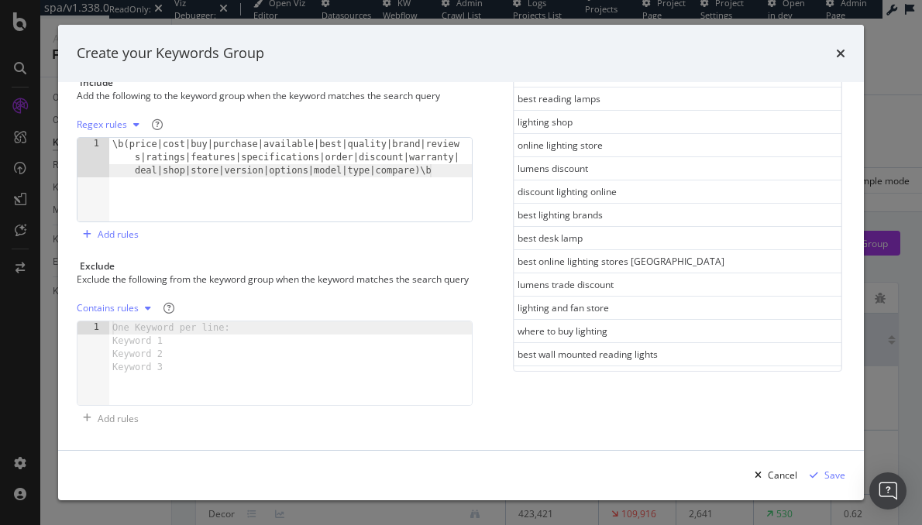
scroll to position [781, 0]
click at [838, 477] on div "Save" at bounding box center [834, 475] width 21 height 13
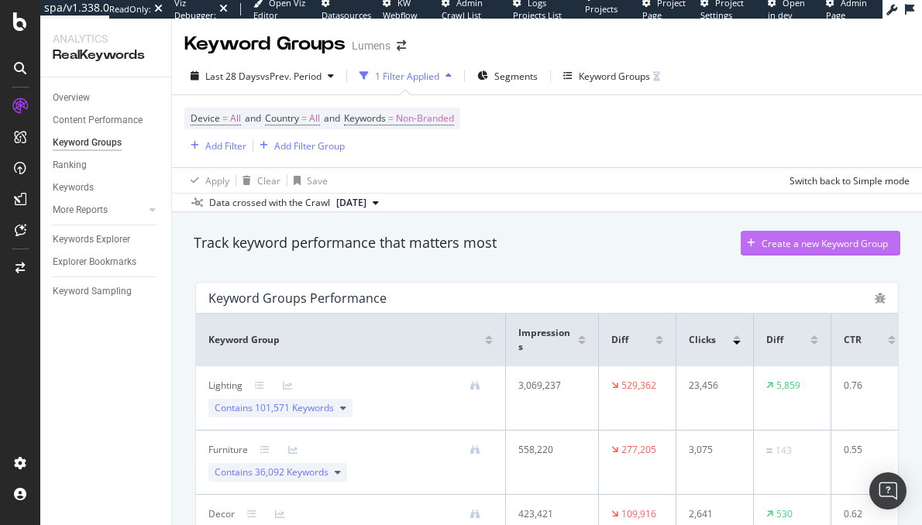
click at [788, 243] on div "Create a new Keyword Group" at bounding box center [825, 243] width 126 height 13
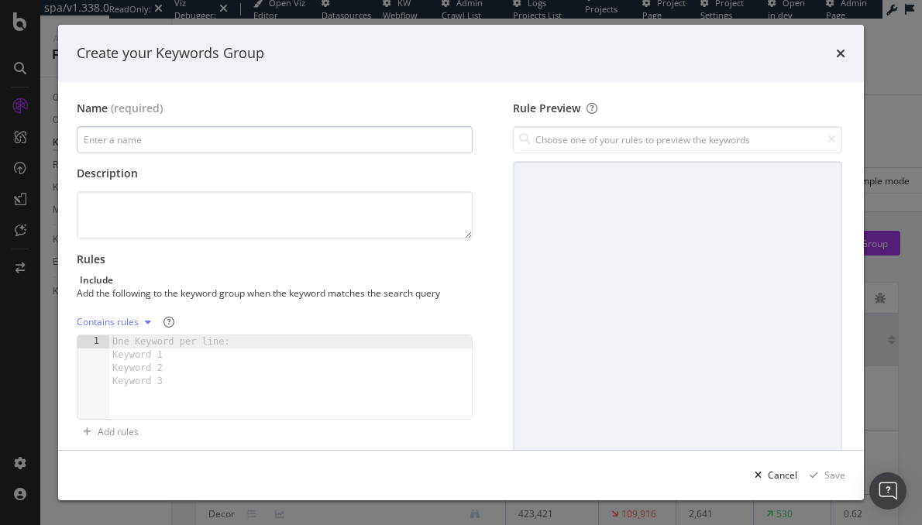
click at [133, 143] on input "modal" at bounding box center [275, 139] width 396 height 27
type input "Comparisons KWs"
click at [139, 321] on div "modal" at bounding box center [148, 322] width 19 height 9
click at [126, 400] on div "Regex rules" at bounding box center [121, 398] width 50 height 13
click at [227, 369] on div "modal" at bounding box center [290, 391] width 363 height 111
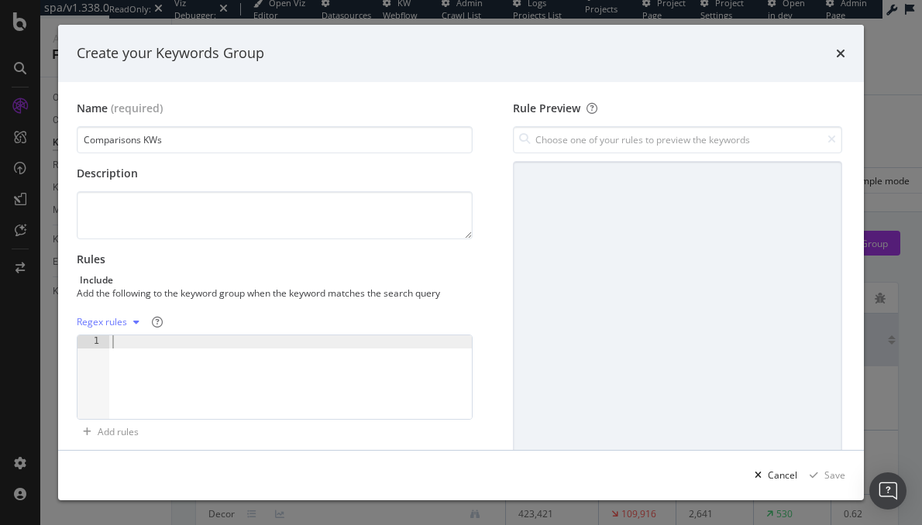
paste textarea "\b(best|vs|versus|compare|comparison|alternative|alternatives|better|cheaper|wo…"
type textarea "\b(best|vs|versus|compare|comparison|alternative|alternatives|better|cheaper|wo…"
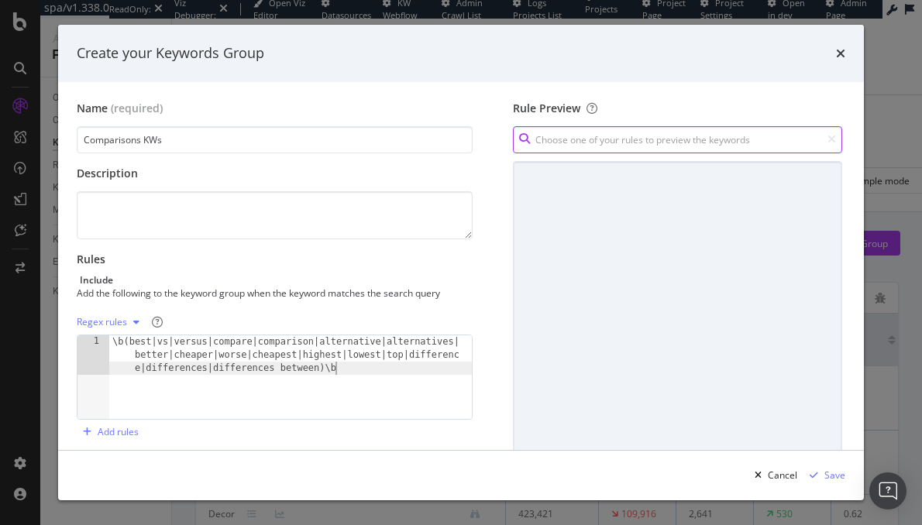
click at [601, 143] on input "modal" at bounding box center [677, 139] width 329 height 27
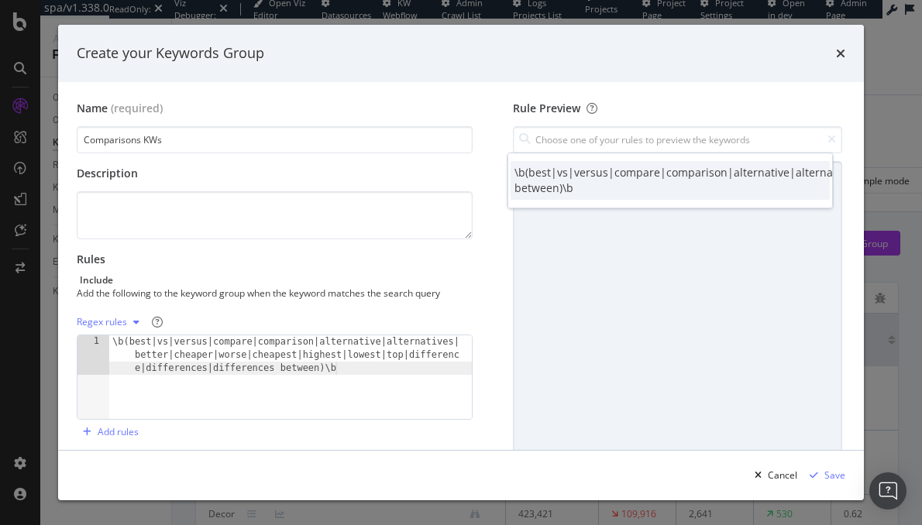
click at [597, 174] on div "\b(best|vs|versus|compare|comparison|alternative|alternatives|better|cheaper|wo…" at bounding box center [922, 180] width 815 height 31
type input "\b(best|vs|versus|compare|comparison|alternative|alternatives|better|cheaper|wo…"
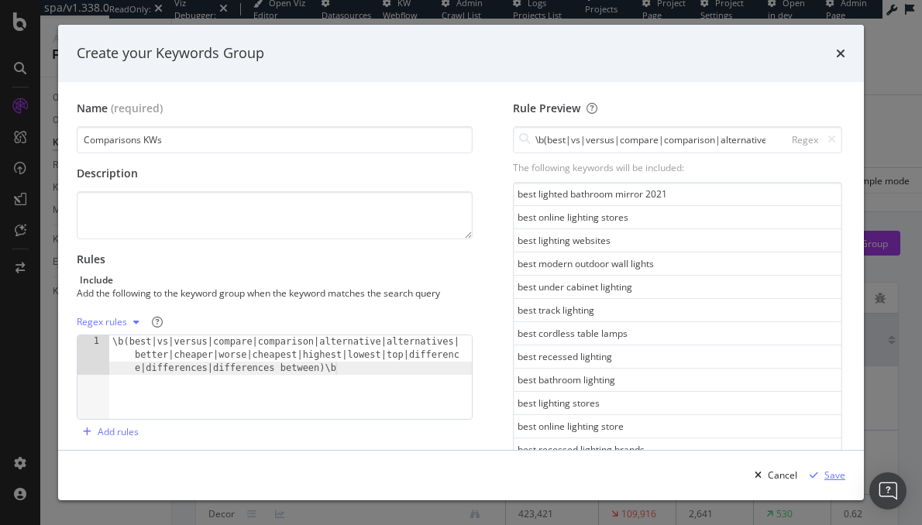
click at [835, 477] on div "Save" at bounding box center [834, 475] width 21 height 13
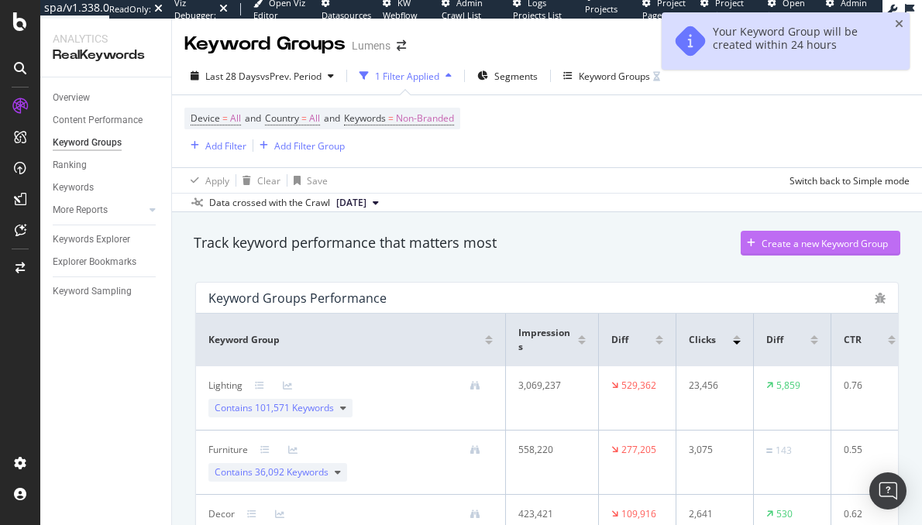
click at [790, 248] on div "Create a new Keyword Group" at bounding box center [825, 243] width 126 height 13
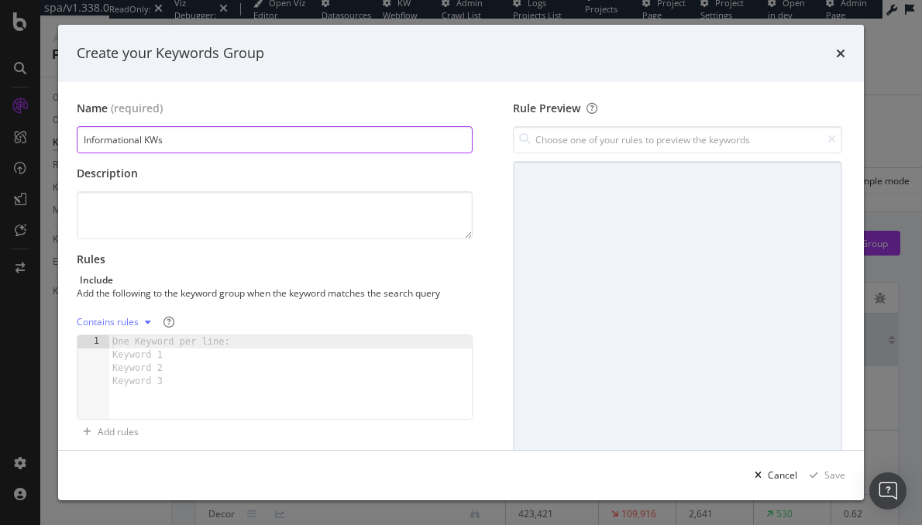
type input "Informational KWs"
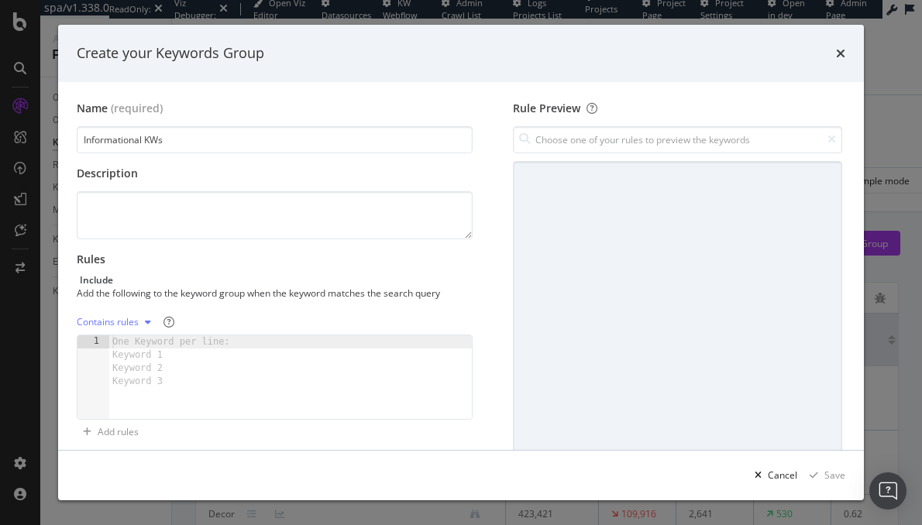
click at [130, 318] on div "Contains rules" at bounding box center [108, 322] width 62 height 9
click at [126, 394] on div "Regex rules" at bounding box center [121, 398] width 50 height 13
click at [174, 356] on div "modal" at bounding box center [290, 391] width 363 height 111
paste textarea "\b(how to|guide|tutorial|step by step|tips|tricks|ways to|best way to|learn|hel…"
type textarea "\b(how to|guide|tutorial|step by step|tips|tricks|ways to|best way to|learn|hel…"
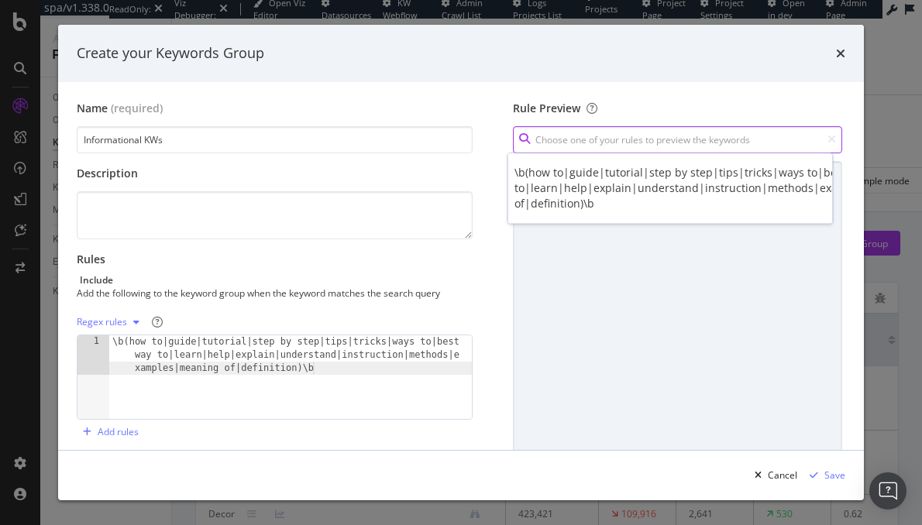
click at [639, 143] on input "modal" at bounding box center [677, 139] width 329 height 27
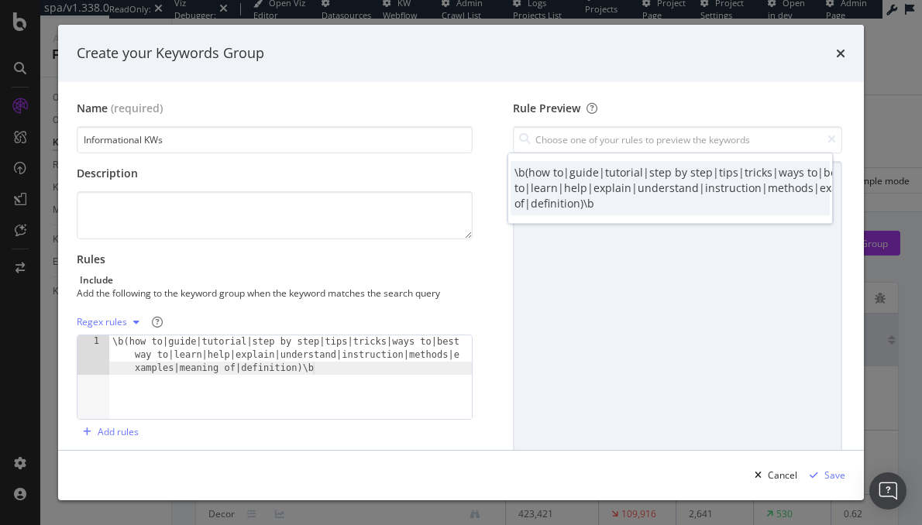
click at [628, 180] on div "\b(how to|guide|tutorial|step by step|tips|tricks|ways to|best way to|learn|hel…" at bounding box center [718, 188] width 407 height 46
type input "\b(how to|guide|tutorial|step by step|tips|tricks|ways to|best way to|learn|hel…"
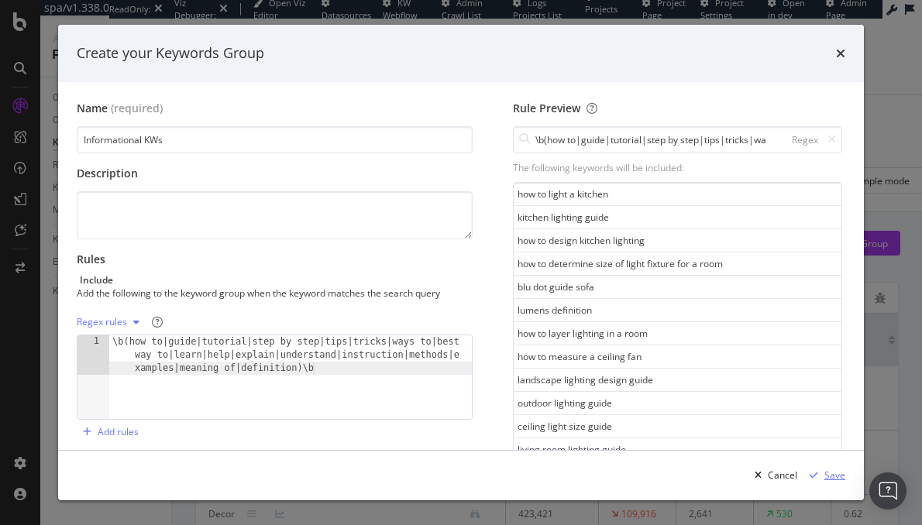
click at [839, 473] on div "Save" at bounding box center [834, 475] width 21 height 13
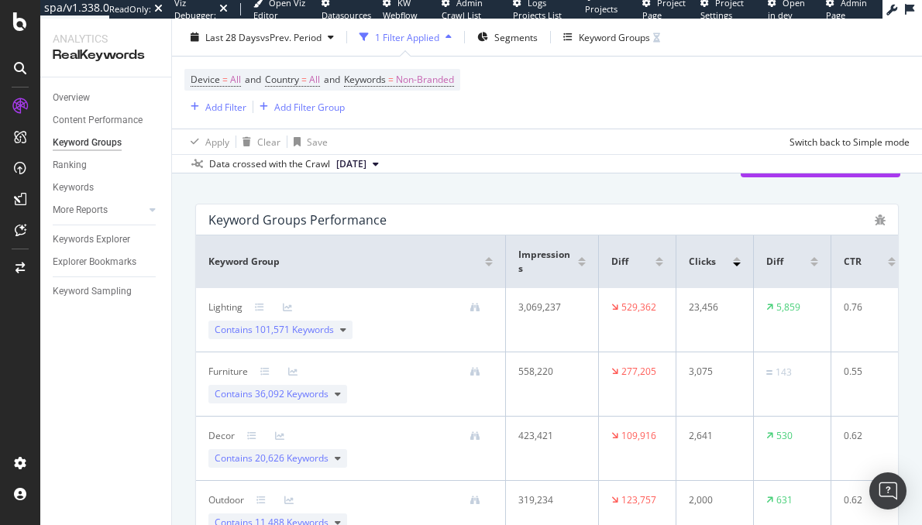
scroll to position [0, 0]
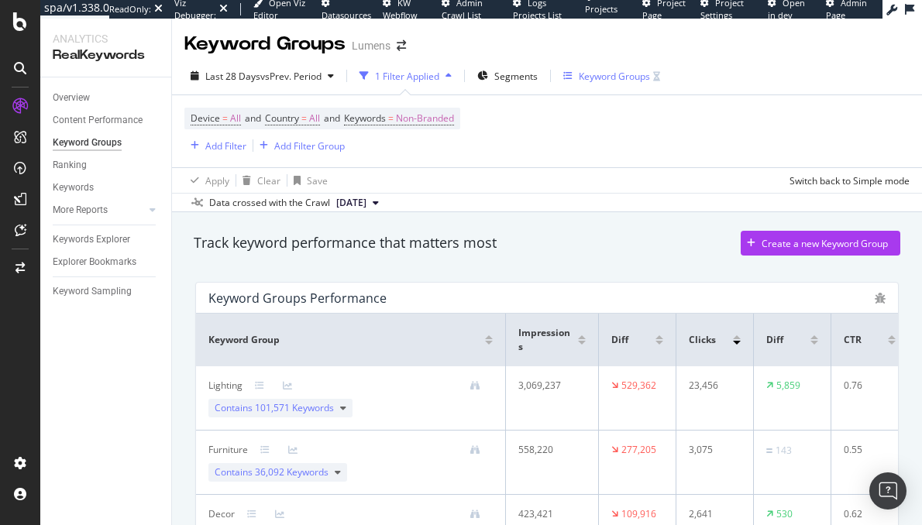
click at [618, 74] on div "Keyword Groups" at bounding box center [614, 76] width 71 height 13
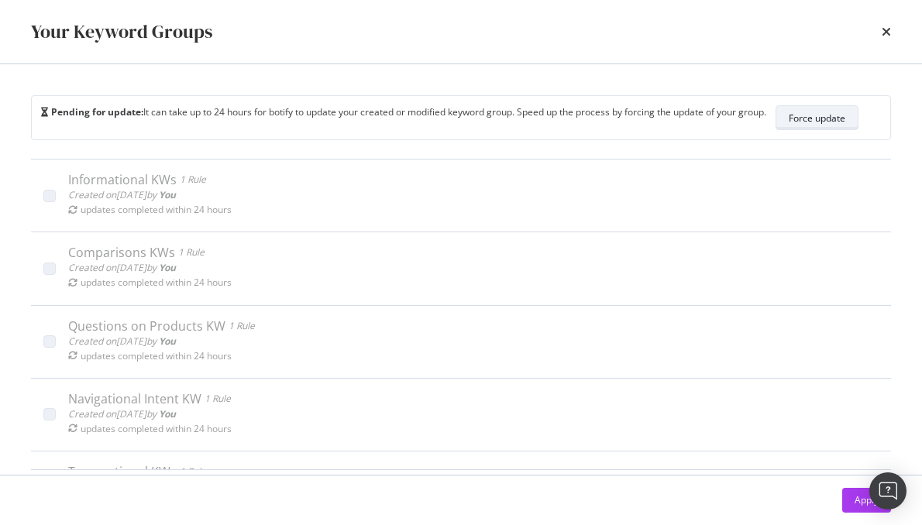
click at [817, 113] on div "Force update" at bounding box center [817, 118] width 57 height 13
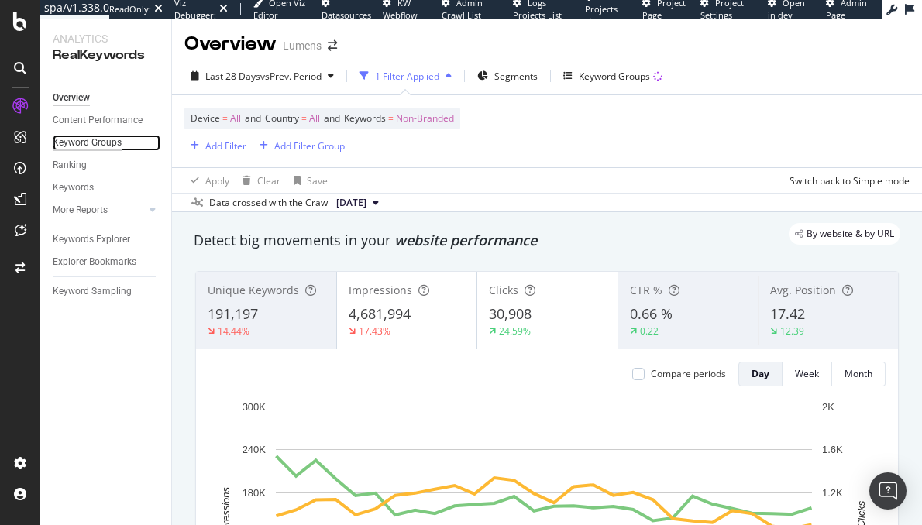
click at [98, 136] on div "Keyword Groups" at bounding box center [87, 143] width 69 height 16
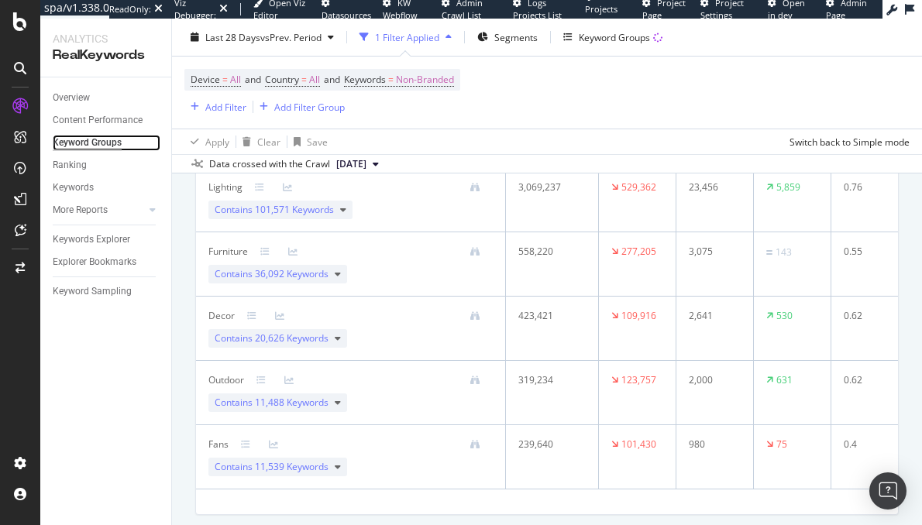
scroll to position [131, 0]
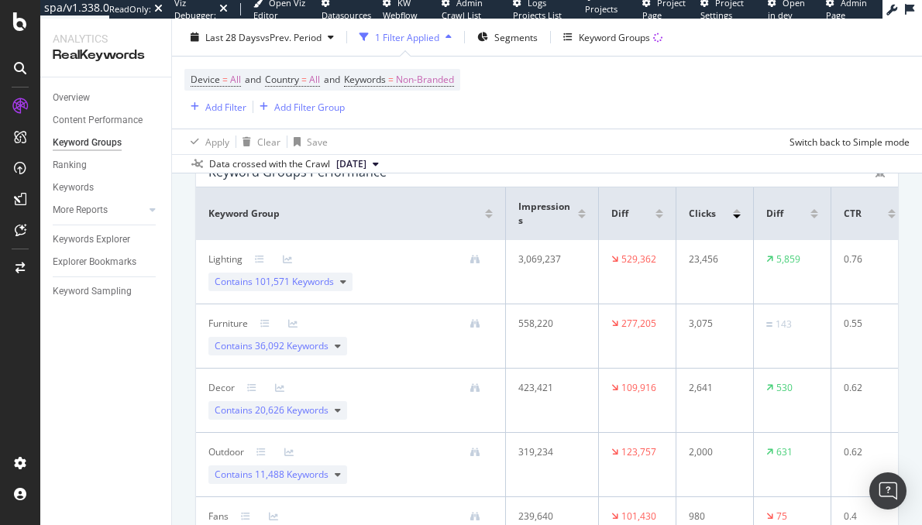
scroll to position [81, 0]
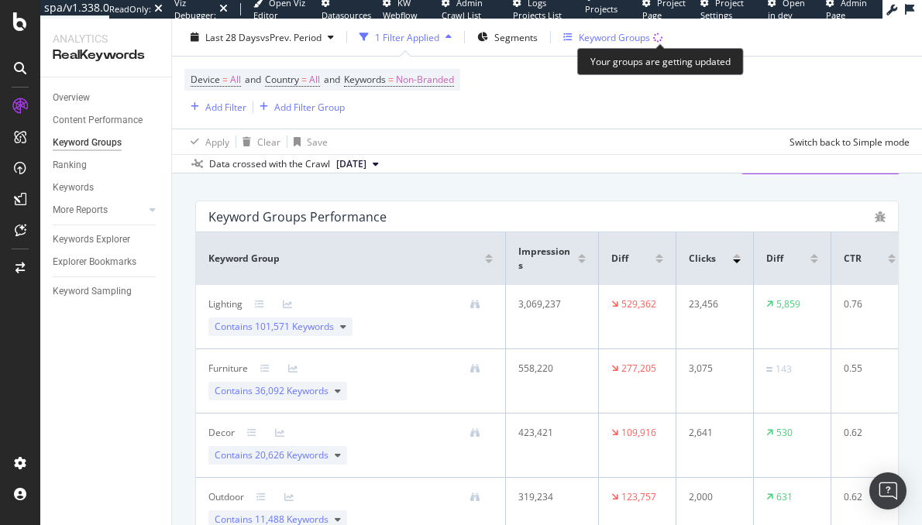
click at [660, 36] on icon "button" at bounding box center [658, 38] width 10 height 10
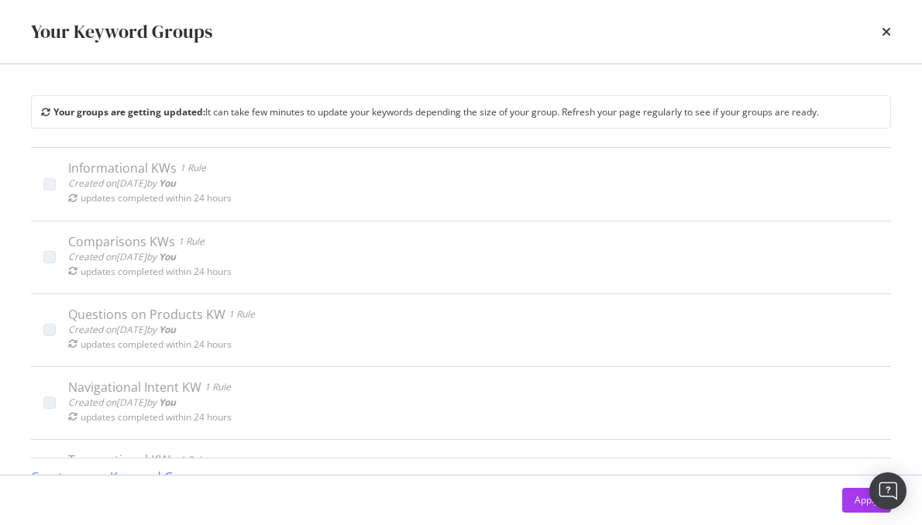
scroll to position [20, 0]
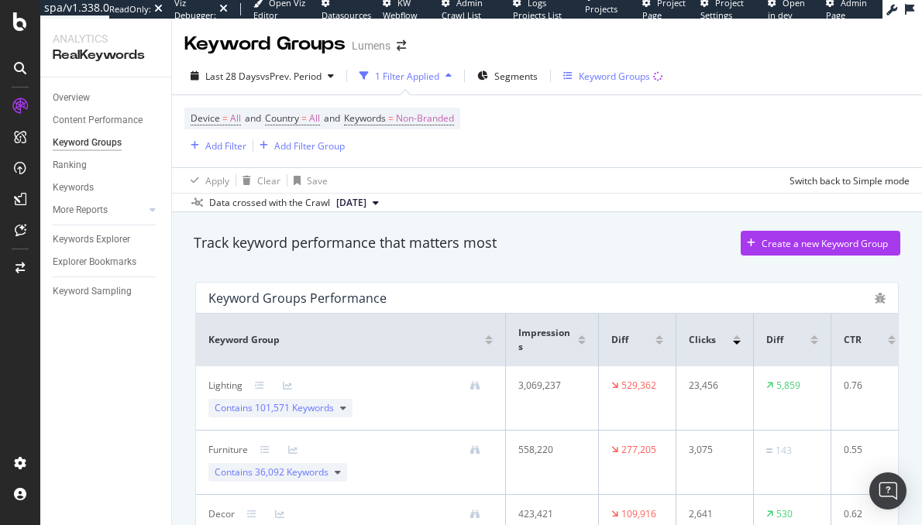
click at [636, 75] on div "Keyword Groups" at bounding box center [614, 76] width 71 height 13
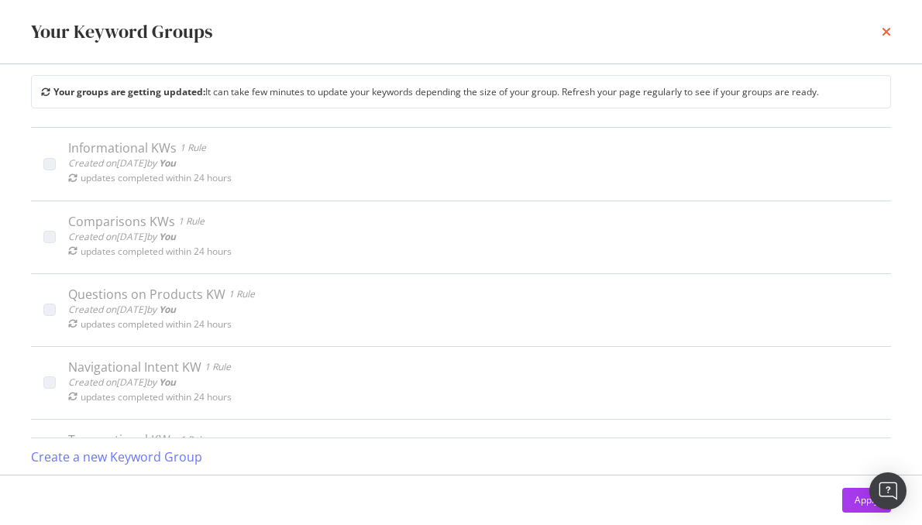
click at [883, 32] on icon "times" at bounding box center [886, 32] width 9 height 12
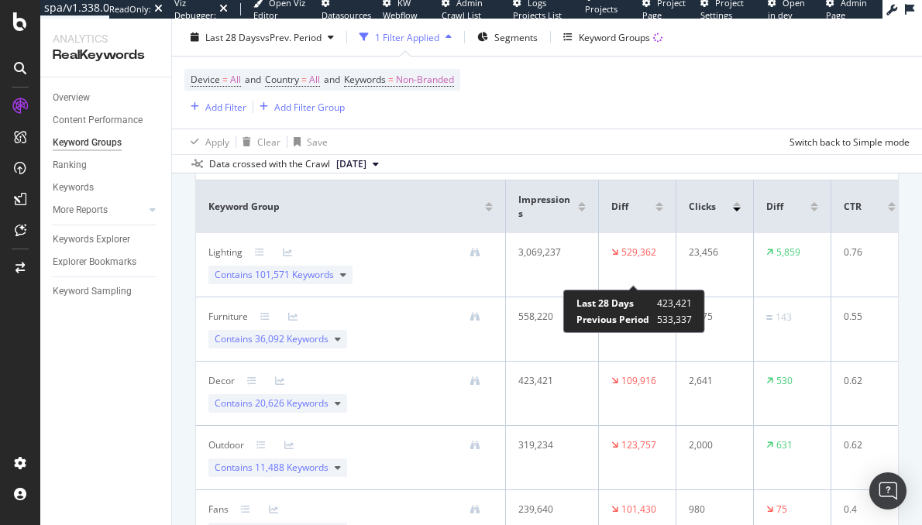
scroll to position [98, 0]
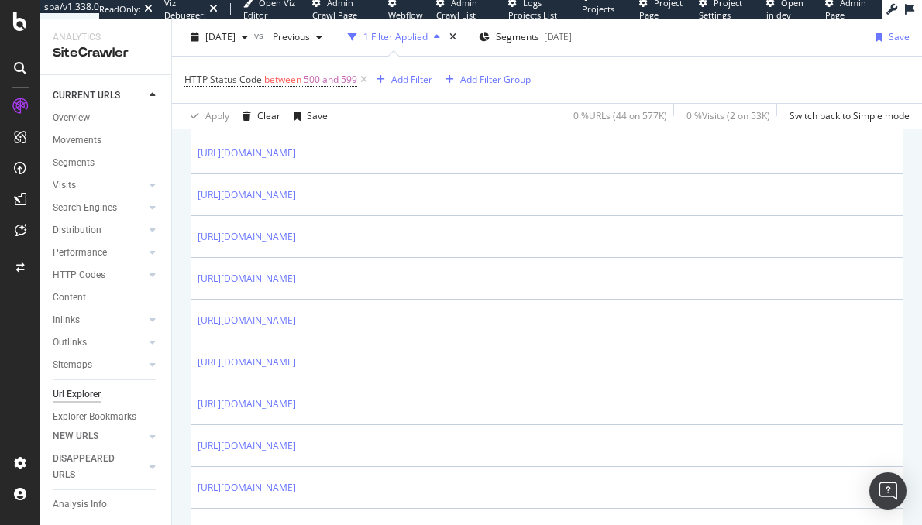
scroll to position [606, 0]
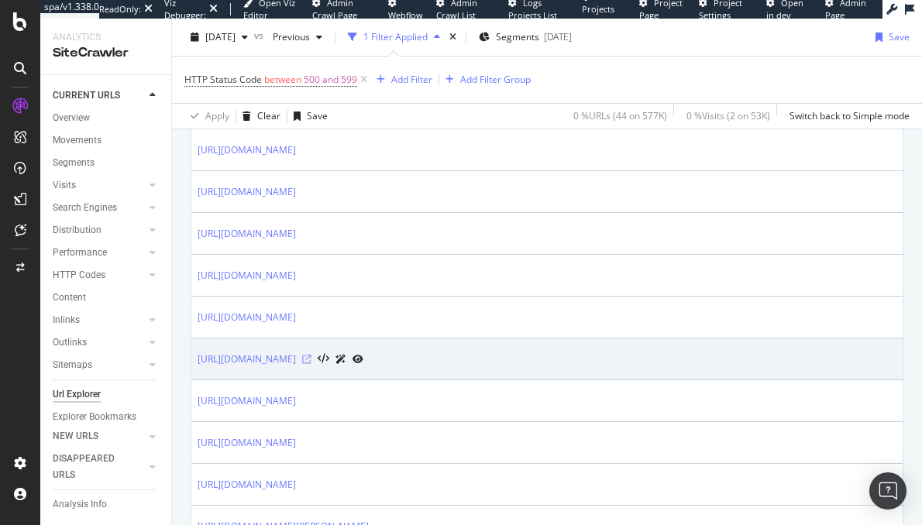
click at [312, 355] on icon at bounding box center [306, 359] width 9 height 9
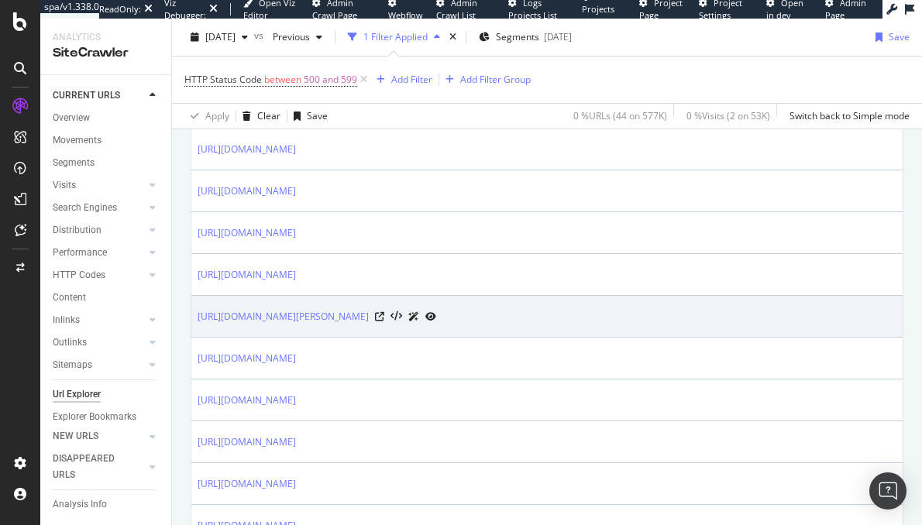
scroll to position [112, 0]
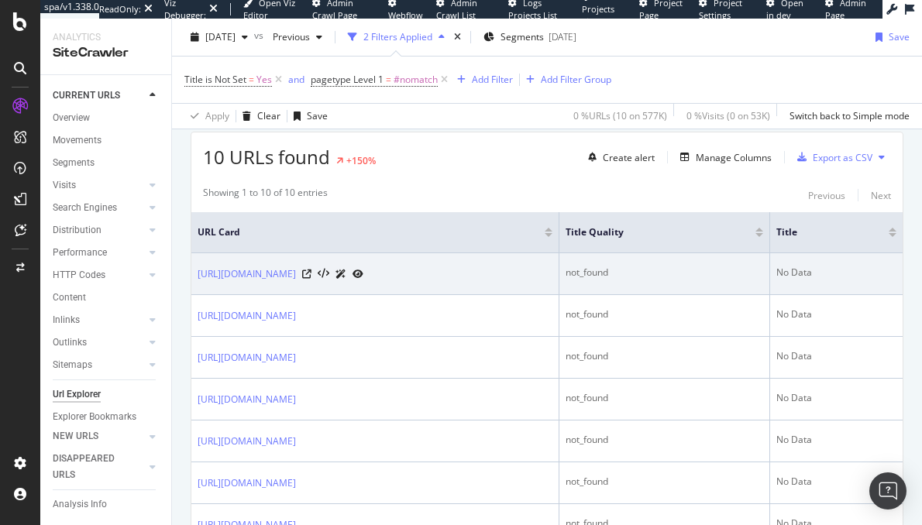
scroll to position [259, 0]
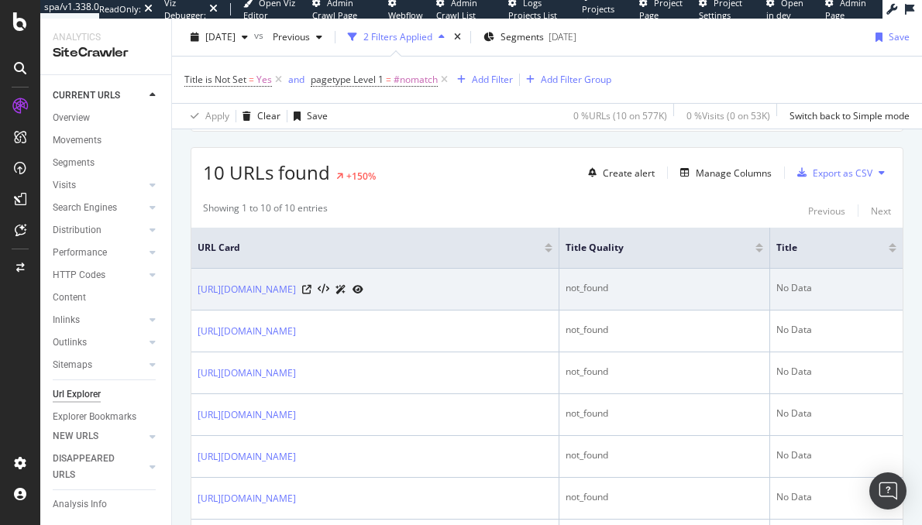
drag, startPoint x: 194, startPoint y: 286, endPoint x: 511, endPoint y: 287, distance: 317.7
click at [511, 287] on td "[URL][DOMAIN_NAME]" at bounding box center [375, 290] width 368 height 42
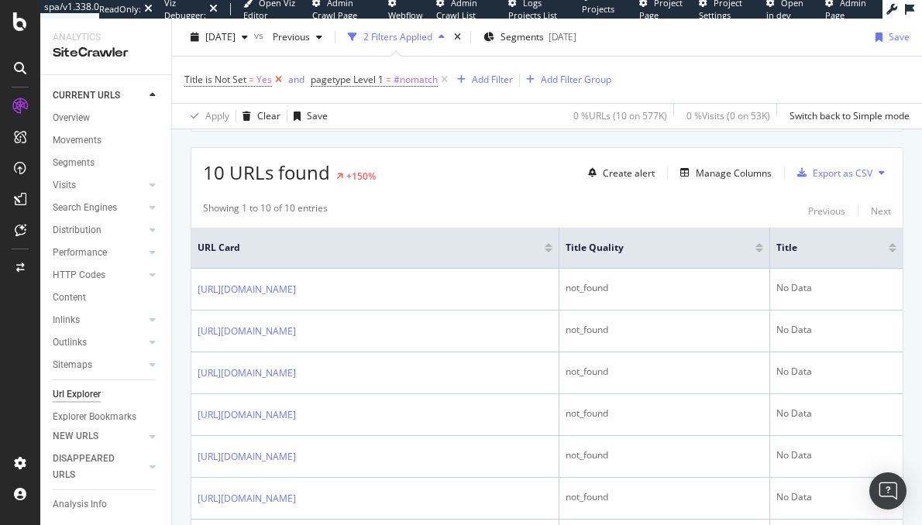
click at [278, 79] on icon at bounding box center [278, 79] width 13 height 15
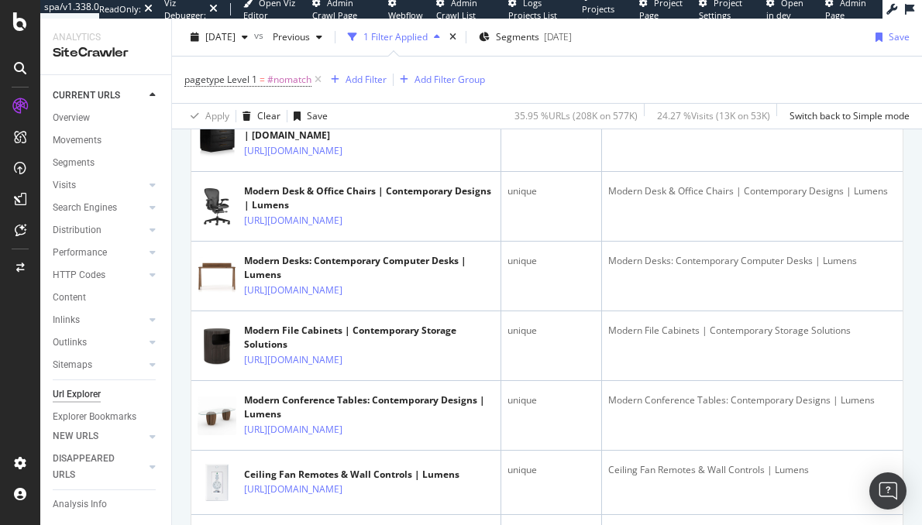
scroll to position [1179, 0]
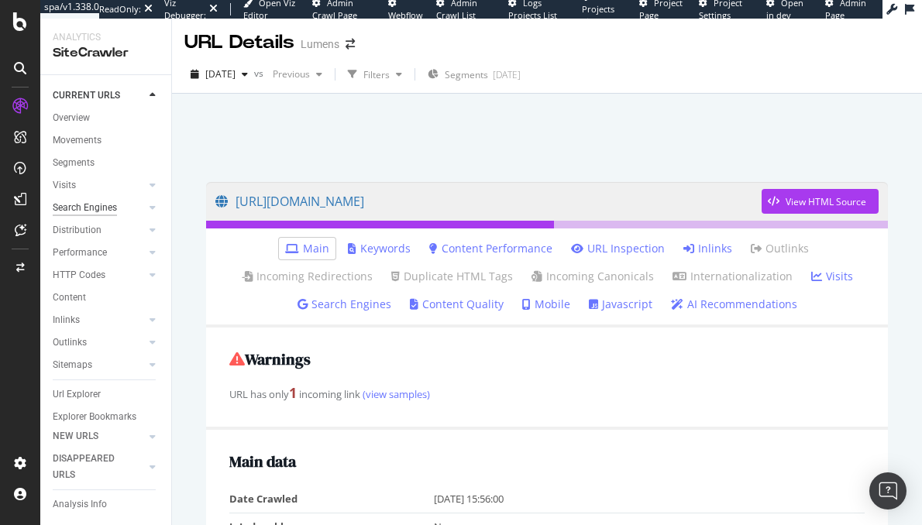
scroll to position [2, 0]
click at [109, 175] on div "ActionBoard" at bounding box center [87, 174] width 60 height 15
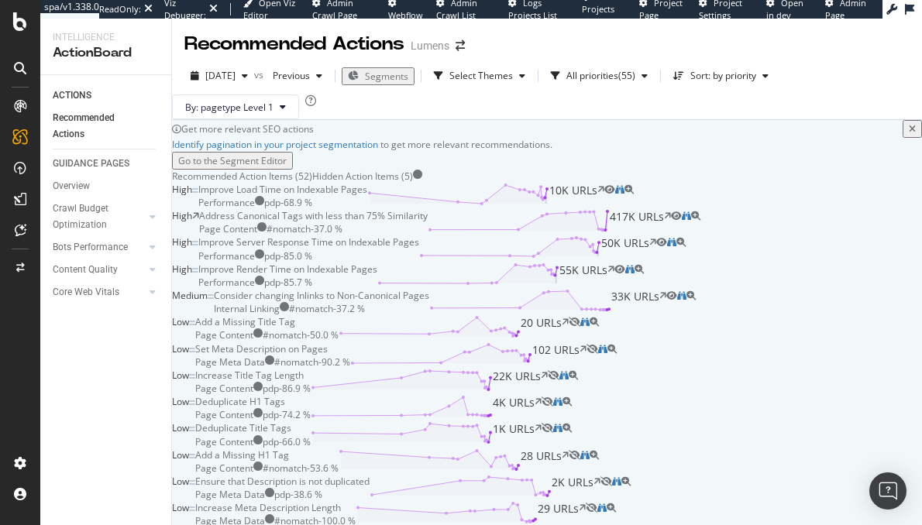
scroll to position [208, 0]
click at [285, 395] on div "Deduplicate H1 Tags" at bounding box center [240, 401] width 90 height 13
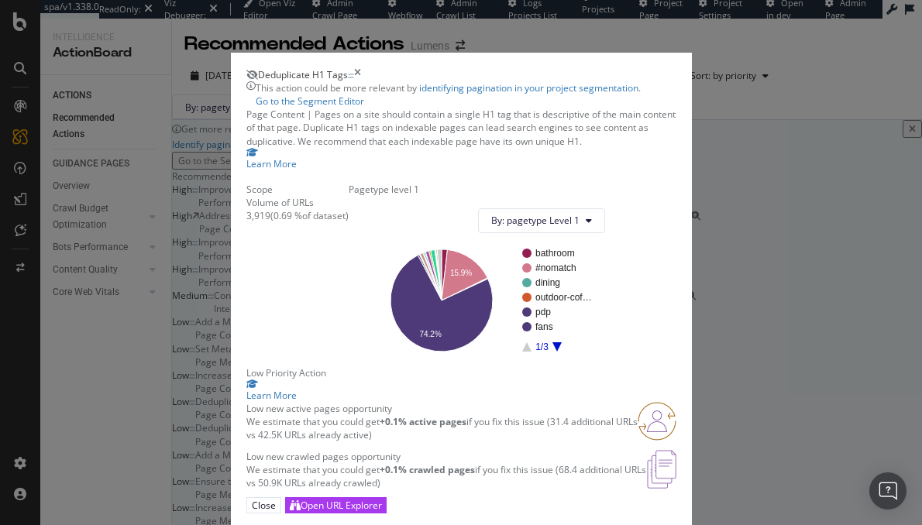
scroll to position [157, 0]
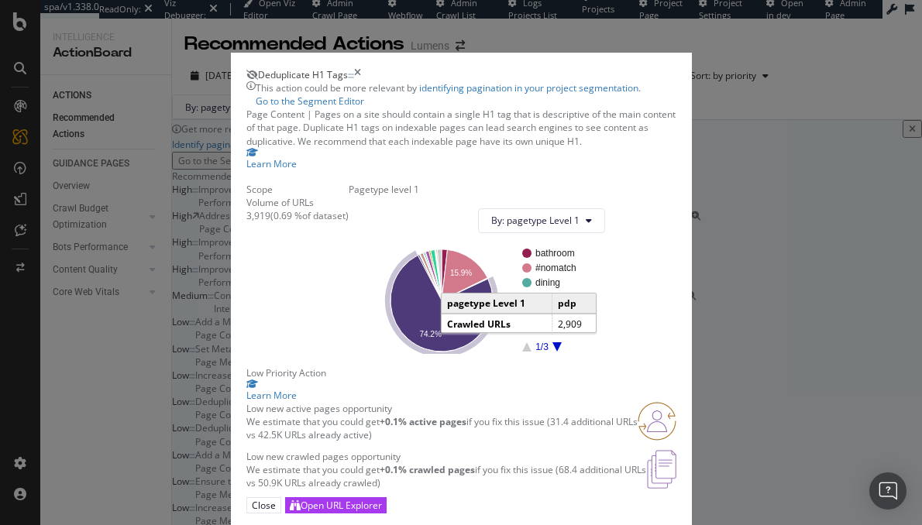
click at [493, 256] on icon "A chart." at bounding box center [442, 304] width 102 height 96
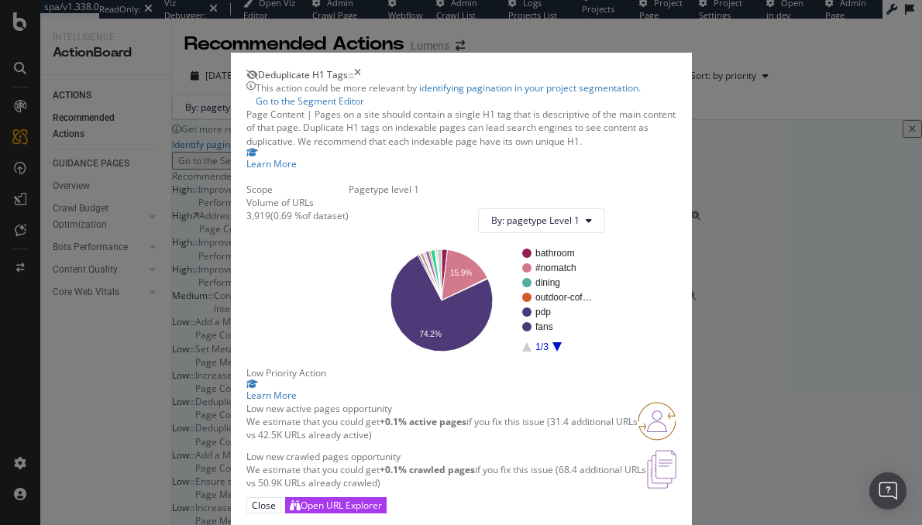
click at [361, 68] on icon "times" at bounding box center [357, 74] width 7 height 13
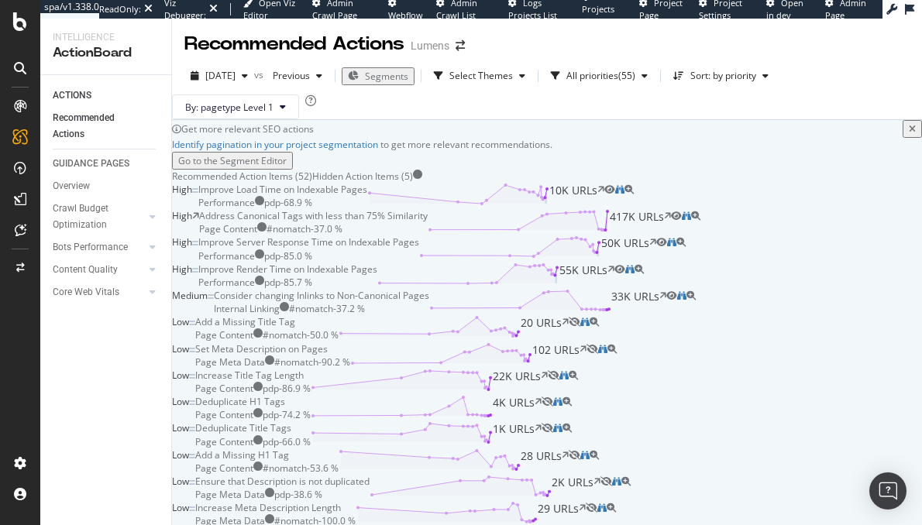
scroll to position [1234, 0]
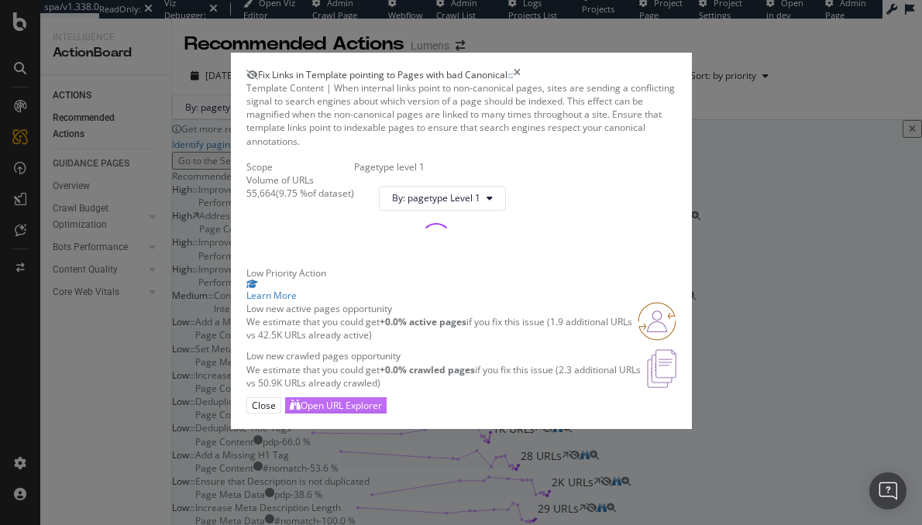
click at [382, 412] on div "Open URL Explorer" at bounding box center [341, 405] width 81 height 13
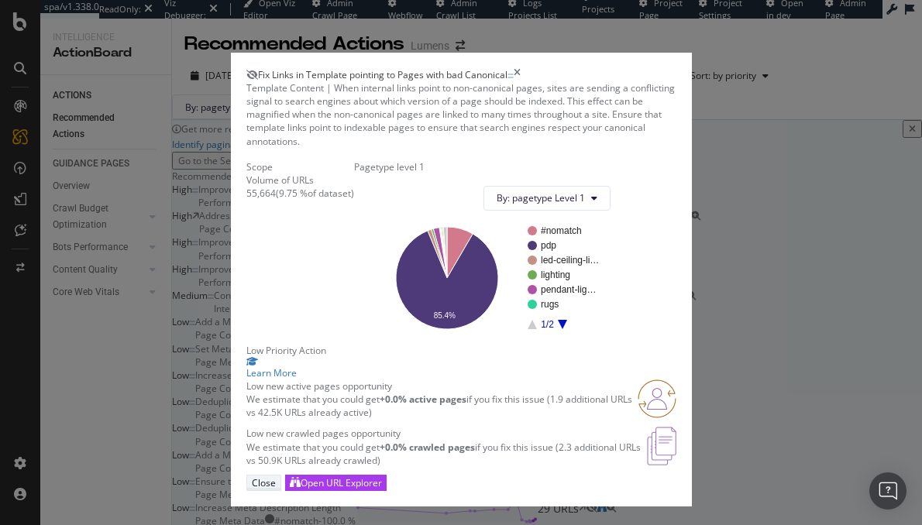
click at [276, 477] on div "Close" at bounding box center [264, 483] width 24 height 13
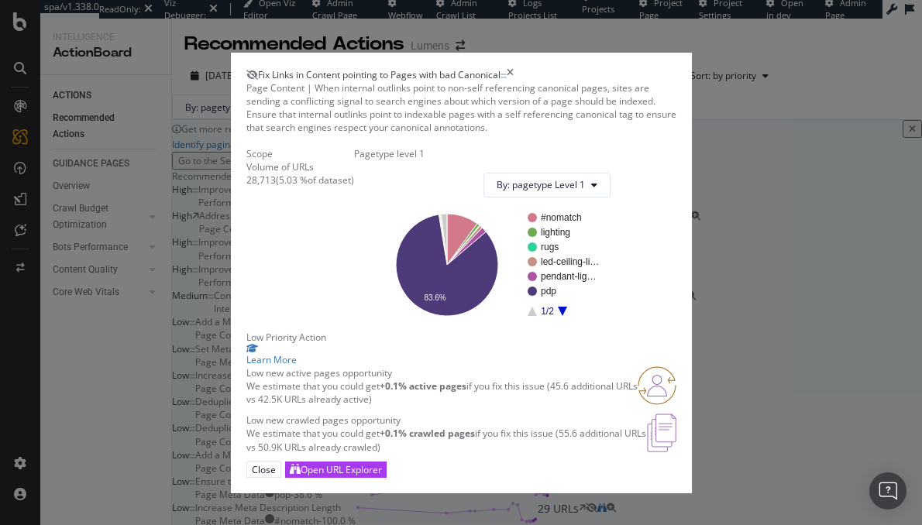
scroll to position [170, 0]
click at [382, 477] on div "Open URL Explorer" at bounding box center [341, 469] width 81 height 13
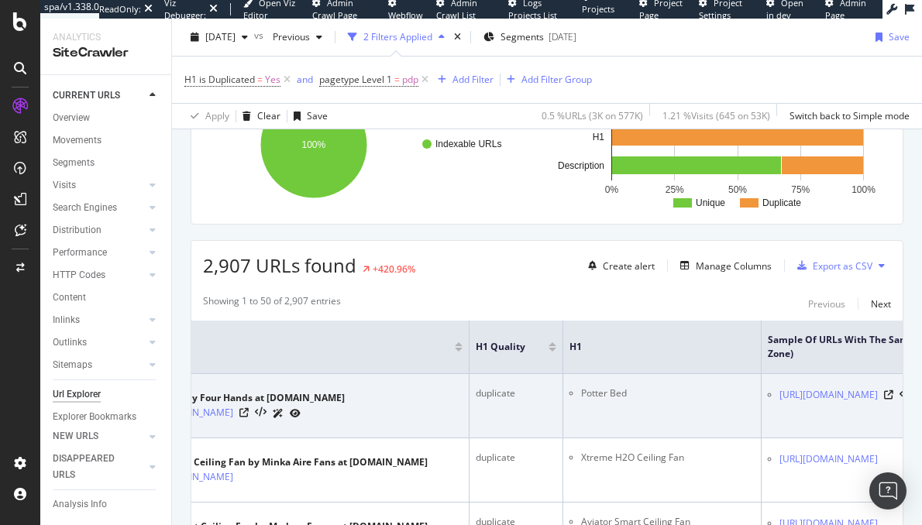
scroll to position [0, 316]
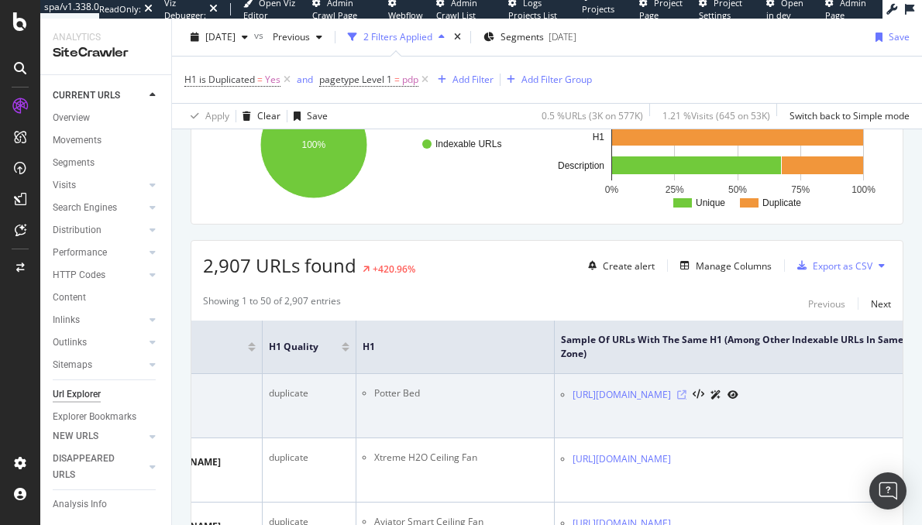
click at [687, 398] on icon at bounding box center [681, 395] width 9 height 9
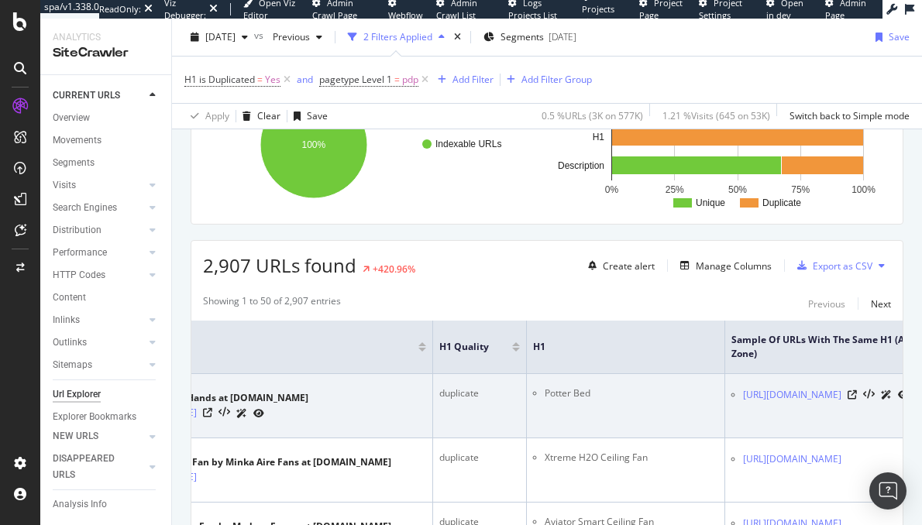
scroll to position [0, 0]
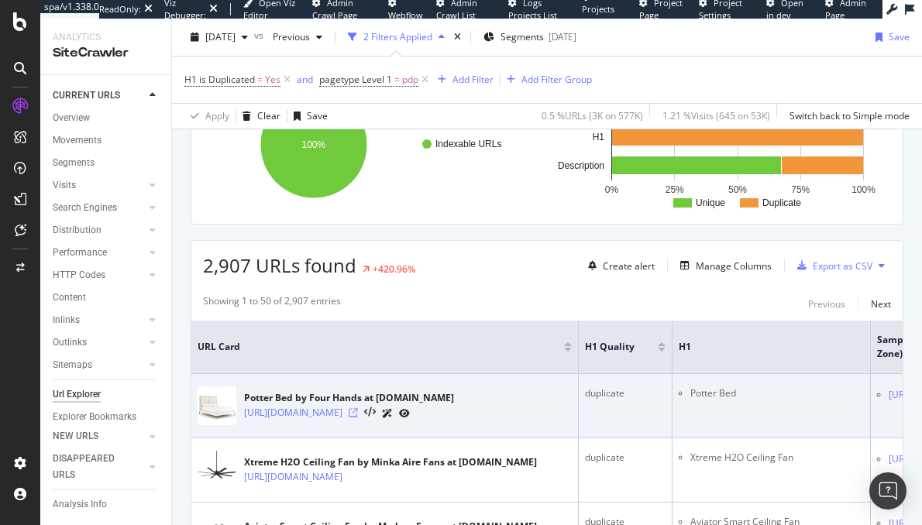
click at [358, 416] on icon at bounding box center [353, 412] width 9 height 9
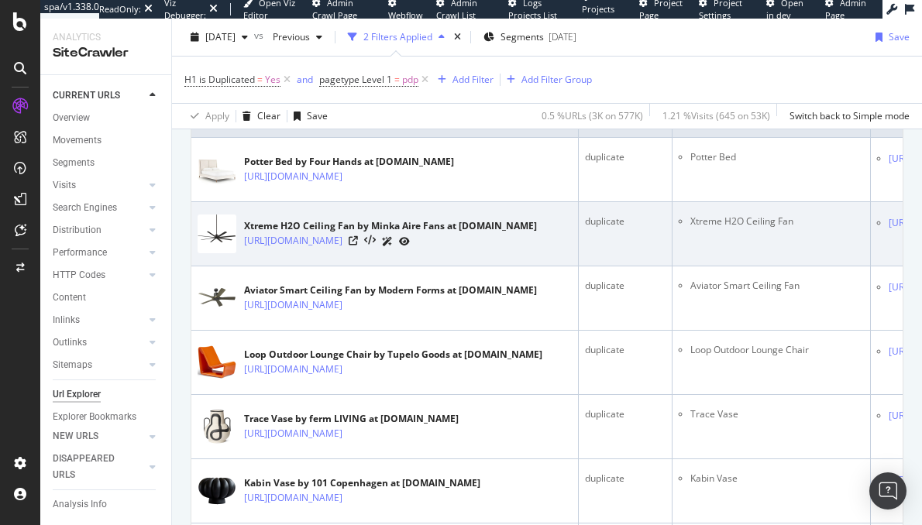
scroll to position [455, 0]
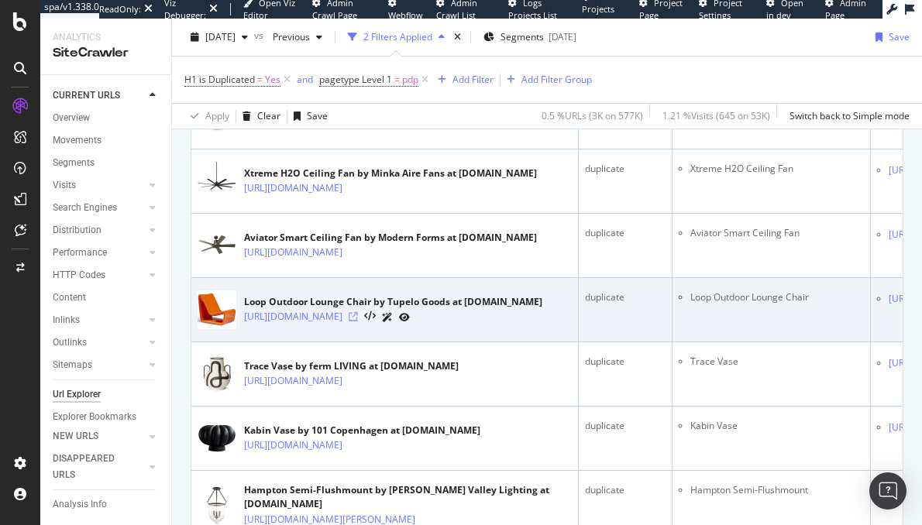
click at [358, 322] on icon at bounding box center [353, 316] width 9 height 9
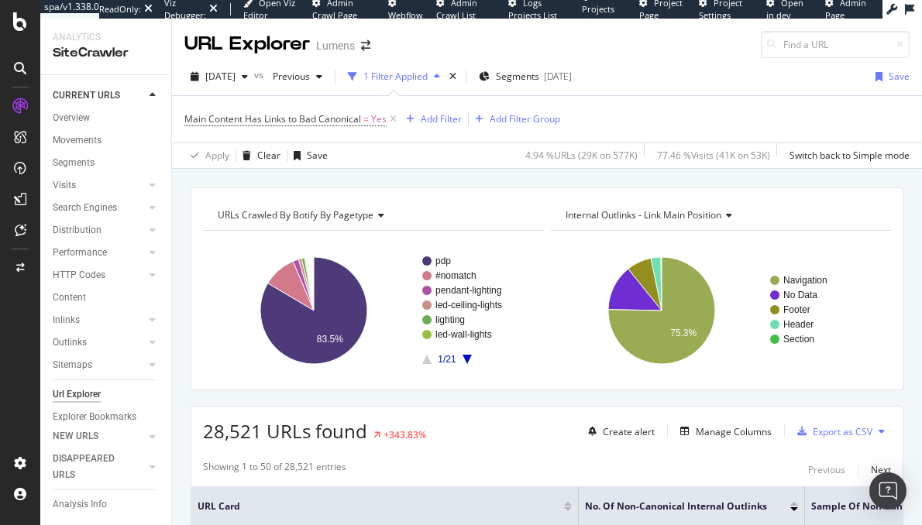
click at [526, 370] on rect "A chart." at bounding box center [371, 310] width 336 height 135
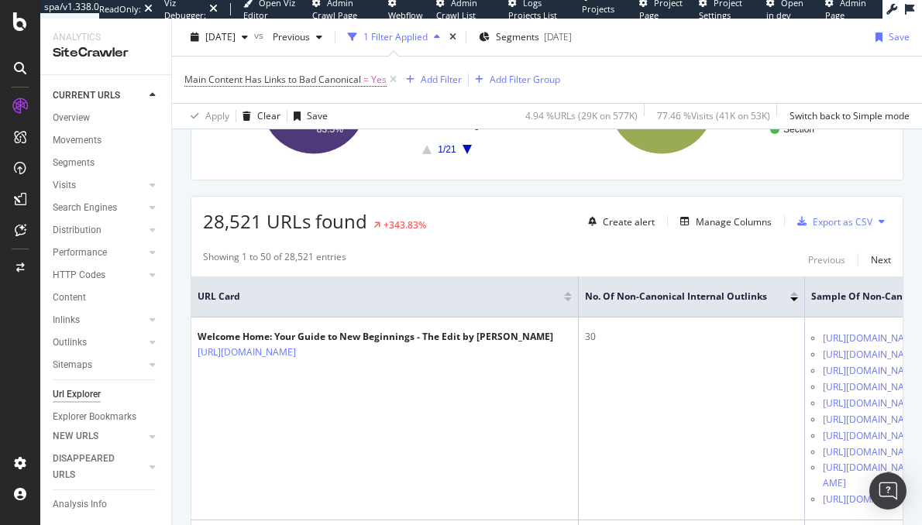
scroll to position [207, 0]
